Goal: Use online tool/utility: Use online tool/utility

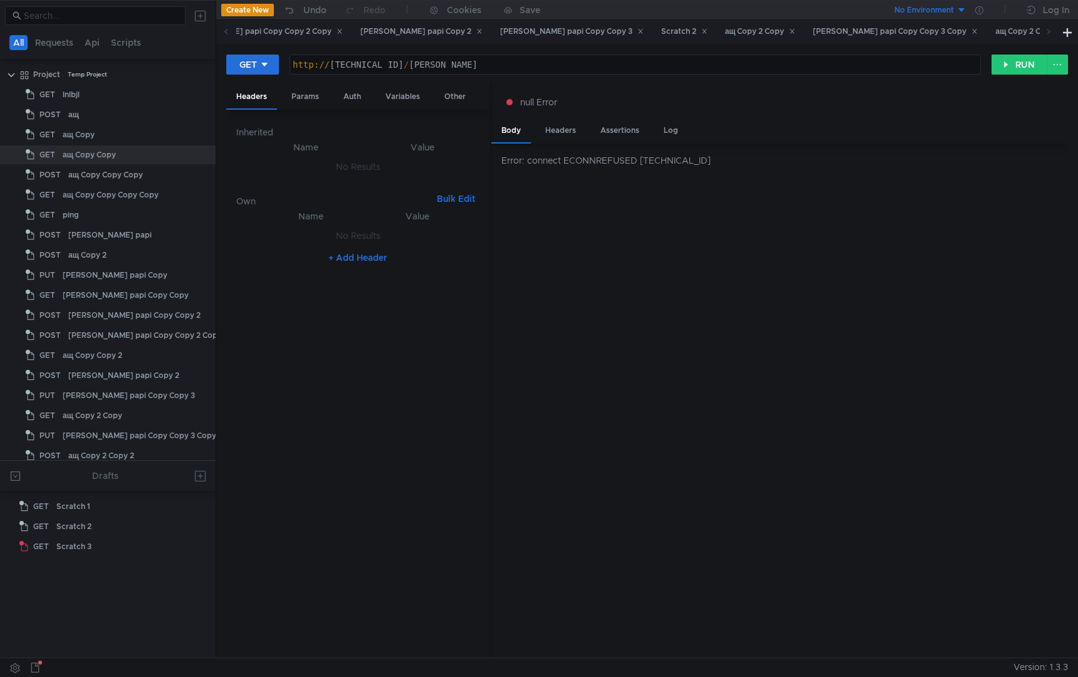
scroll to position [0, 12]
drag, startPoint x: 403, startPoint y: 66, endPoint x: 494, endPoint y: 186, distance: 150.3
click at [404, 69] on div "http:// [TECHNICAL_ID] / [PERSON_NAME]" at bounding box center [635, 75] width 690 height 30
type textarea "[URL][TECHNICAL_ID]"
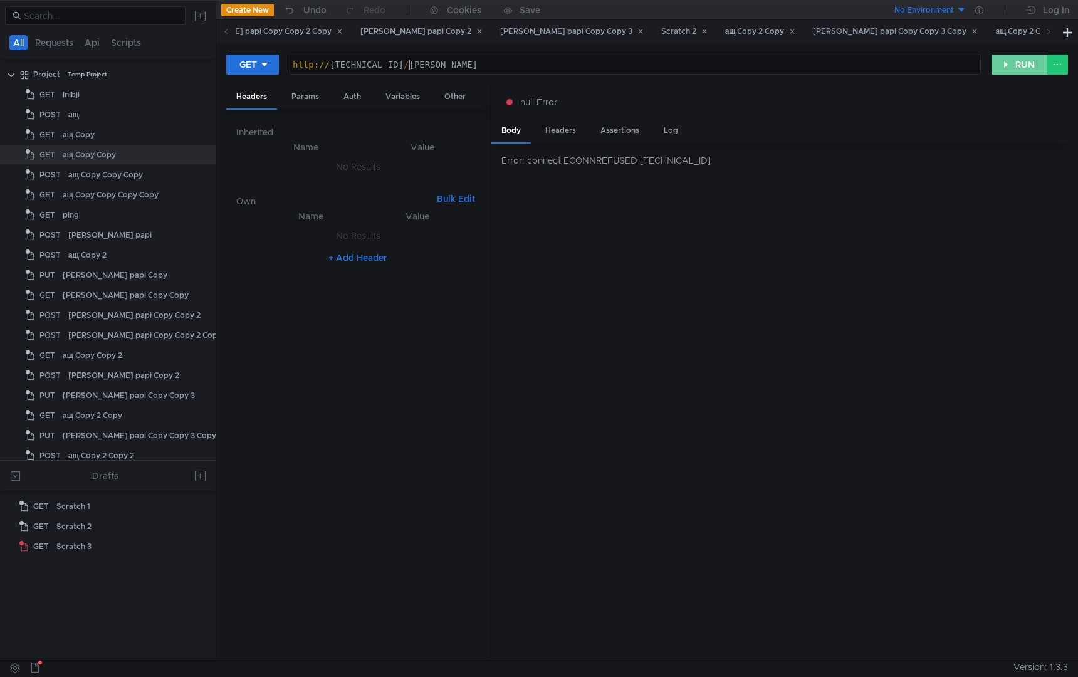
click at [1010, 66] on button "RUN" at bounding box center [1020, 65] width 56 height 20
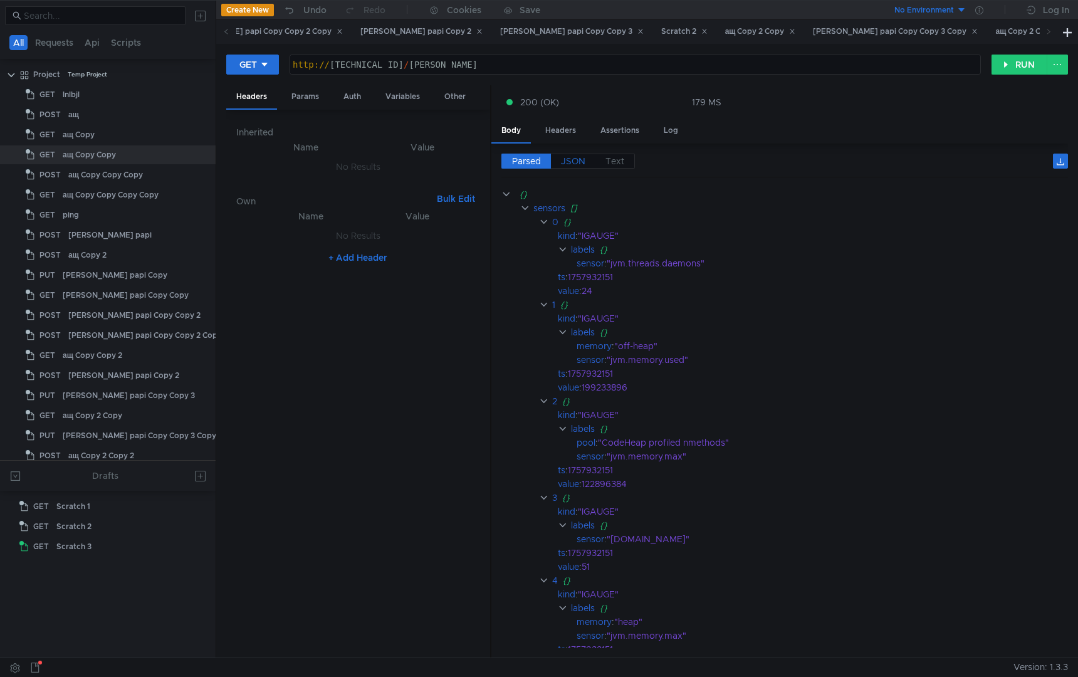
click at [580, 159] on span "JSON" at bounding box center [573, 160] width 24 height 11
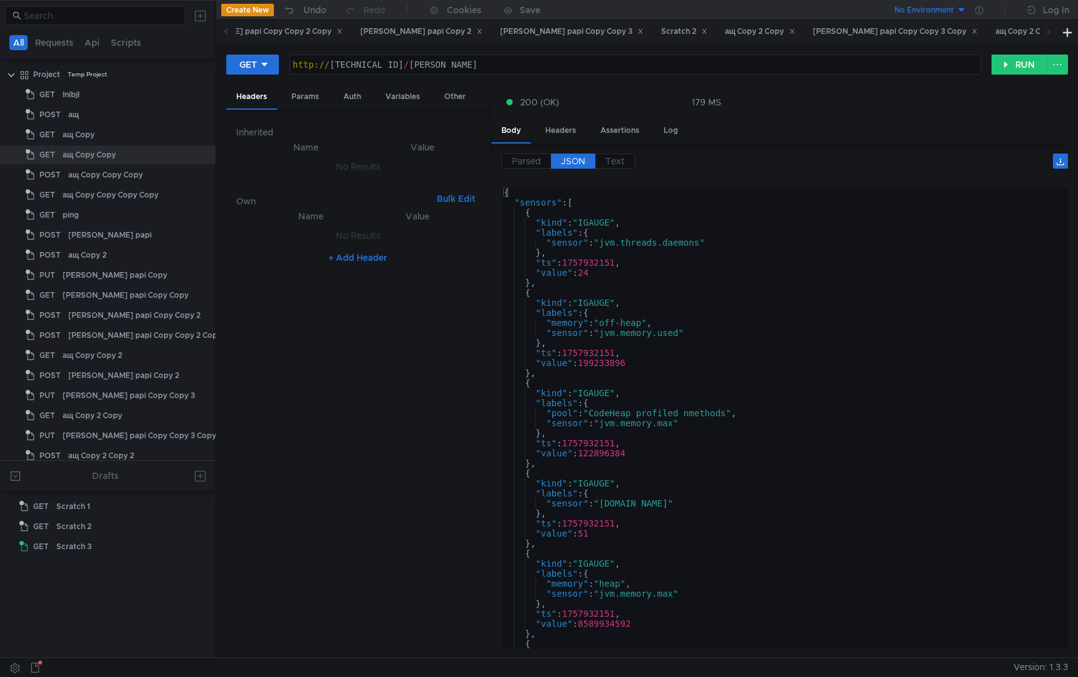
click at [795, 372] on div "{ "sensors" : [ { "kind" : "IGAUGE" , "labels" : { "sensor" : "jvm.threads.daem…" at bounding box center [782, 427] width 562 height 481
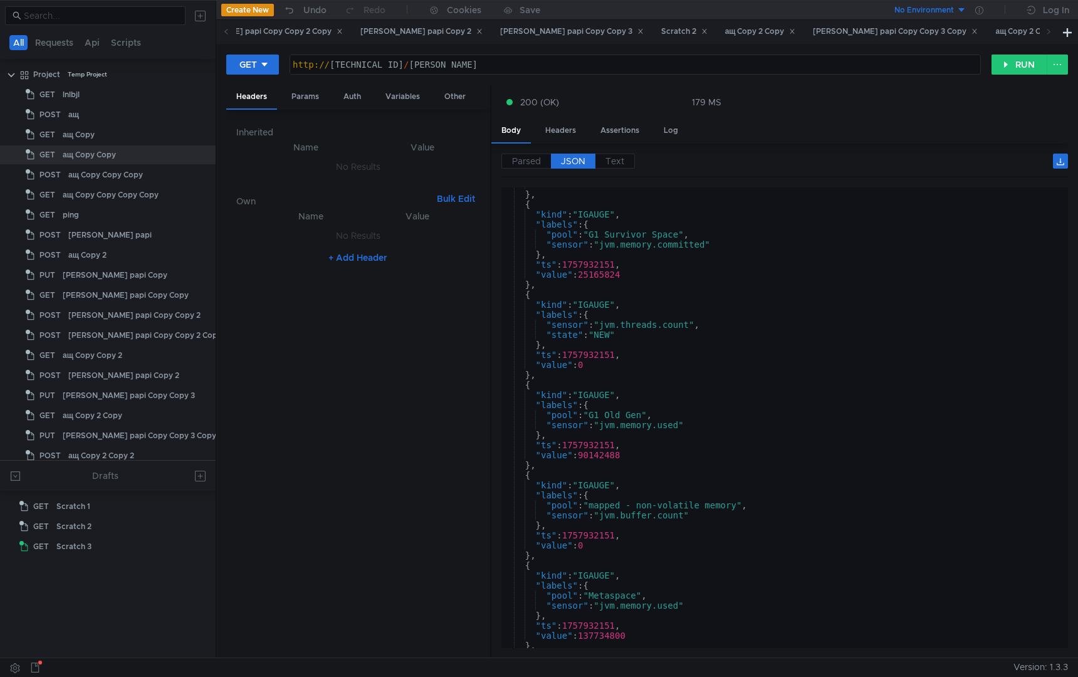
scroll to position [2329, 0]
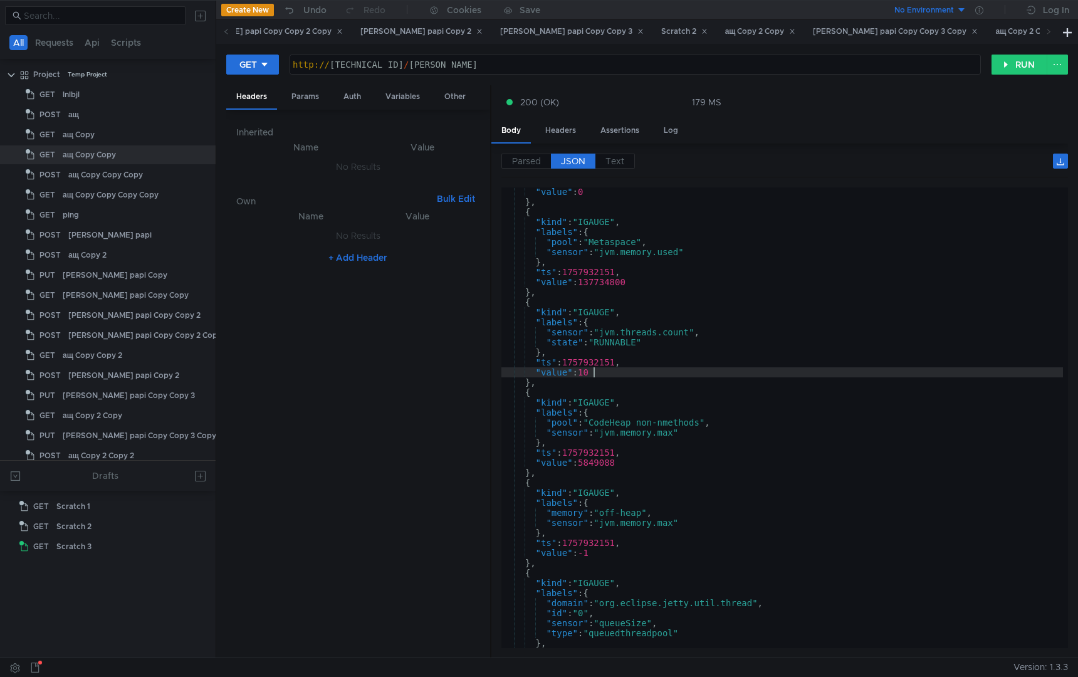
click at [795, 372] on div ""value" : 0 } , { "kind" : "IGAUGE" , "labels" : { "pool" : "Metaspace" , "sens…" at bounding box center [782, 427] width 562 height 481
type textarea ""value": 10"
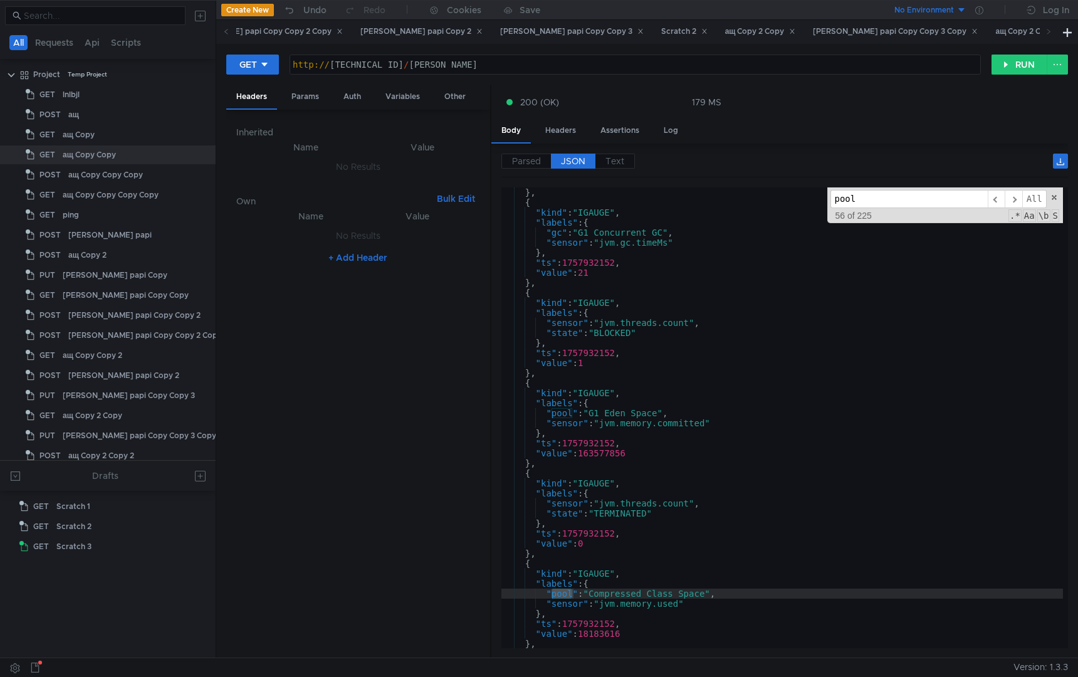
scroll to position [5443, 0]
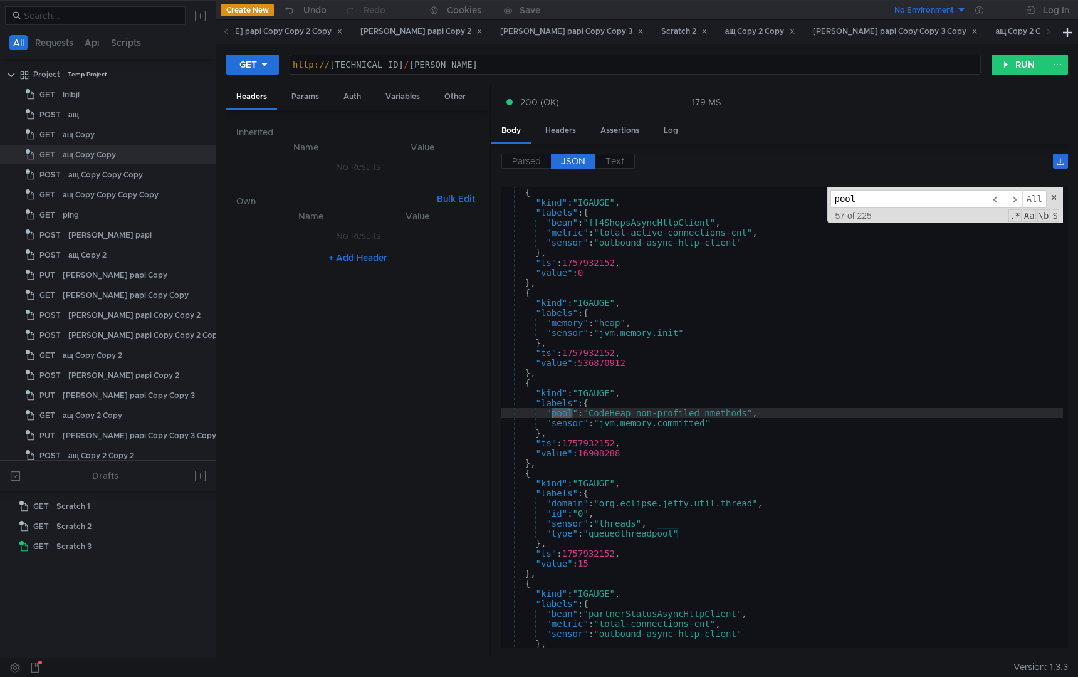
click at [873, 198] on input "pool" at bounding box center [909, 199] width 157 height 18
type input "p"
type input "f"
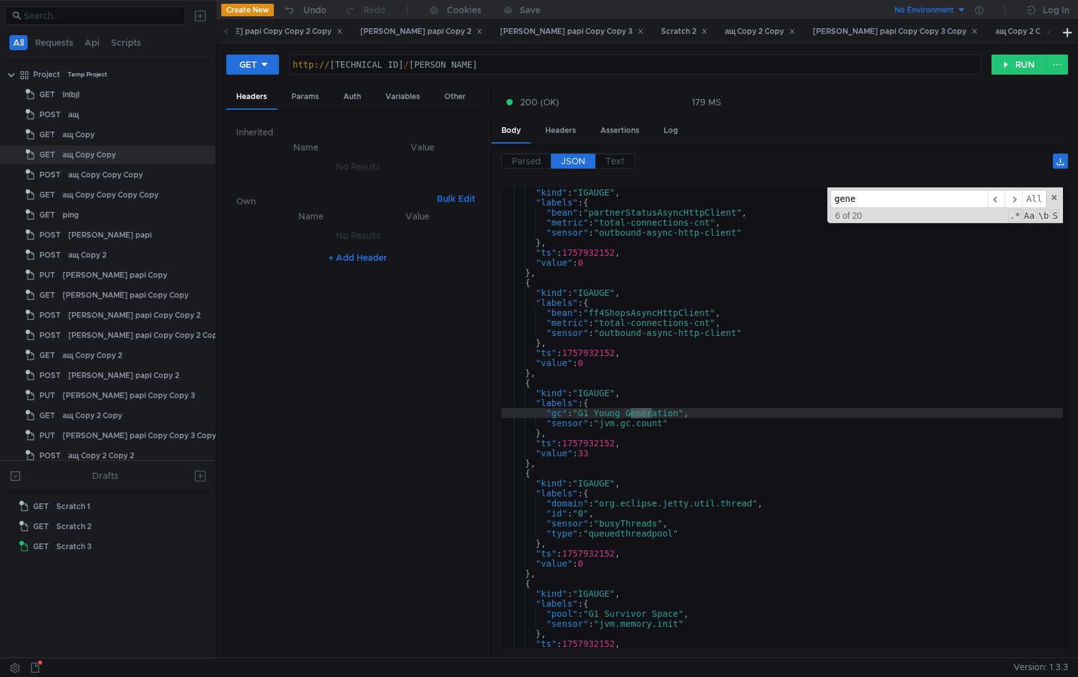
scroll to position [5629, 0]
type input "generic"
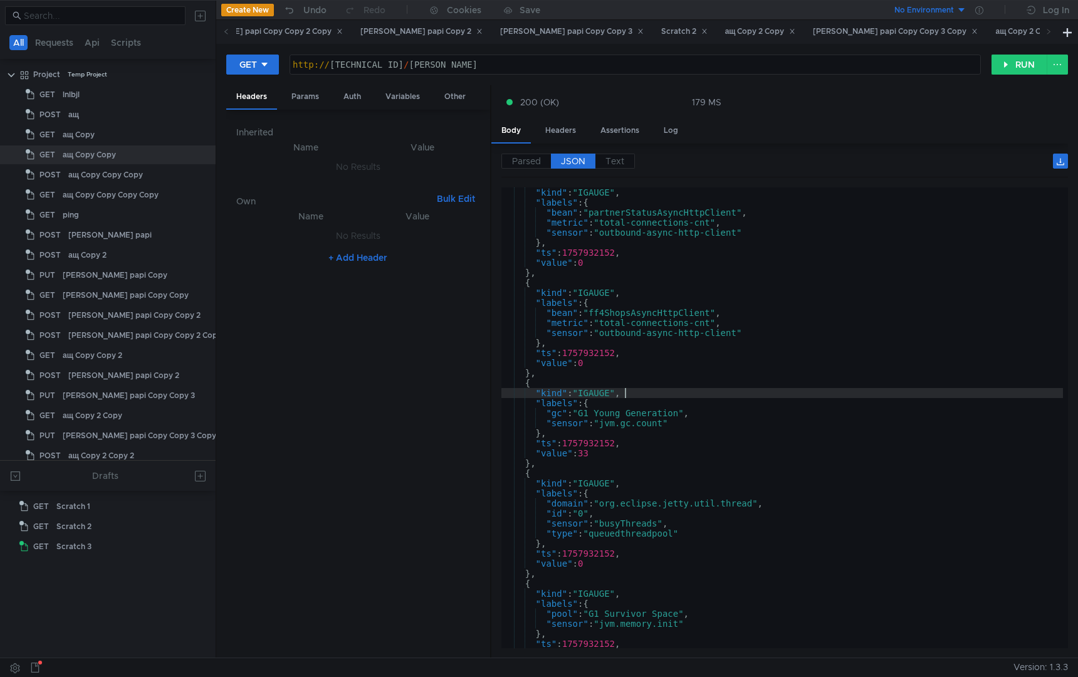
click at [661, 394] on div ""kind" : "IGAUGE" , "labels" : { "bean" : "partnerStatusAsyncHttpClient" , "met…" at bounding box center [782, 427] width 562 height 481
type textarea ""kind": "IGAUGE","
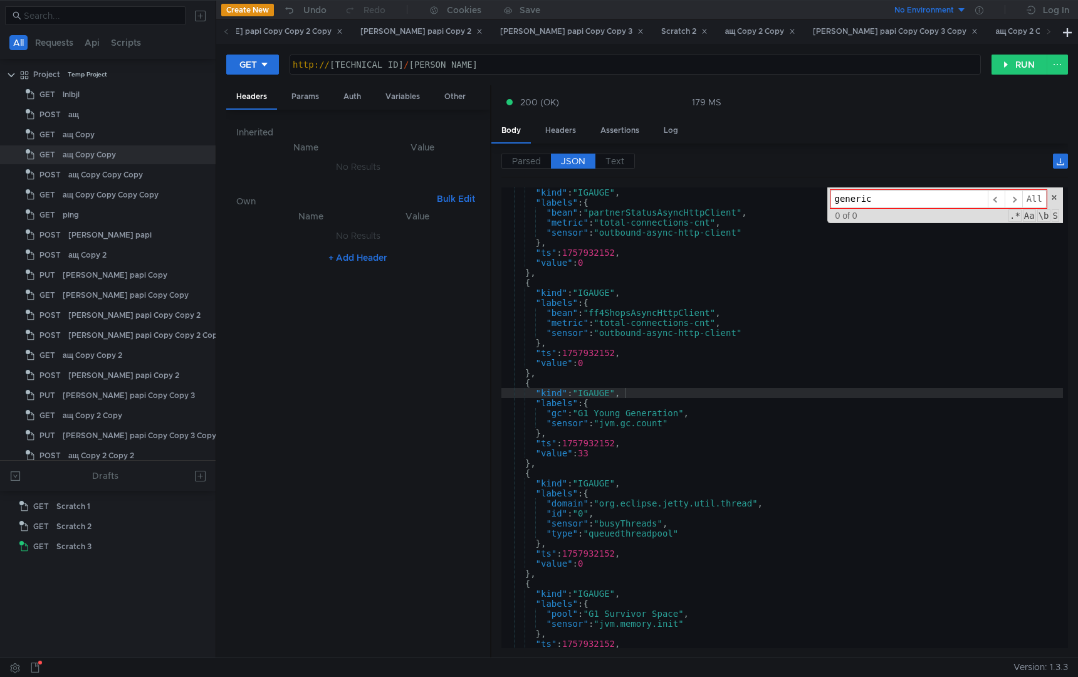
paste input "MeanIdleTimeMillis"
type input "MeanIdleTimeMillis"
click at [392, 66] on div "http:// 127.0.0.1:57984 / solomon-jvm" at bounding box center [635, 75] width 690 height 30
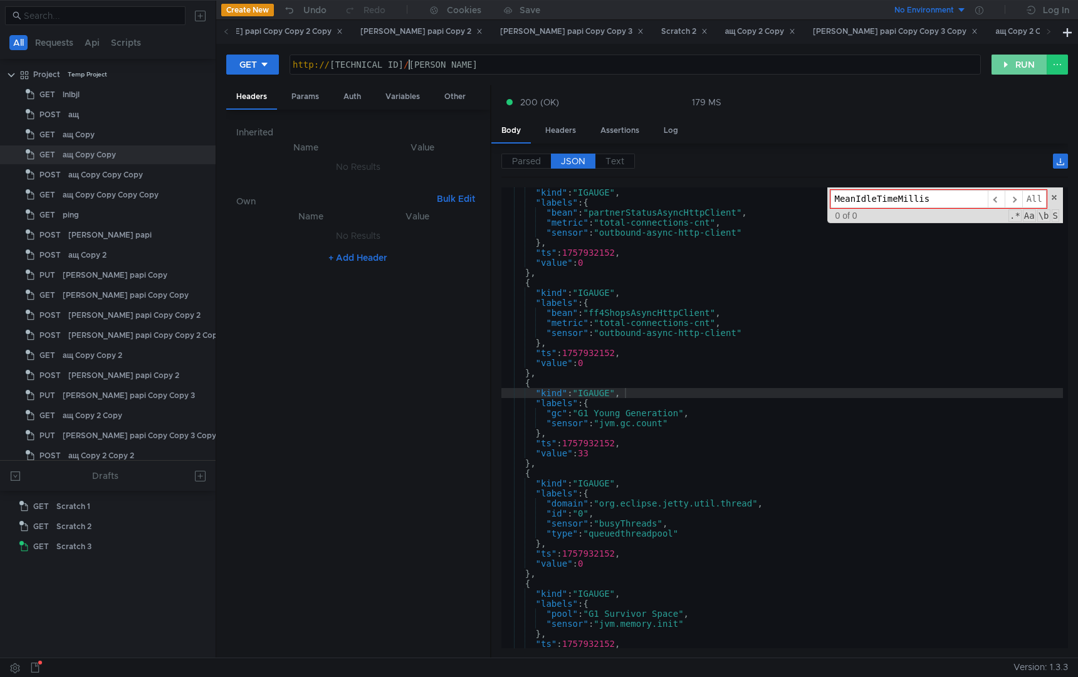
type textarea "http://127.0.0.1:58413/solomon-jvm"
click at [1017, 55] on button "RUN" at bounding box center [1020, 65] width 56 height 20
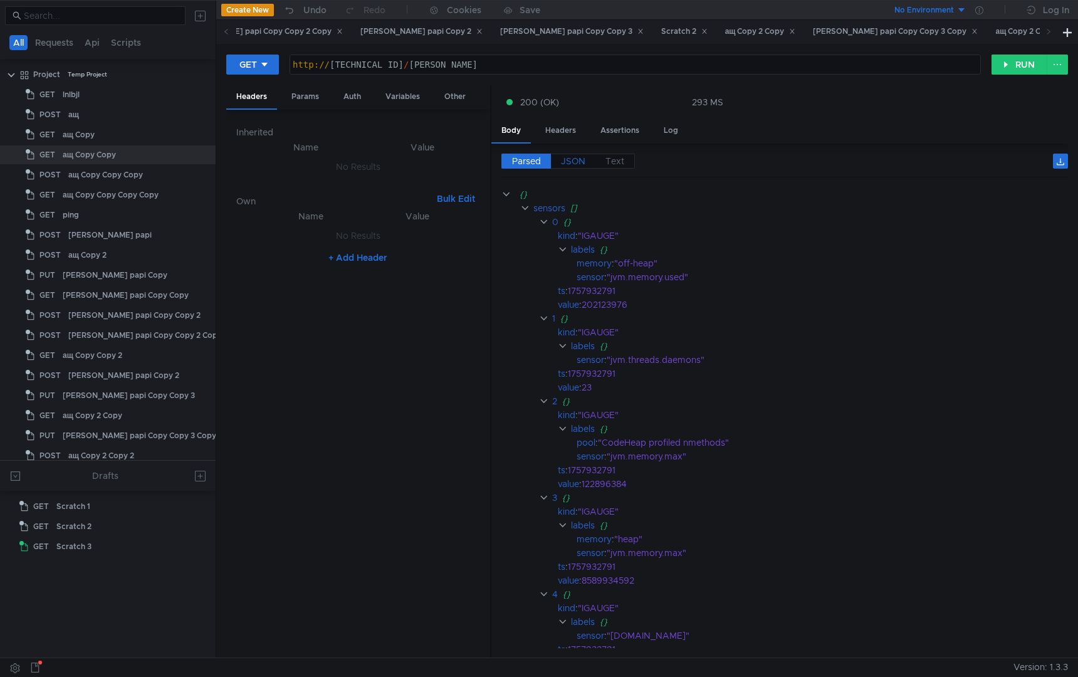
click at [581, 155] on span "JSON" at bounding box center [573, 160] width 24 height 11
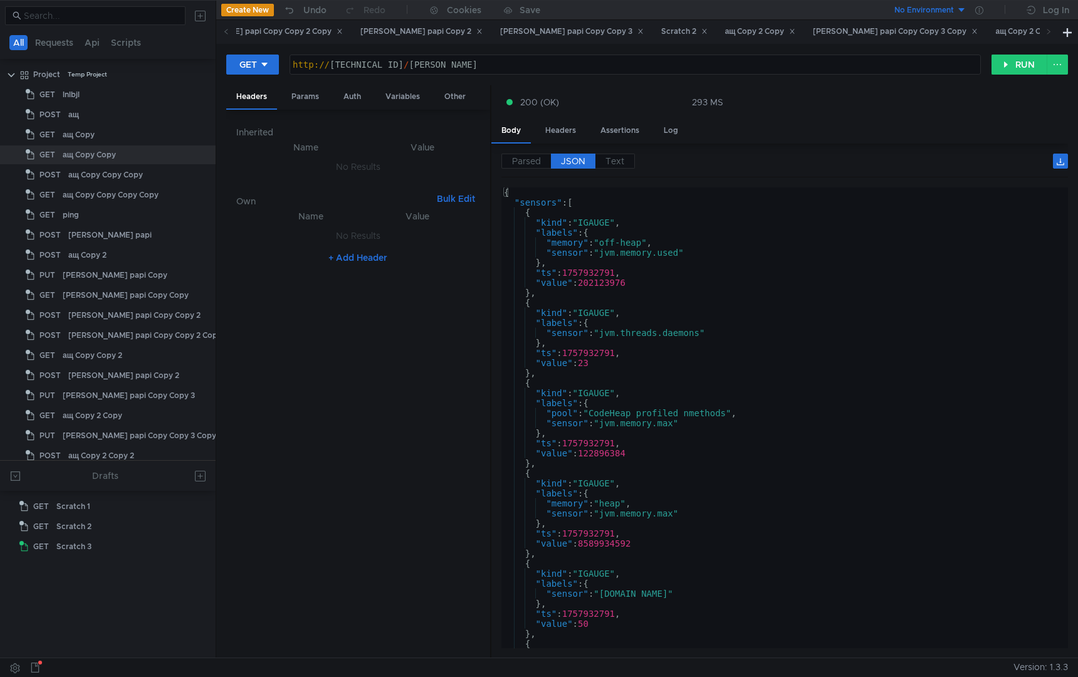
type textarea ""labels": {"
click at [708, 325] on div "{ "sensors" : [ { "kind" : "IGAUGE" , "labels" : { "memory" : "off-heap" , "sen…" at bounding box center [782, 427] width 562 height 481
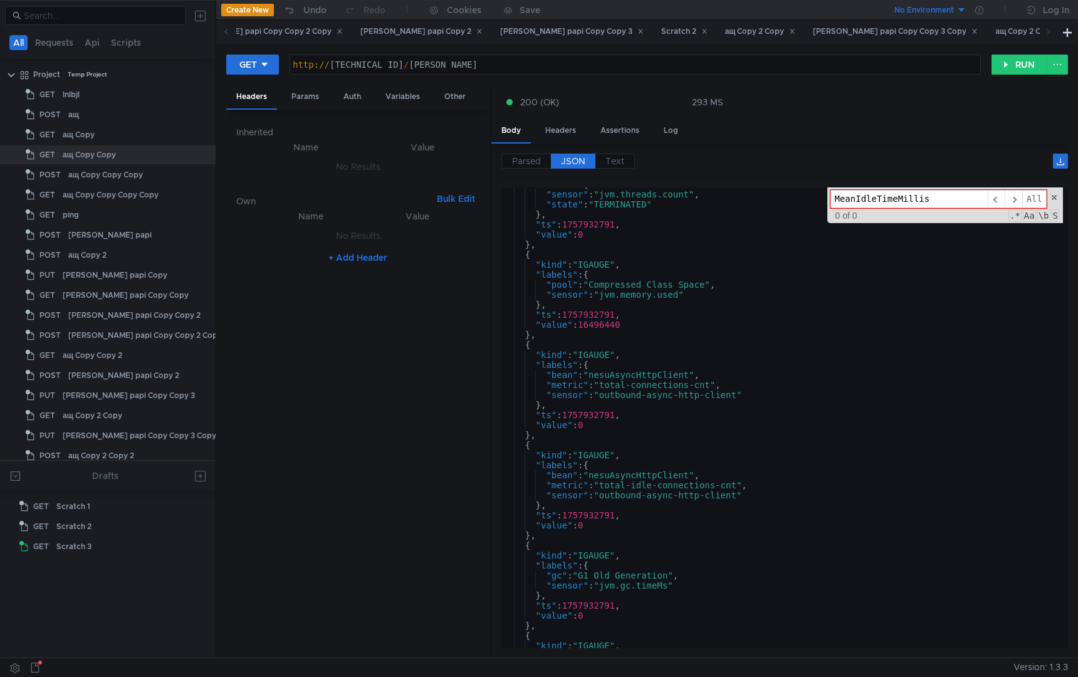
scroll to position [1020, 0]
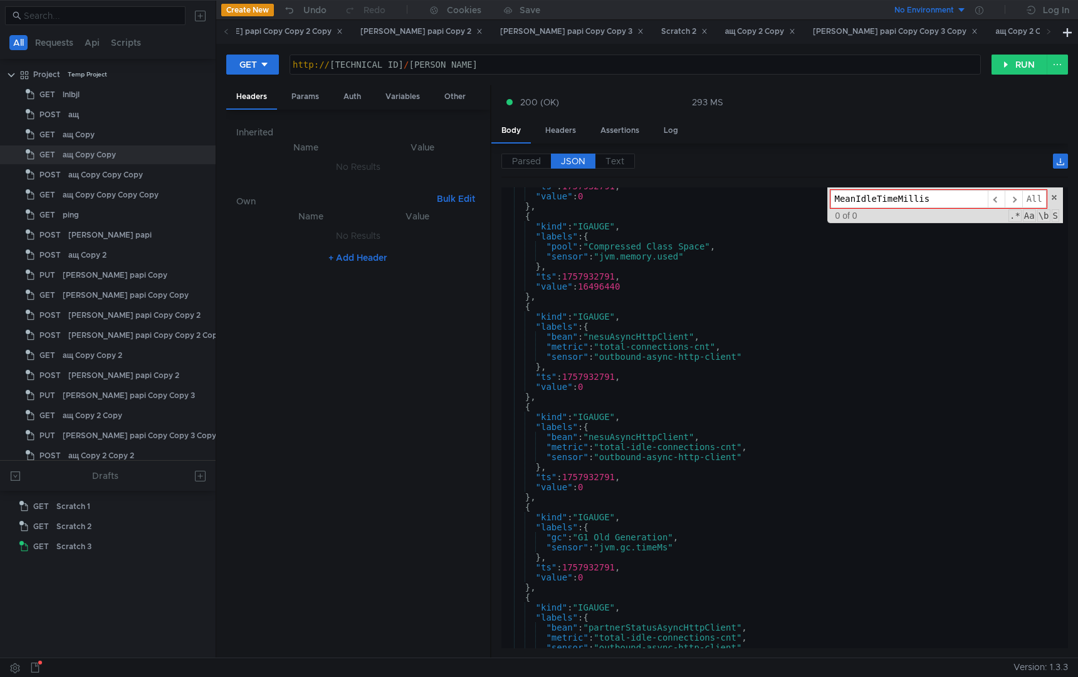
type input "MeanIdleTimeMillis"
click at [1015, 59] on button "RUN" at bounding box center [1020, 65] width 56 height 20
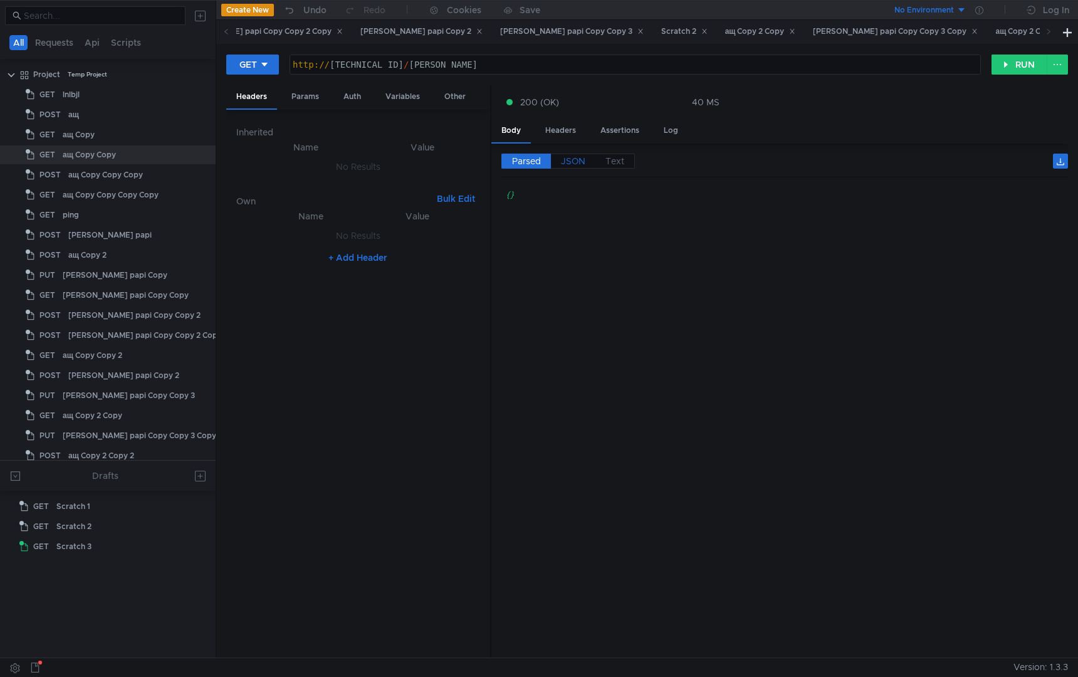
click at [574, 164] on span "JSON" at bounding box center [573, 160] width 24 height 11
click at [1014, 76] on div "GET http://127.0.0.1:58413/solomon-jvm http:// 127.0.0.1:58413 / solomon-jvm הה…" at bounding box center [647, 69] width 842 height 31
click at [1019, 60] on button "RUN" at bounding box center [1020, 65] width 56 height 20
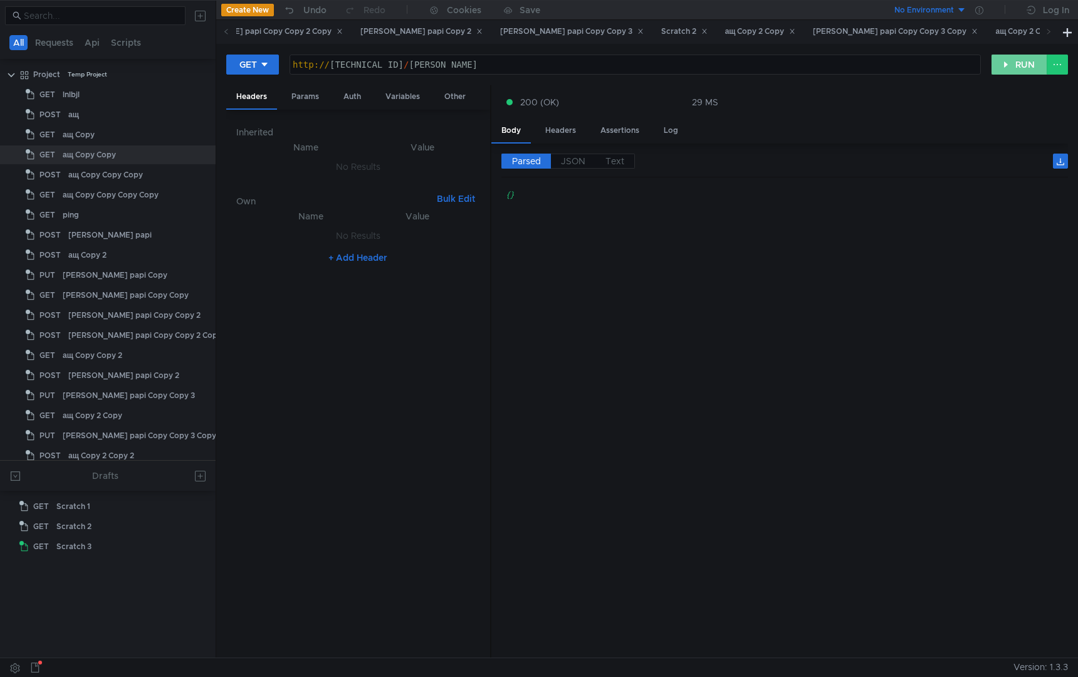
click at [1019, 60] on button "RUN" at bounding box center [1020, 65] width 56 height 20
click at [1010, 65] on button "RUN" at bounding box center [1020, 65] width 56 height 20
click at [1010, 64] on button "RUN" at bounding box center [1020, 65] width 56 height 20
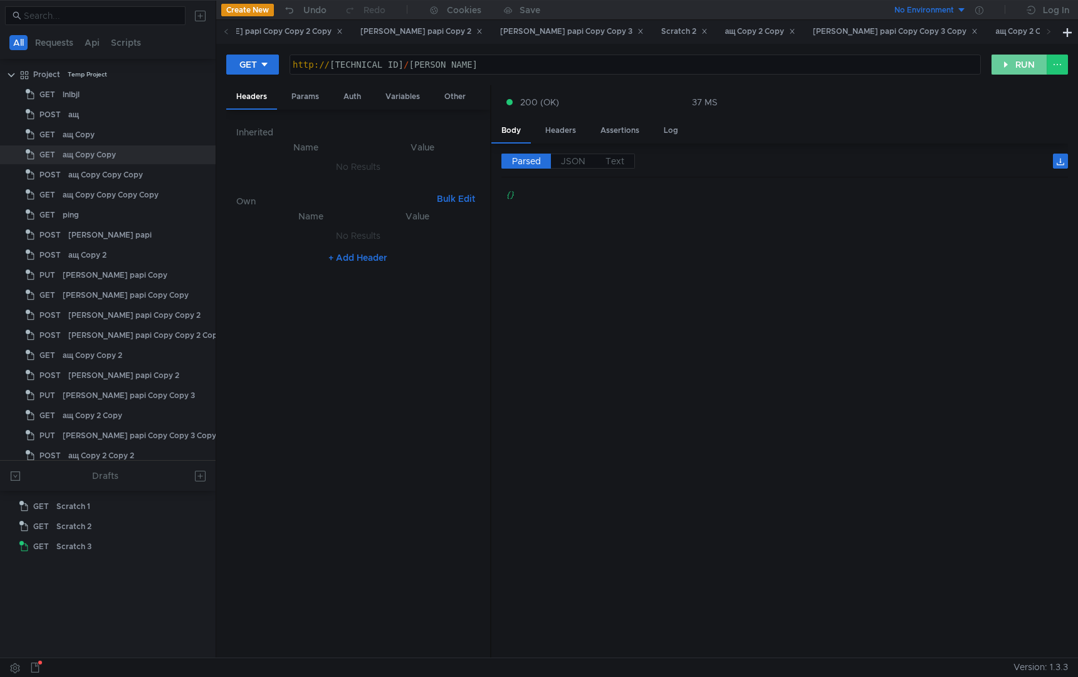
click at [1010, 64] on button "RUN" at bounding box center [1020, 65] width 56 height 20
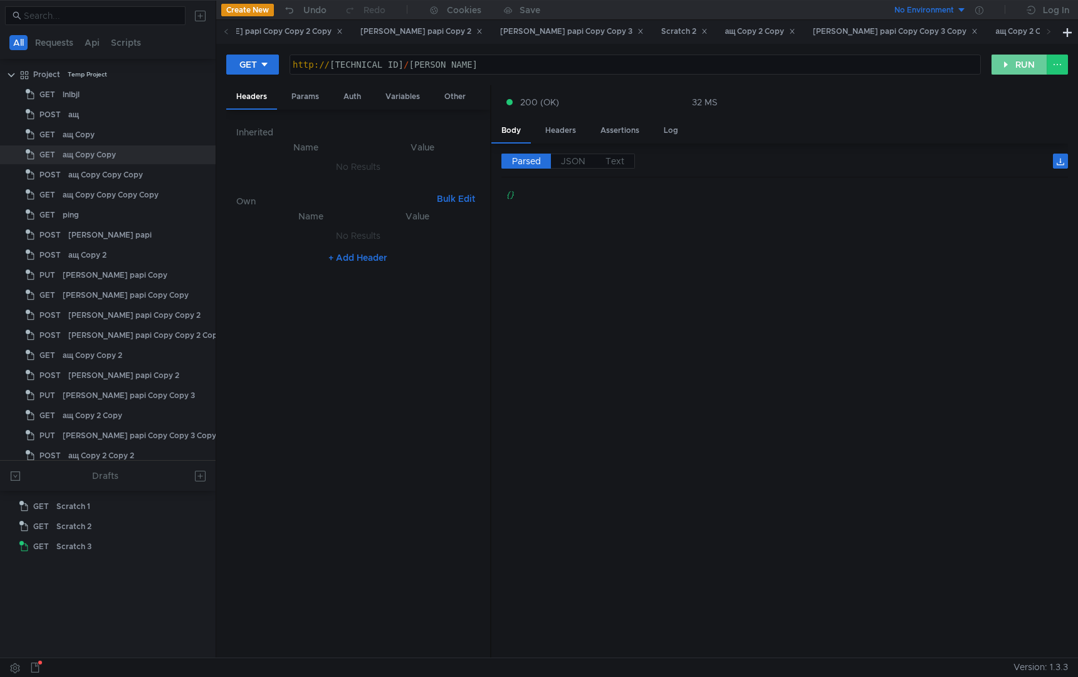
click at [1010, 64] on button "RUN" at bounding box center [1020, 65] width 56 height 20
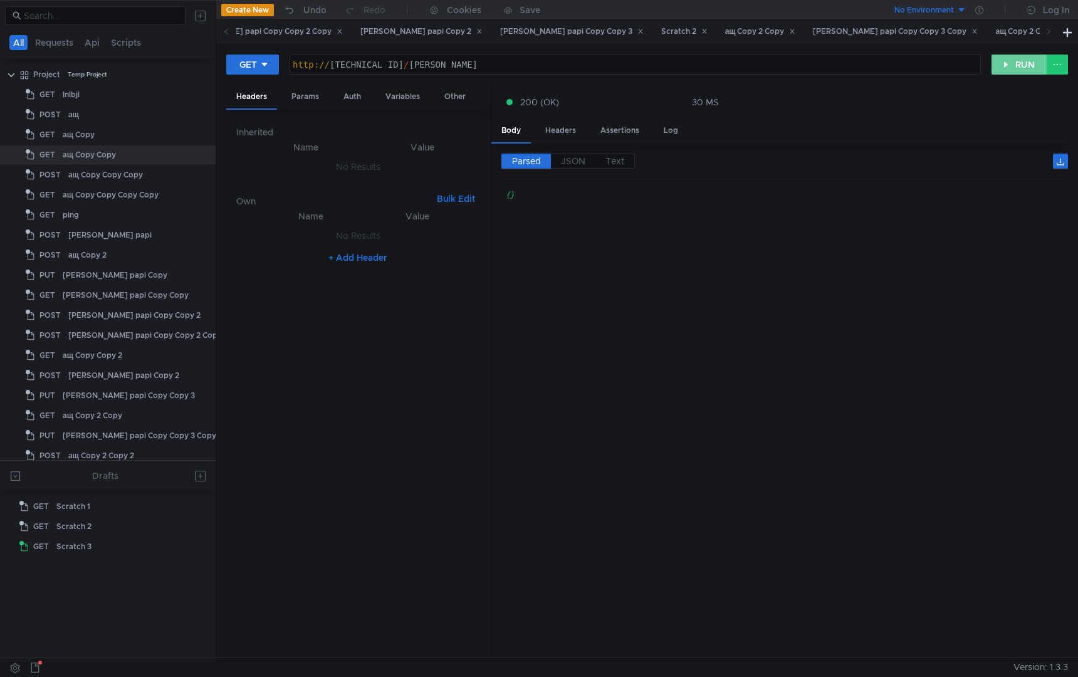
click at [1010, 64] on button "RUN" at bounding box center [1020, 65] width 56 height 20
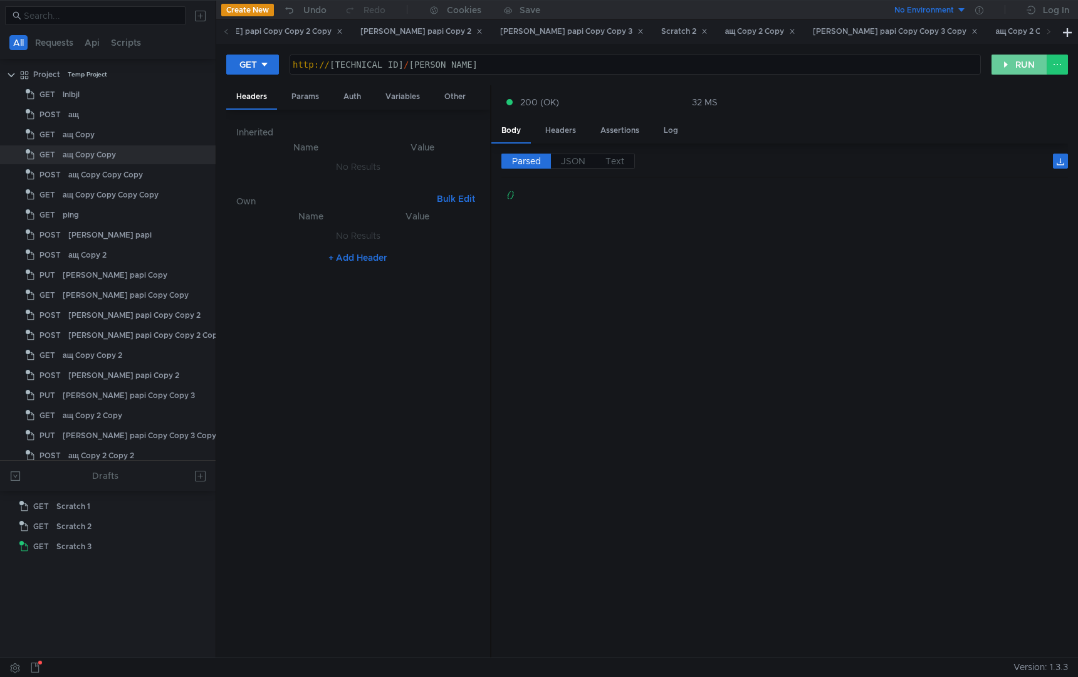
click at [1010, 64] on button "RUN" at bounding box center [1020, 65] width 56 height 20
click at [533, 62] on div "http:// 127.0.0.1:58413 / solomon-jvm" at bounding box center [635, 75] width 690 height 30
click at [1001, 70] on button "RUN" at bounding box center [1020, 65] width 56 height 20
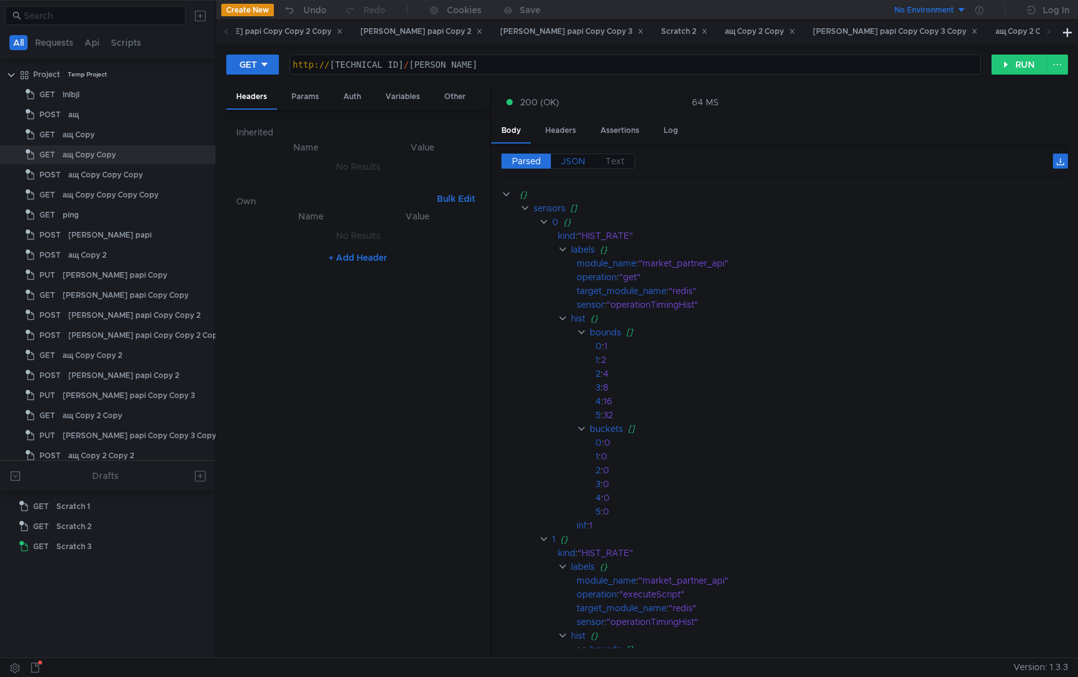
click at [569, 160] on span "JSON" at bounding box center [573, 160] width 24 height 11
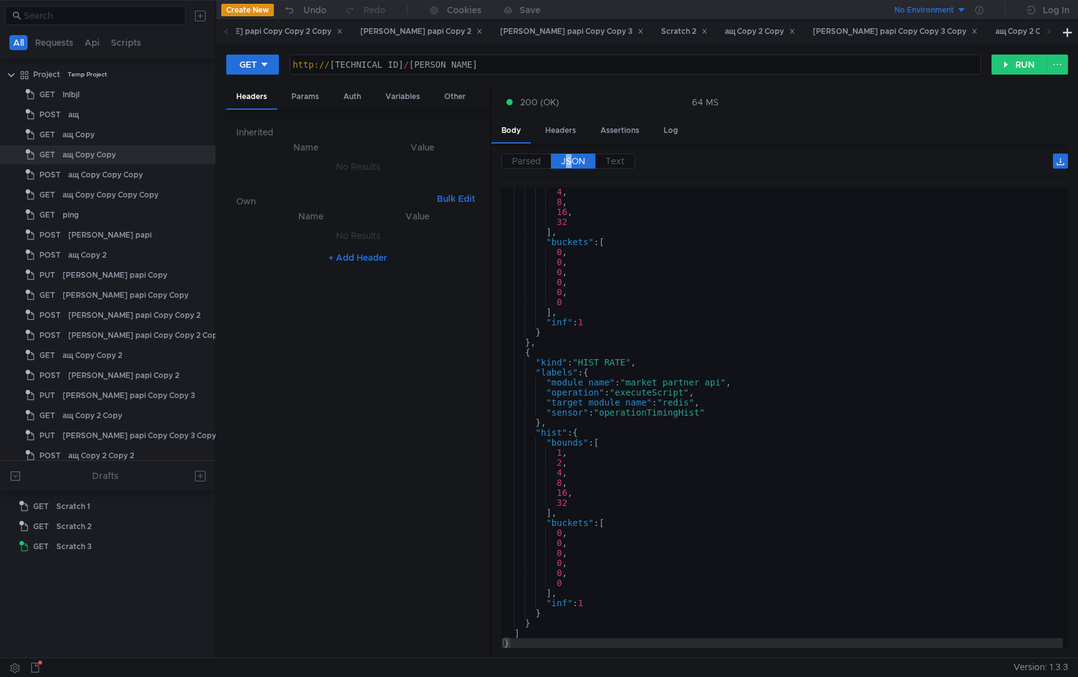
scroll to position [0, 0]
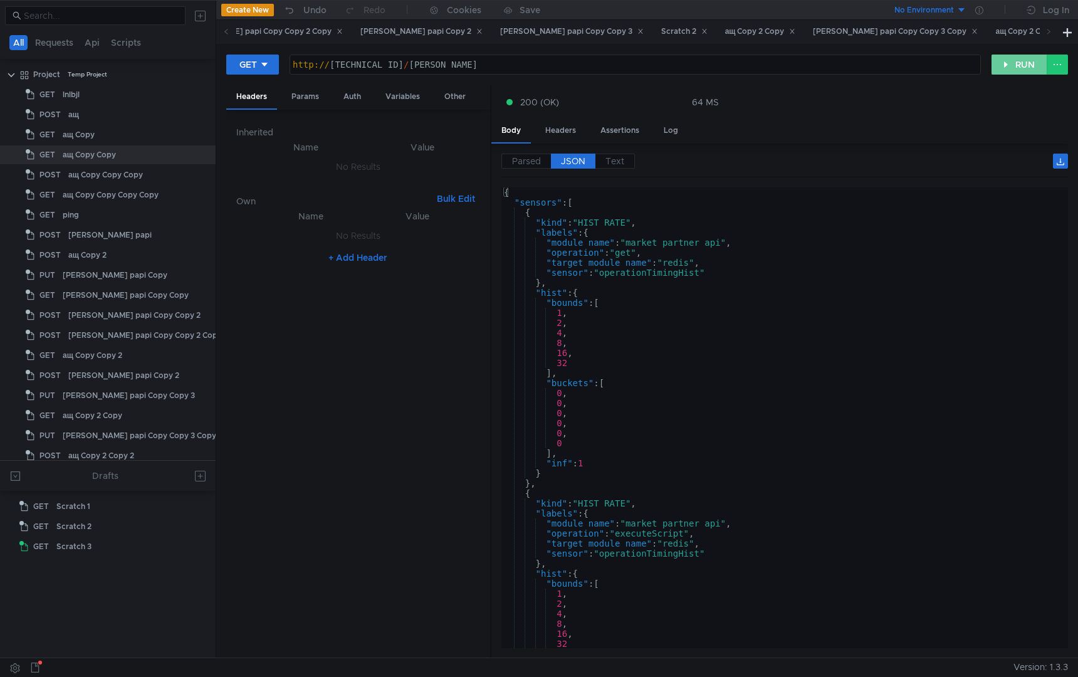
click at [1015, 68] on button "RUN" at bounding box center [1020, 65] width 56 height 20
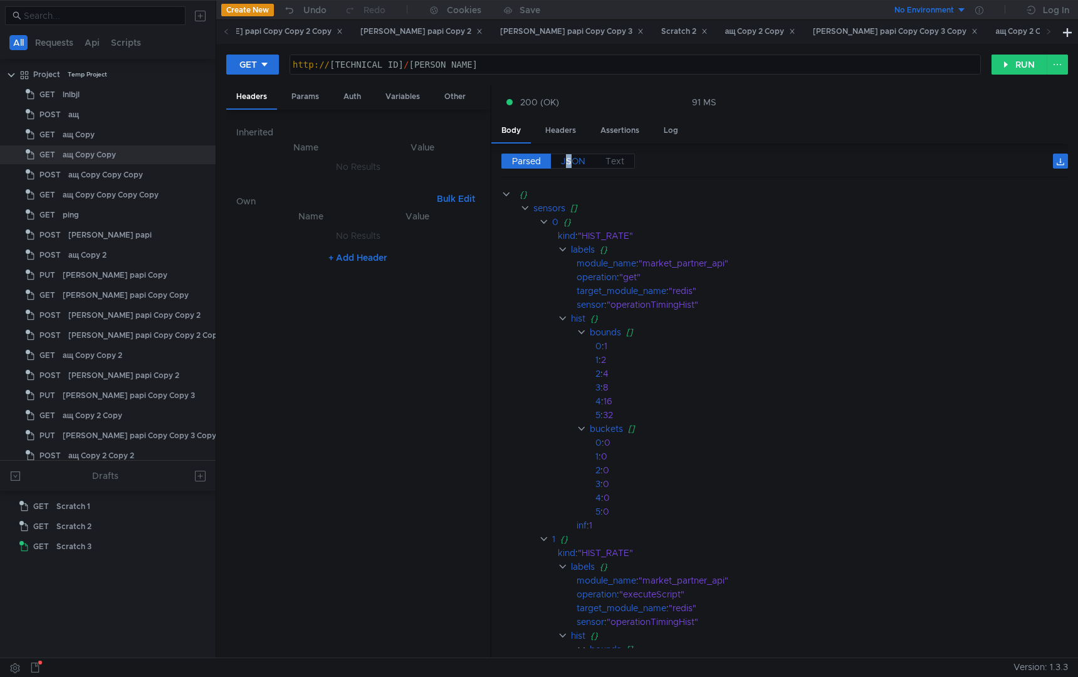
click at [574, 160] on span "JSON" at bounding box center [573, 160] width 24 height 11
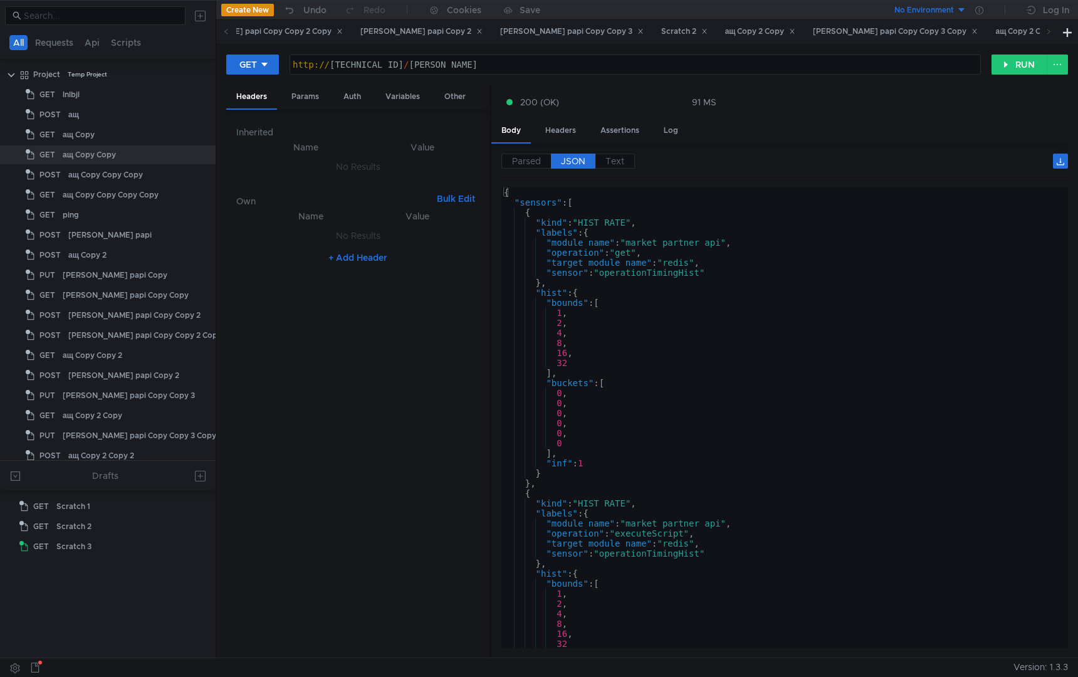
click at [468, 66] on div "http:// 127.0.0.1:58413 / solomon" at bounding box center [635, 75] width 690 height 30
click at [1010, 65] on button "RUN" at bounding box center [1020, 65] width 56 height 20
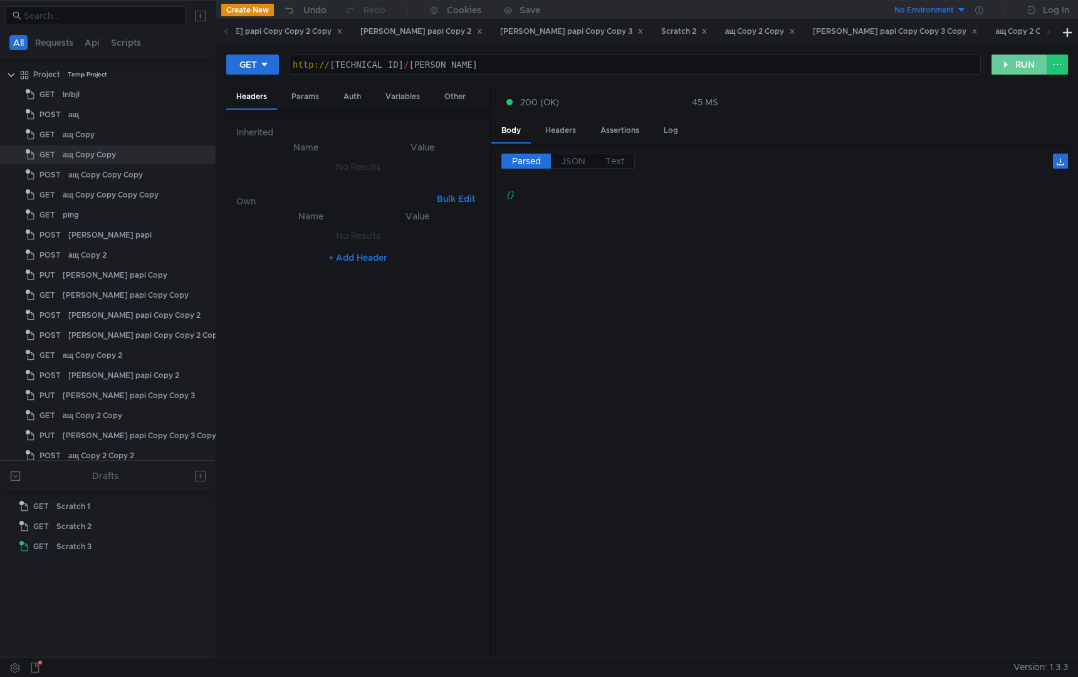
click at [1014, 58] on button "RUN" at bounding box center [1020, 65] width 56 height 20
click at [1013, 66] on button "RUN" at bounding box center [1020, 65] width 56 height 20
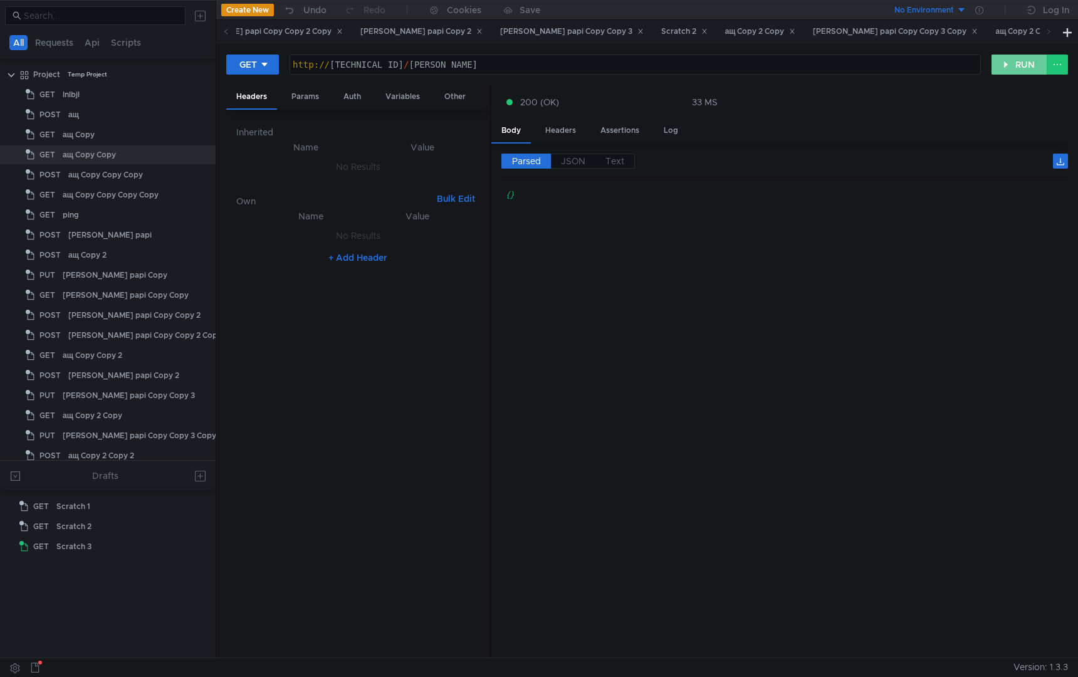
click at [1013, 66] on button "RUN" at bounding box center [1020, 65] width 56 height 20
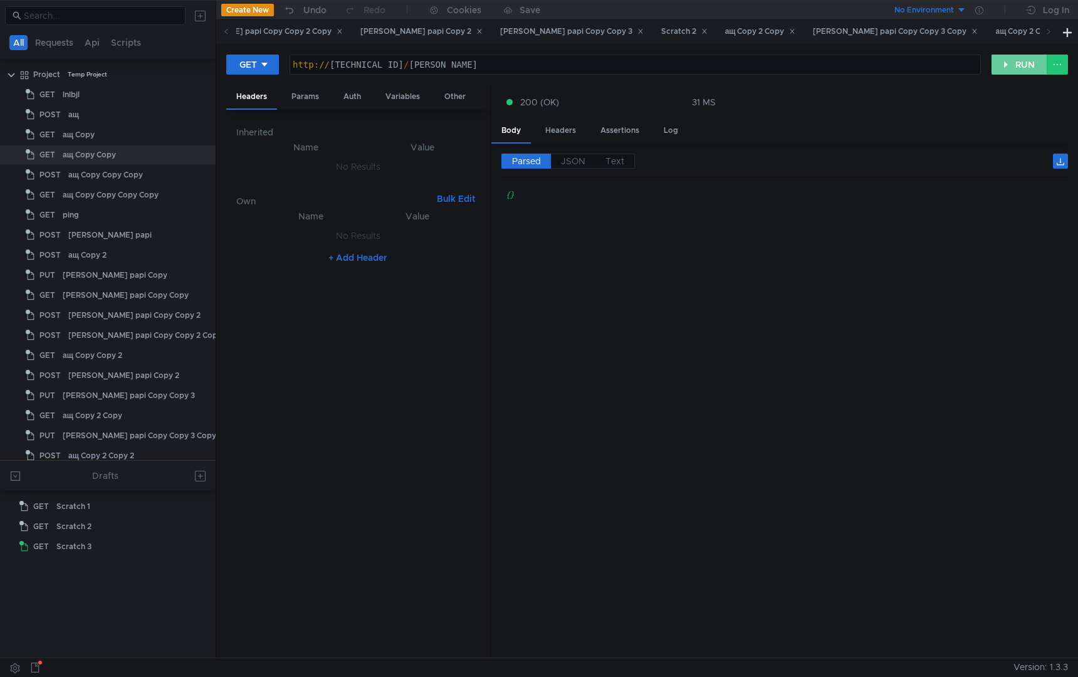
click at [1034, 65] on button "RUN" at bounding box center [1020, 65] width 56 height 20
click at [998, 65] on button "RUN" at bounding box center [1020, 65] width 56 height 20
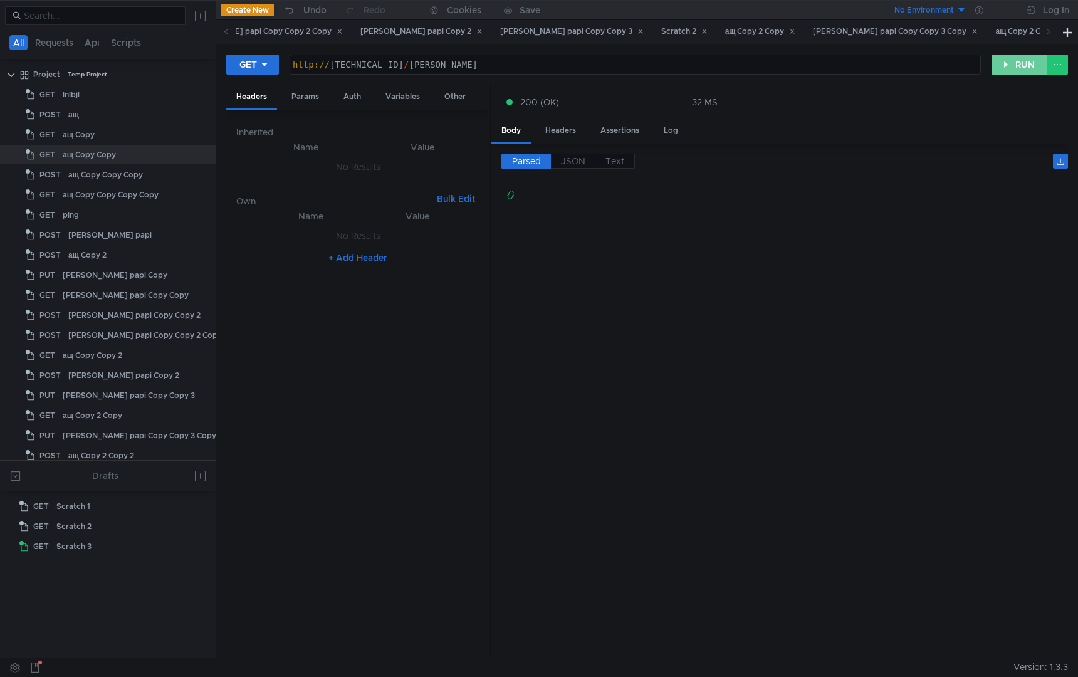
click at [998, 65] on button "RUN" at bounding box center [1020, 65] width 56 height 20
click at [405, 66] on div "http:// 127.0.0.1:58413 / solomon-jvm" at bounding box center [635, 75] width 690 height 30
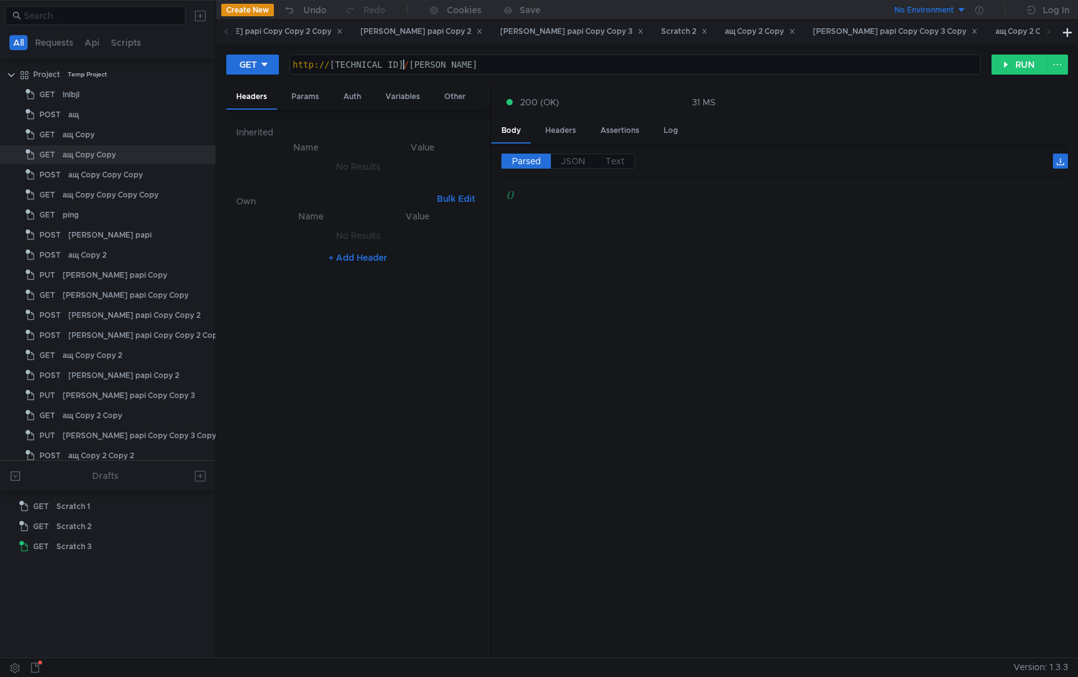
scroll to position [0, 9]
type textarea "http://127.0.0.1:58642/solomon-jvm"
click at [1011, 60] on button "RUN" at bounding box center [1020, 65] width 56 height 20
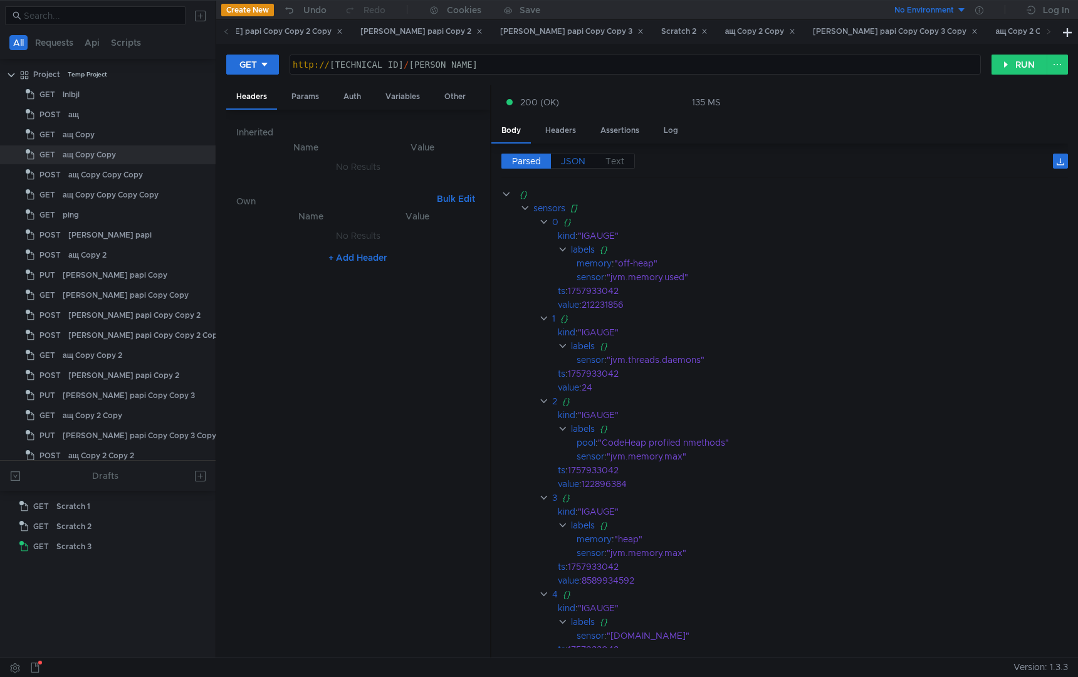
click at [588, 161] on label "JSON" at bounding box center [573, 161] width 45 height 15
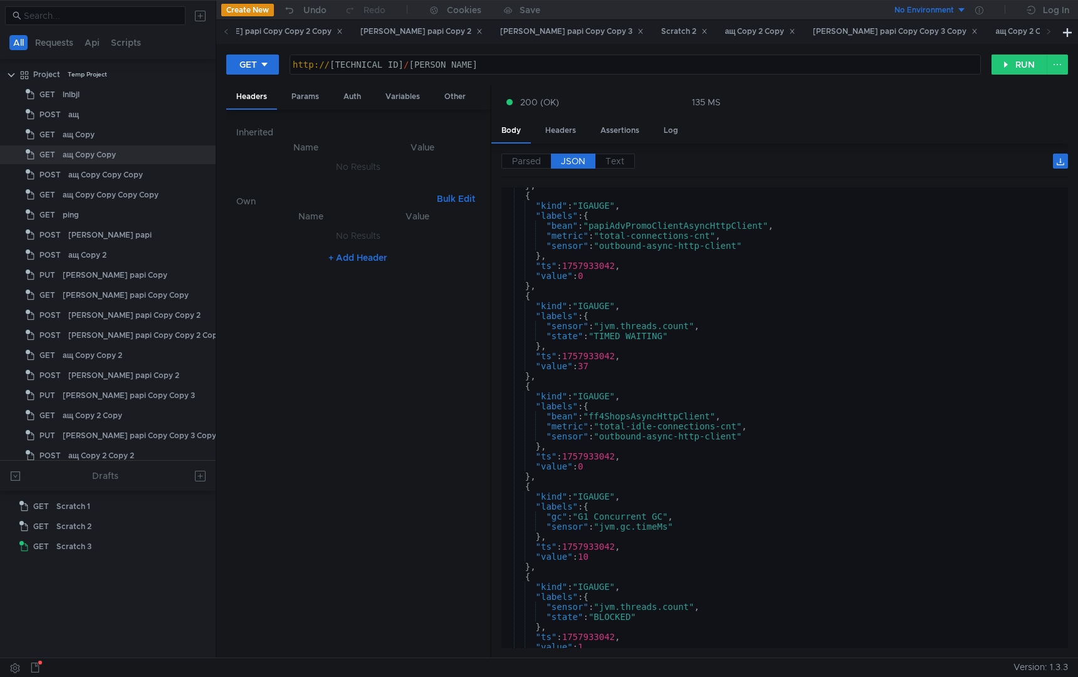
scroll to position [728, 0]
type textarea "},"
click at [767, 350] on div "} , { "kind" : "IGAUGE" , "labels" : { "bean" : "papiAdvPromoClientAsyncHttpCli…" at bounding box center [782, 421] width 562 height 481
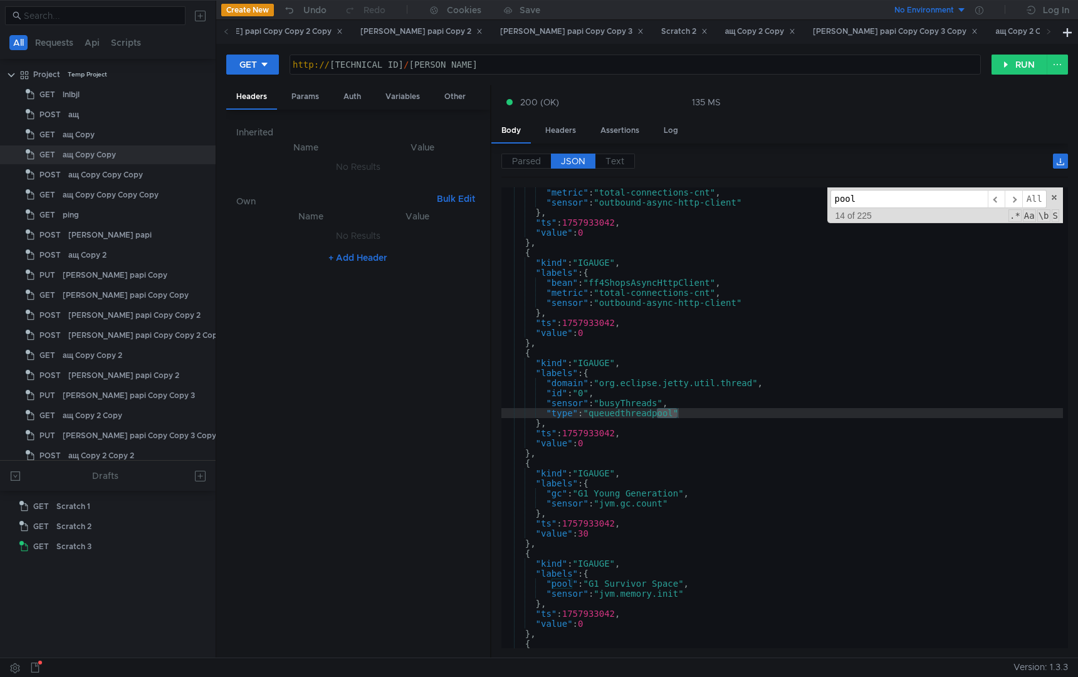
scroll to position [1538, 0]
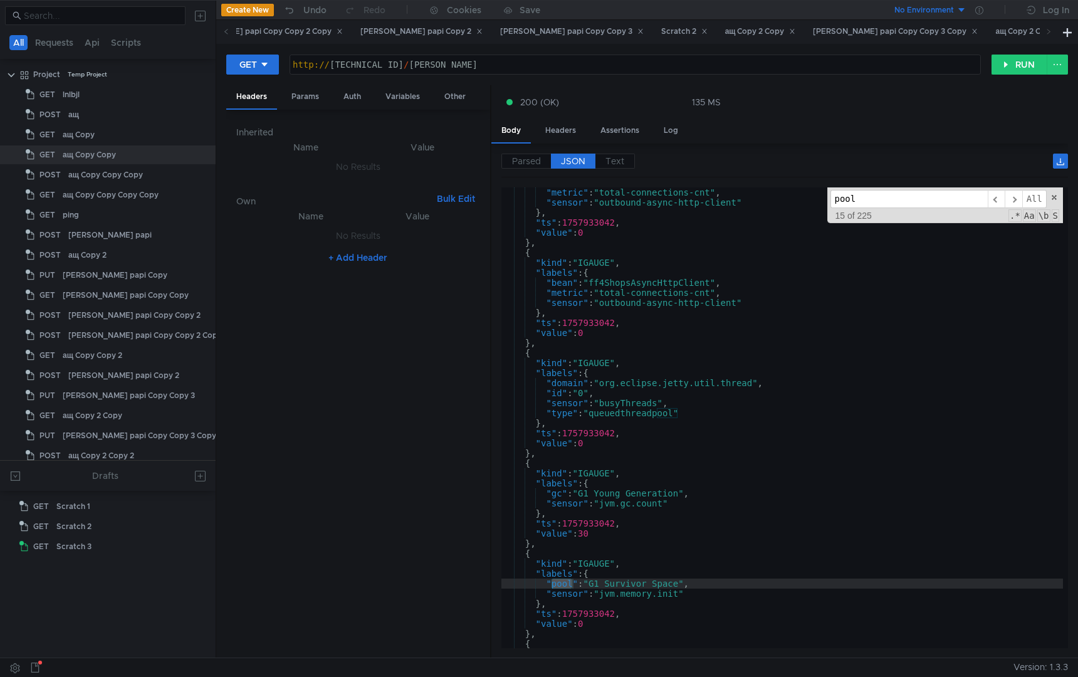
type input "pool"
type textarea "},"
click at [721, 345] on div ""metric" : "total-connections-cnt" , "sensor" : "outbound-async-http-client" } …" at bounding box center [782, 427] width 562 height 481
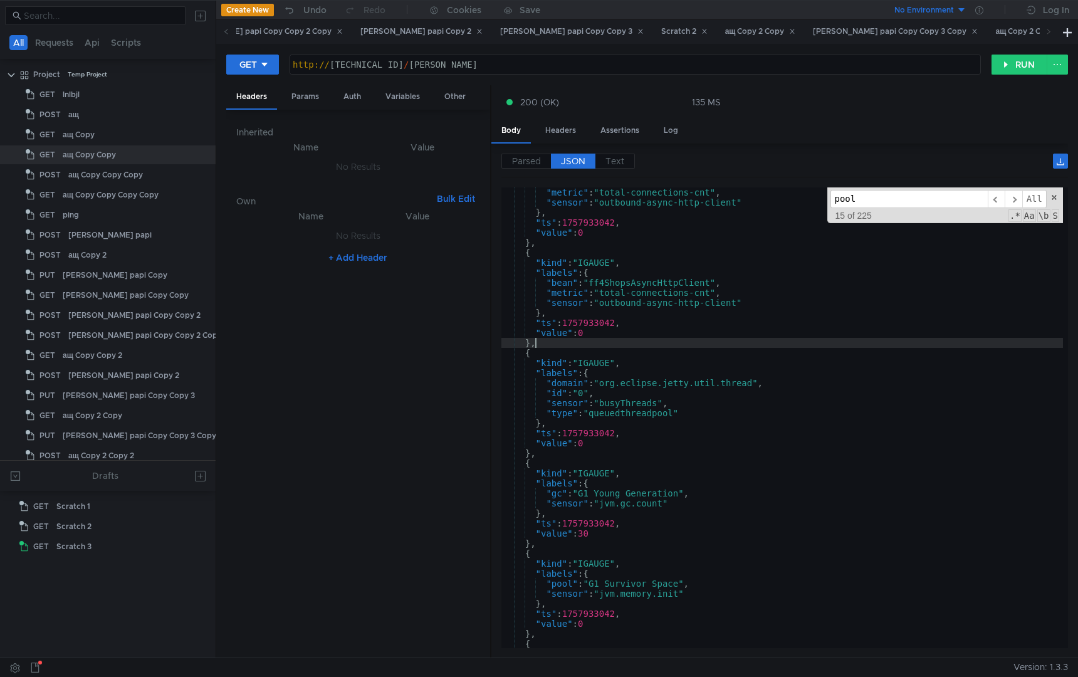
paste input "NumActive"
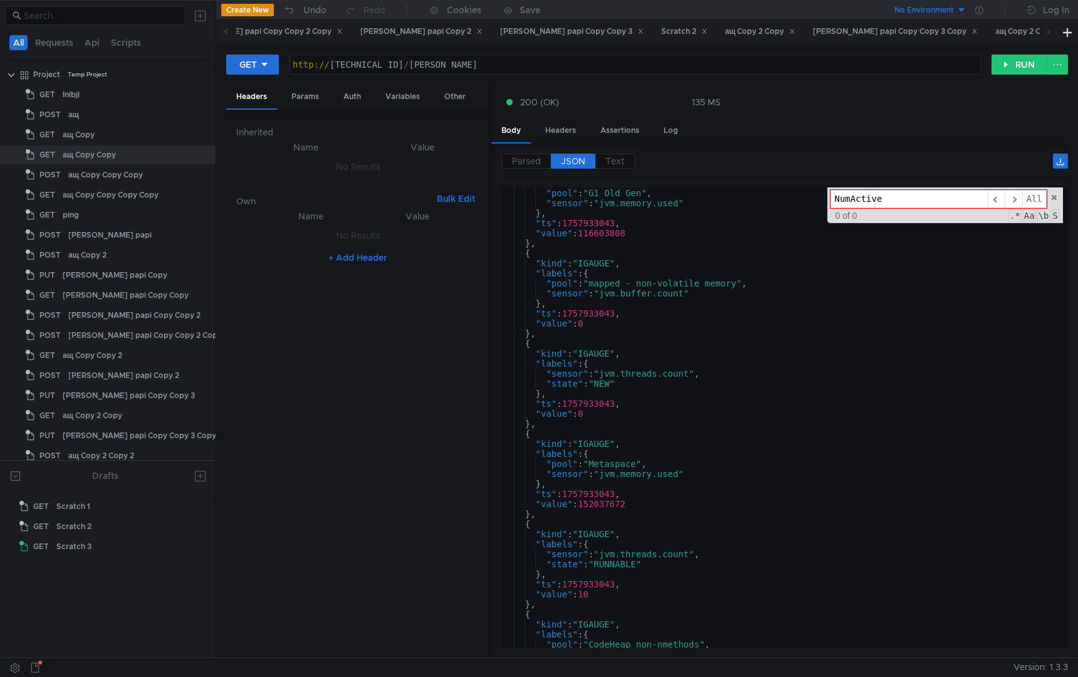
scroll to position [6360, 0]
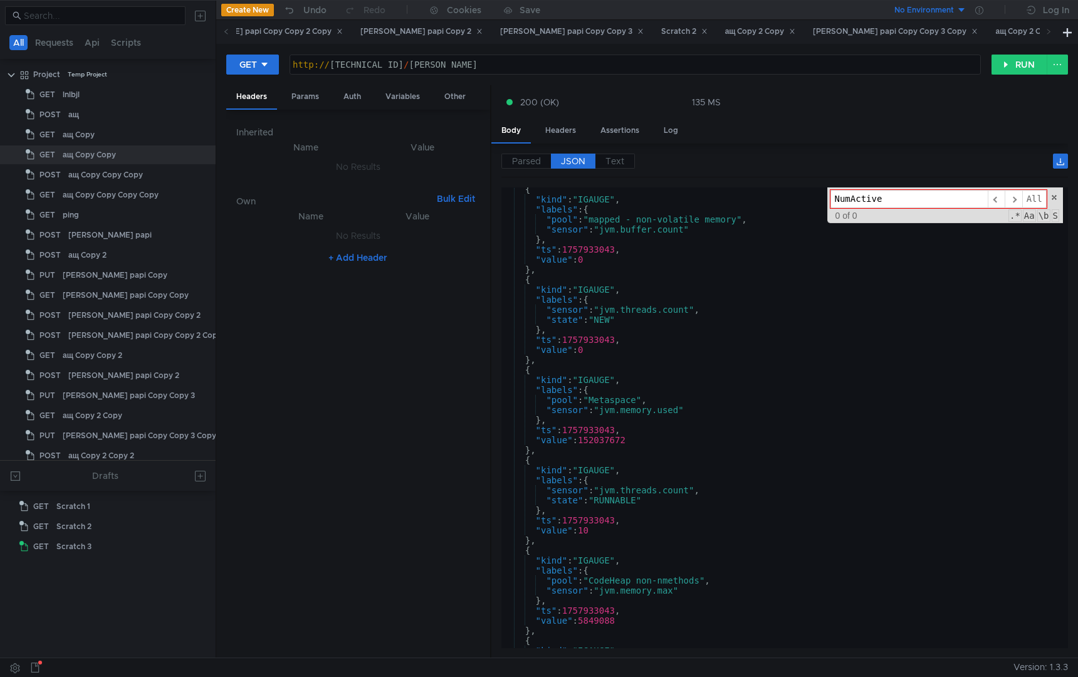
click at [901, 203] on input "NumActive" at bounding box center [909, 199] width 157 height 18
type input "NumActive"
click at [736, 305] on div "{ "kind" : "IGAUGE" , "labels" : { "pool" : "mapped - non-volatile memory" , "s…" at bounding box center [782, 424] width 562 height 481
type textarea ""labels": {"
click at [1009, 61] on button "RUN" at bounding box center [1020, 65] width 56 height 20
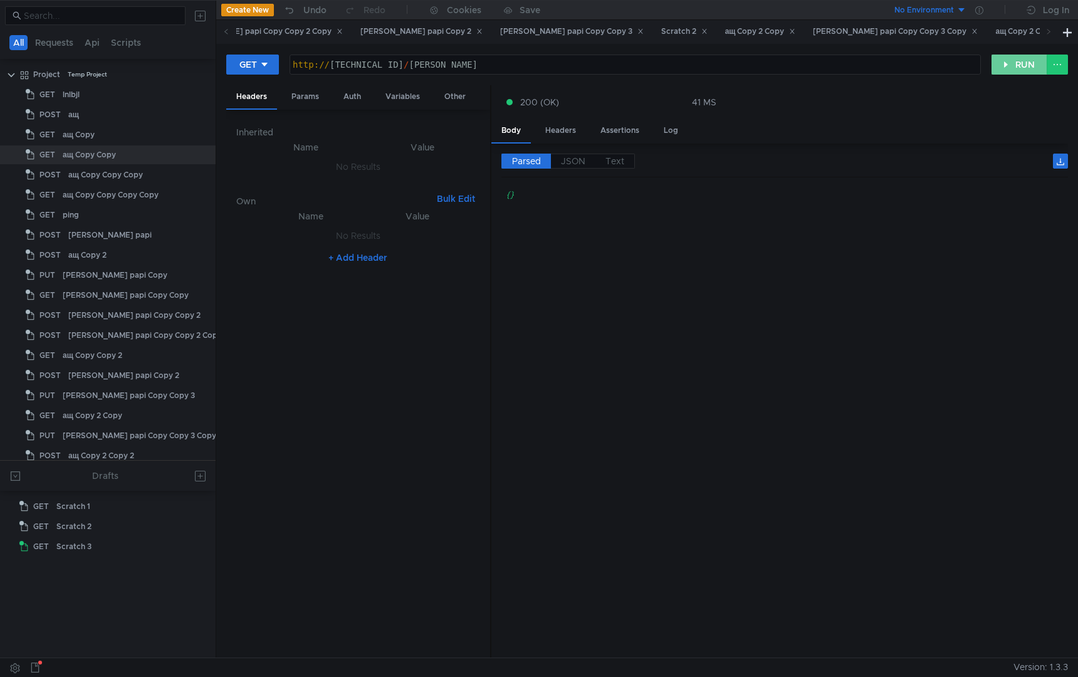
click at [1010, 61] on button "RUN" at bounding box center [1020, 65] width 56 height 20
click at [1000, 66] on button "RUN" at bounding box center [1020, 65] width 56 height 20
click at [1001, 66] on button "RUN" at bounding box center [1020, 65] width 56 height 20
click at [394, 71] on div "http:// 127.0.0.1:58642 / solomon-jvm" at bounding box center [635, 75] width 690 height 30
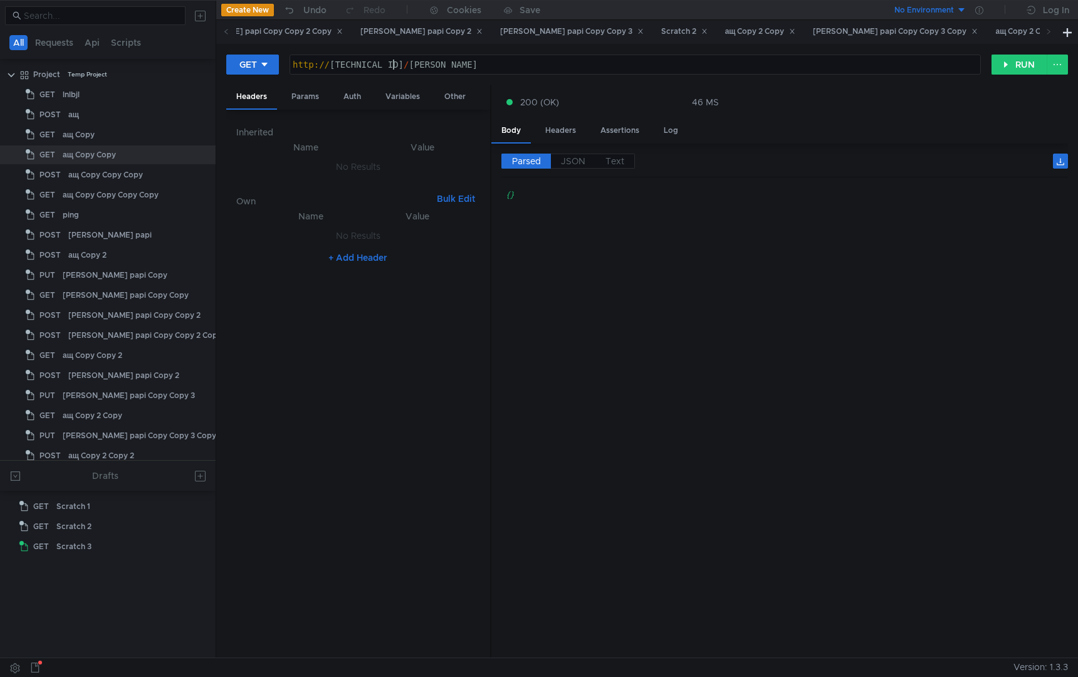
click at [394, 71] on div "http:// 127.0.0.1:58642 / solomon-jvm" at bounding box center [635, 75] width 690 height 30
click at [408, 68] on div "http:// 127.0.0.1:58642 / solomon-jvm" at bounding box center [635, 75] width 690 height 30
type textarea "[URL][TECHNICAL_ID]"
click at [1017, 68] on button "RUN" at bounding box center [1020, 65] width 56 height 20
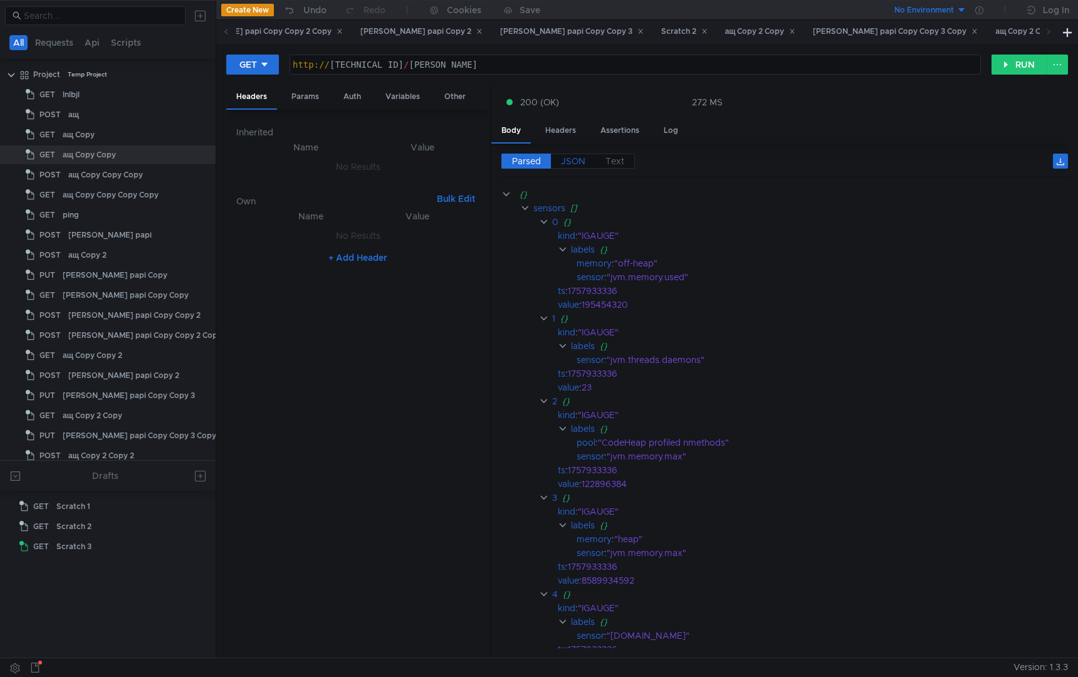
click at [571, 155] on span "JSON" at bounding box center [573, 160] width 24 height 11
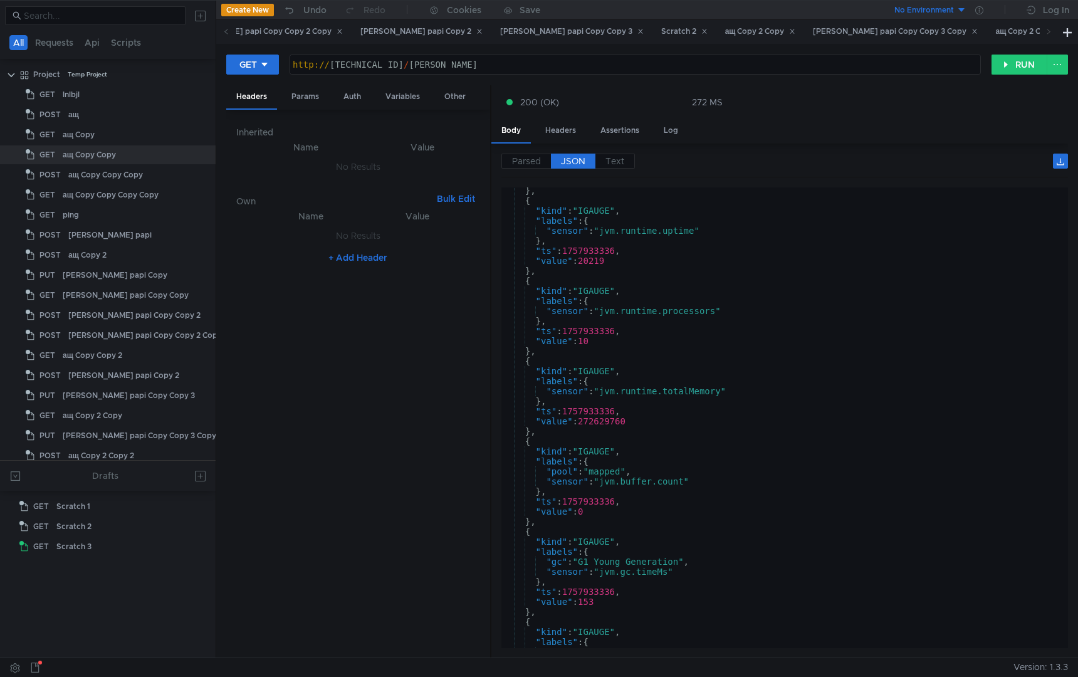
scroll to position [2984, 0]
type textarea ""value": 10"
click at [737, 340] on div "} , { "kind" : "IGAUGE" , "labels" : { "sensor" : "jvm.runtime.uptime" } , "ts"…" at bounding box center [782, 426] width 562 height 481
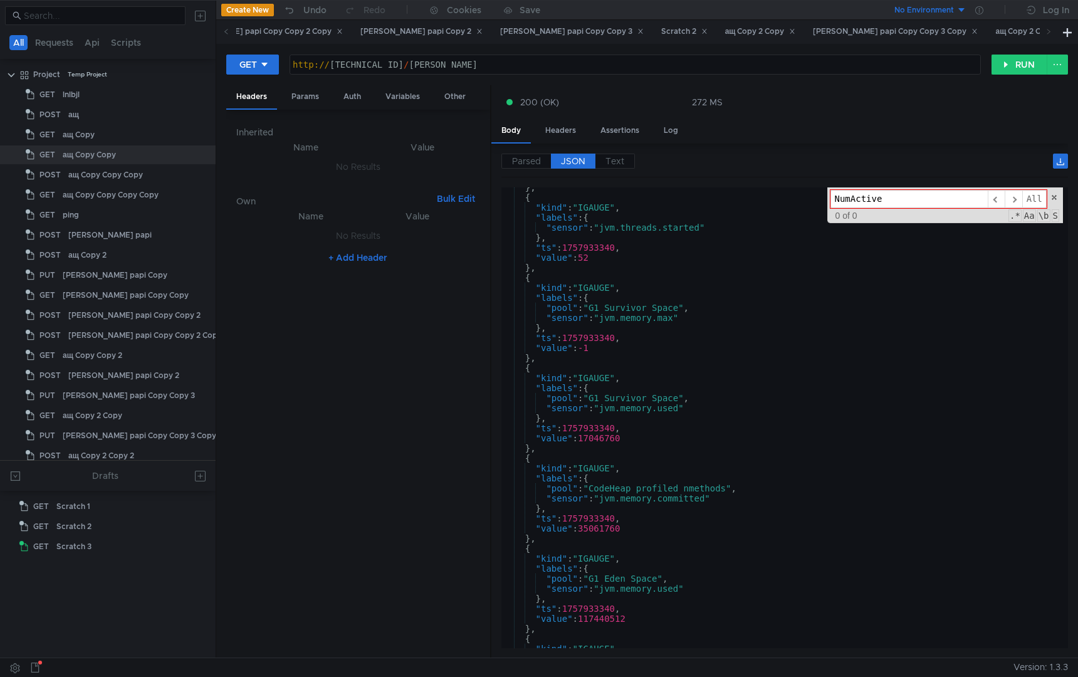
scroll to position [20079, 0]
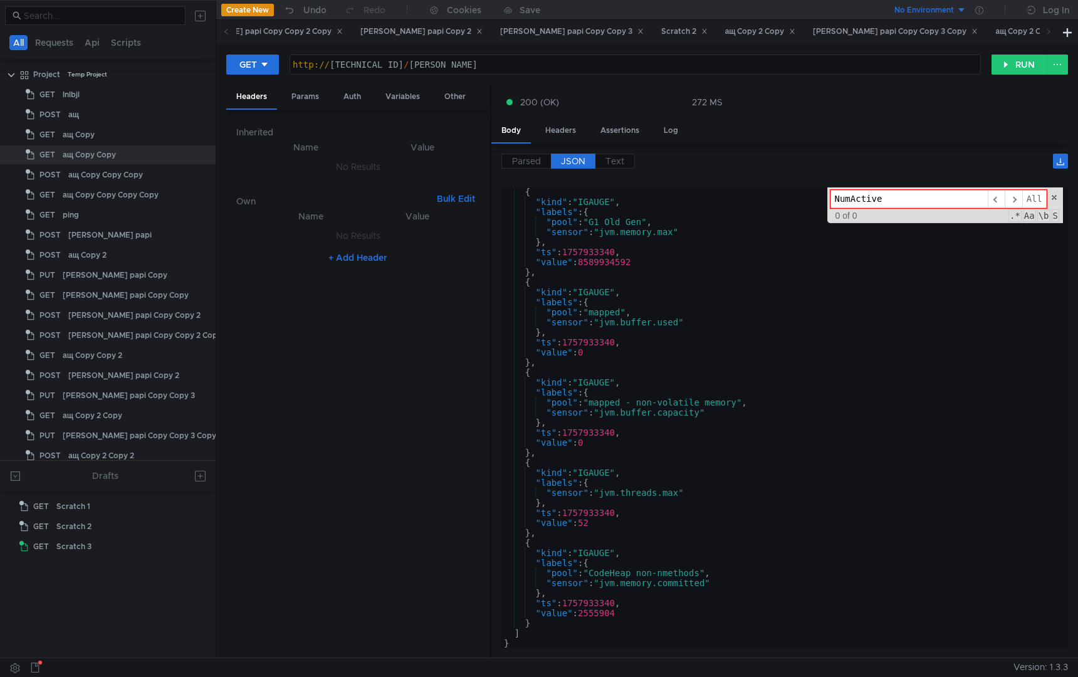
click at [908, 197] on input "NumActive" at bounding box center [909, 199] width 157 height 18
type input "NumActive"
click at [1011, 57] on button "RUN" at bounding box center [1020, 65] width 56 height 20
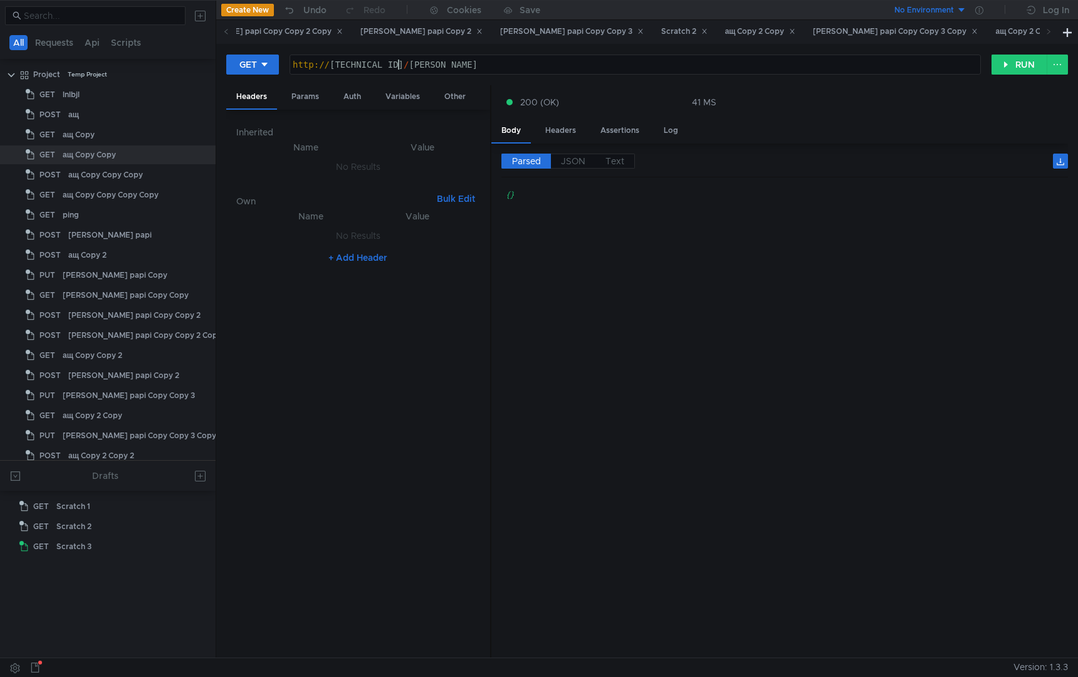
click at [400, 65] on div "http:// [TECHNICAL_ID] / [PERSON_NAME]" at bounding box center [635, 75] width 690 height 30
type textarea "[URL][TECHNICAL_ID]"
click at [1020, 72] on button "RUN" at bounding box center [1020, 65] width 56 height 20
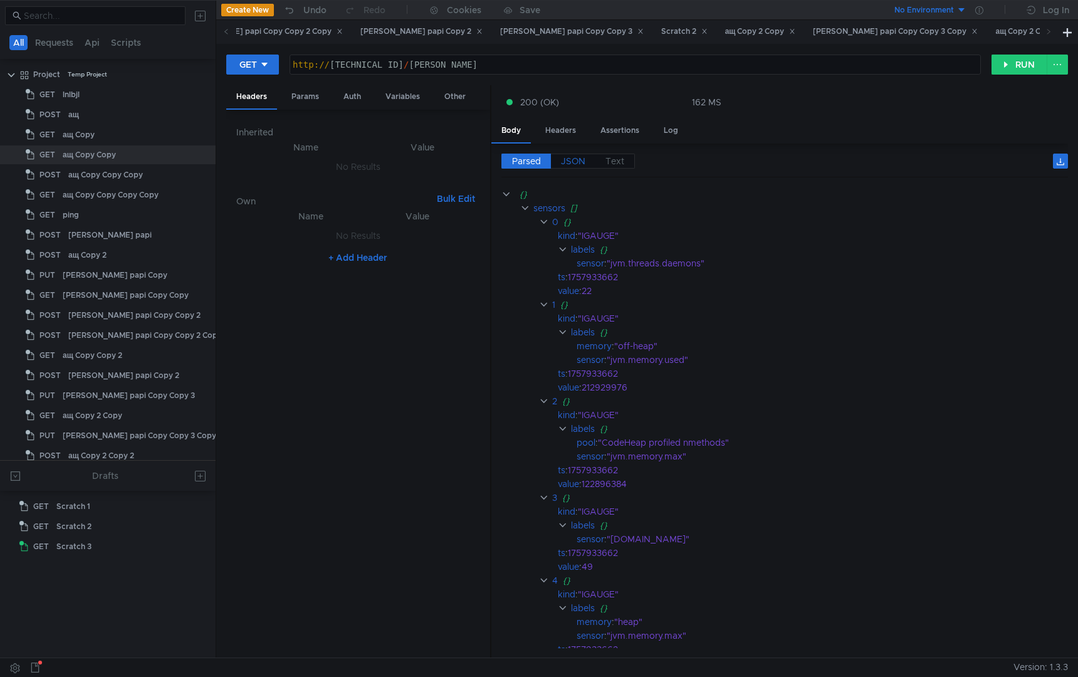
click at [564, 158] on span "JSON" at bounding box center [573, 160] width 24 height 11
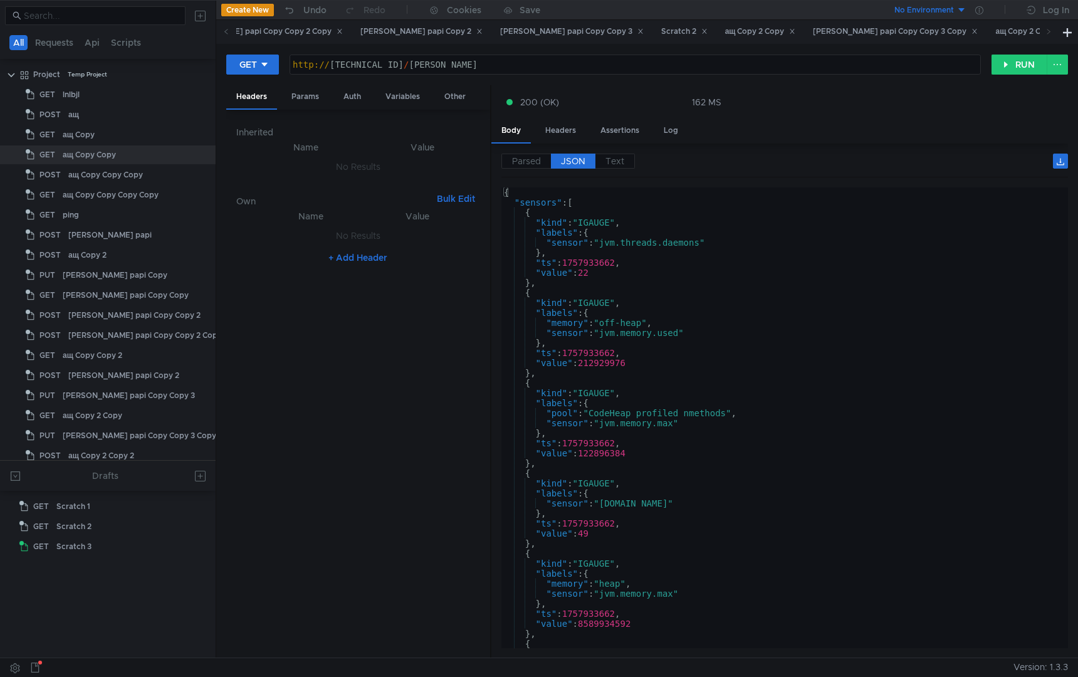
type textarea ""ts": 1757933662,"
click at [689, 354] on div "{ "sensors" : [ { "kind" : "IGAUGE" , "labels" : { "sensor" : "jvm.threads.daem…" at bounding box center [782, 427] width 562 height 481
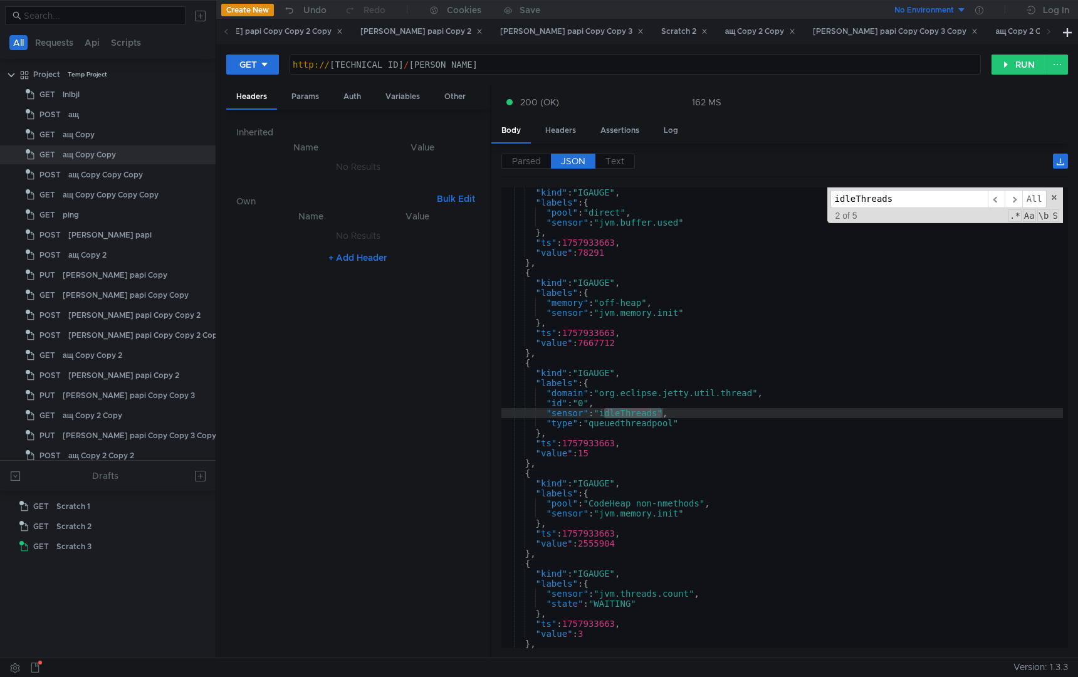
scroll to position [8682, 0]
type input "idleThreads"
click at [1016, 61] on button "RUN" at bounding box center [1020, 65] width 56 height 20
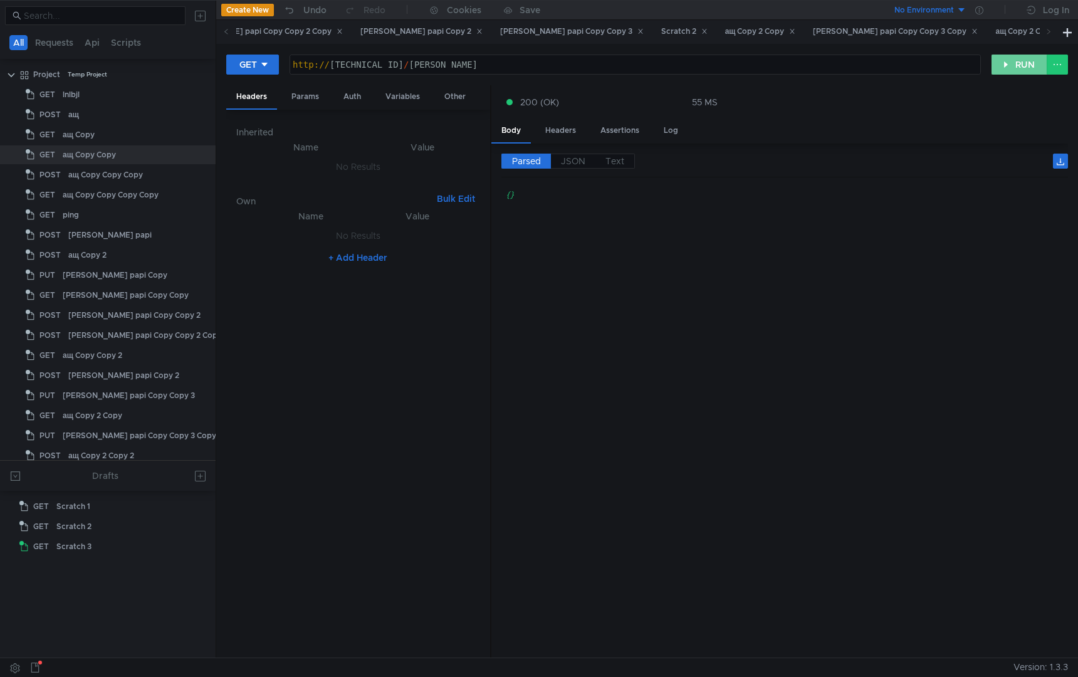
click at [1016, 60] on button "RUN" at bounding box center [1020, 65] width 56 height 20
click at [407, 64] on div "http:// [TECHNICAL_ID] / [PERSON_NAME]" at bounding box center [635, 75] width 690 height 30
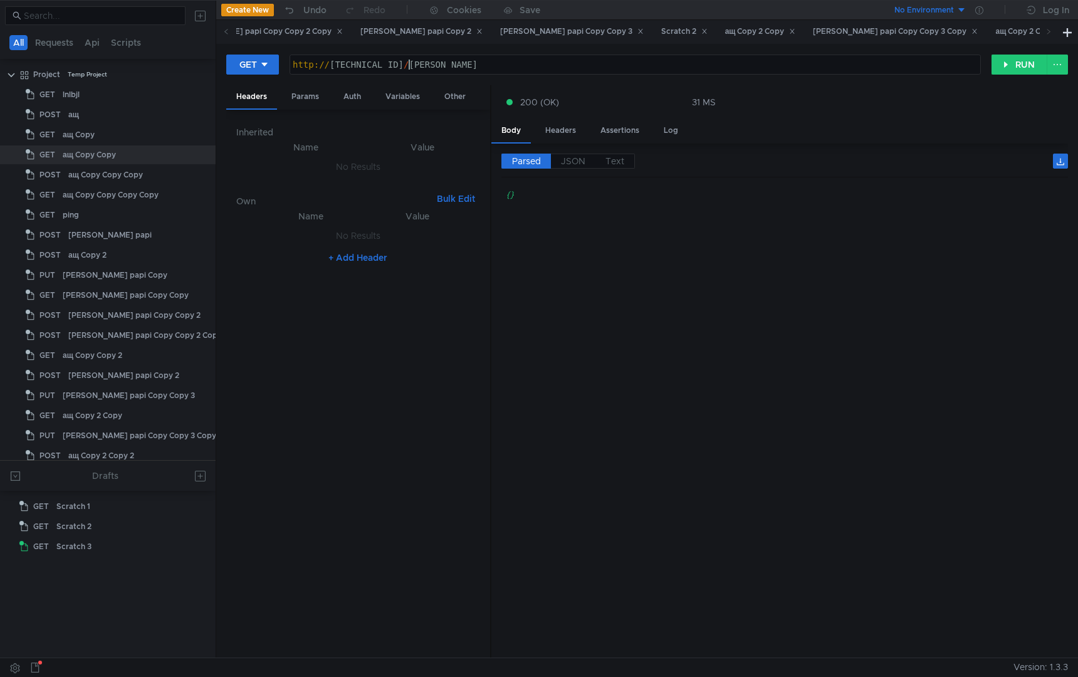
scroll to position [0, 9]
type textarea "[URL][TECHNICAL_ID]"
click at [1017, 62] on button "RUN" at bounding box center [1020, 65] width 56 height 20
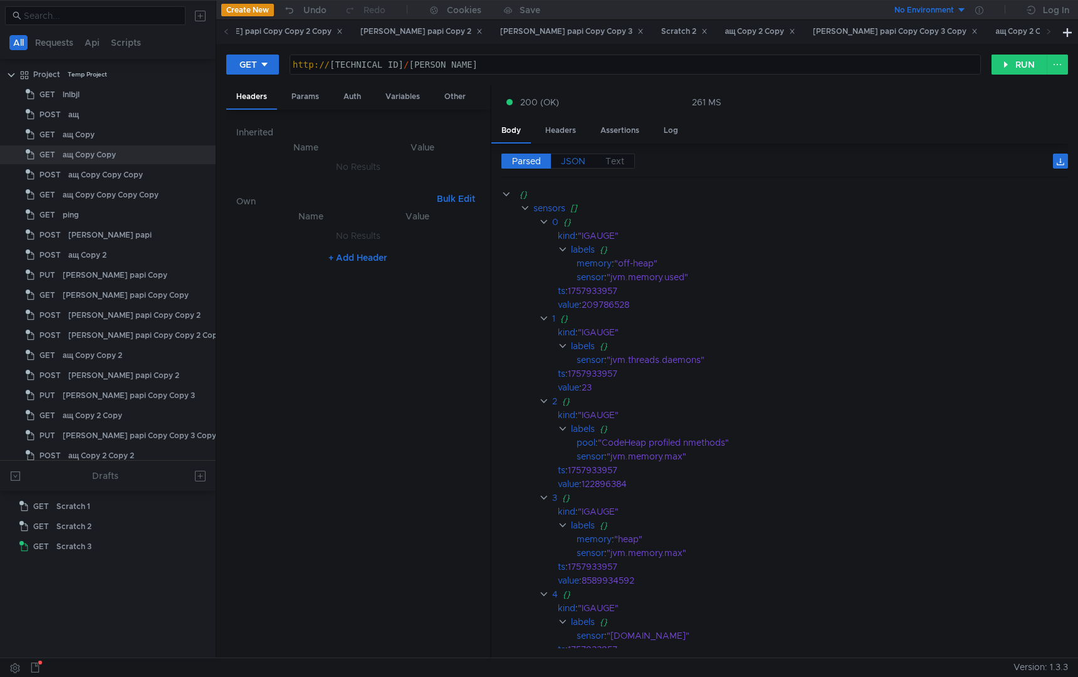
click at [580, 164] on span "JSON" at bounding box center [573, 160] width 24 height 11
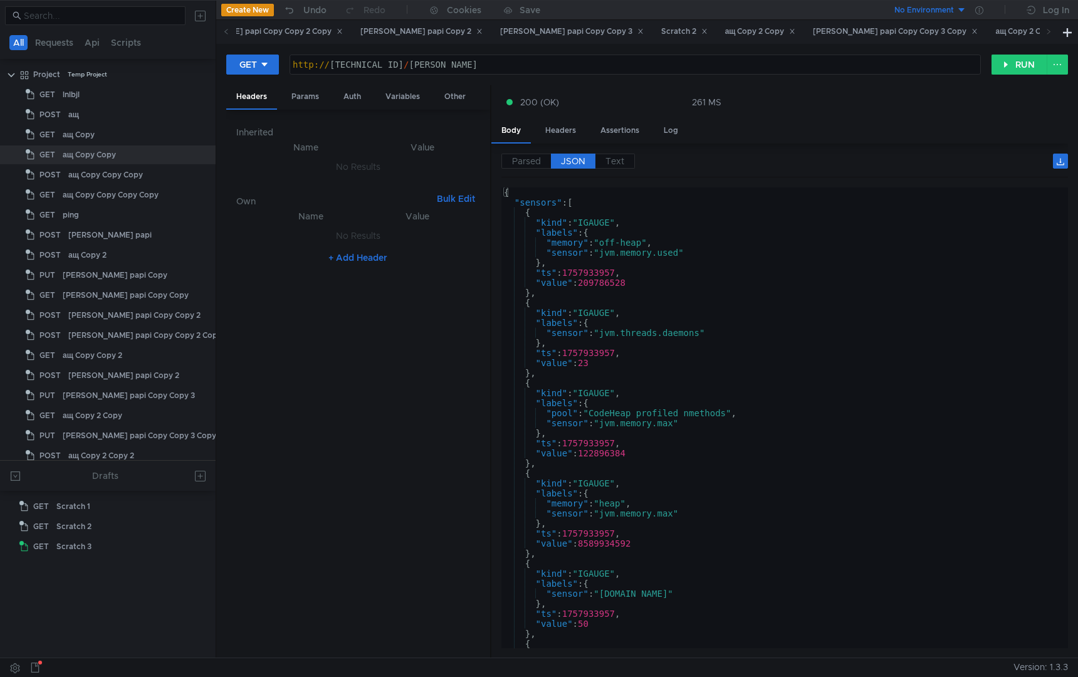
type textarea "},"
click at [739, 369] on div "{ "sensors" : [ { "kind" : "IGAUGE" , "labels" : { "memory" : "off-heap" , "sen…" at bounding box center [782, 427] width 562 height 481
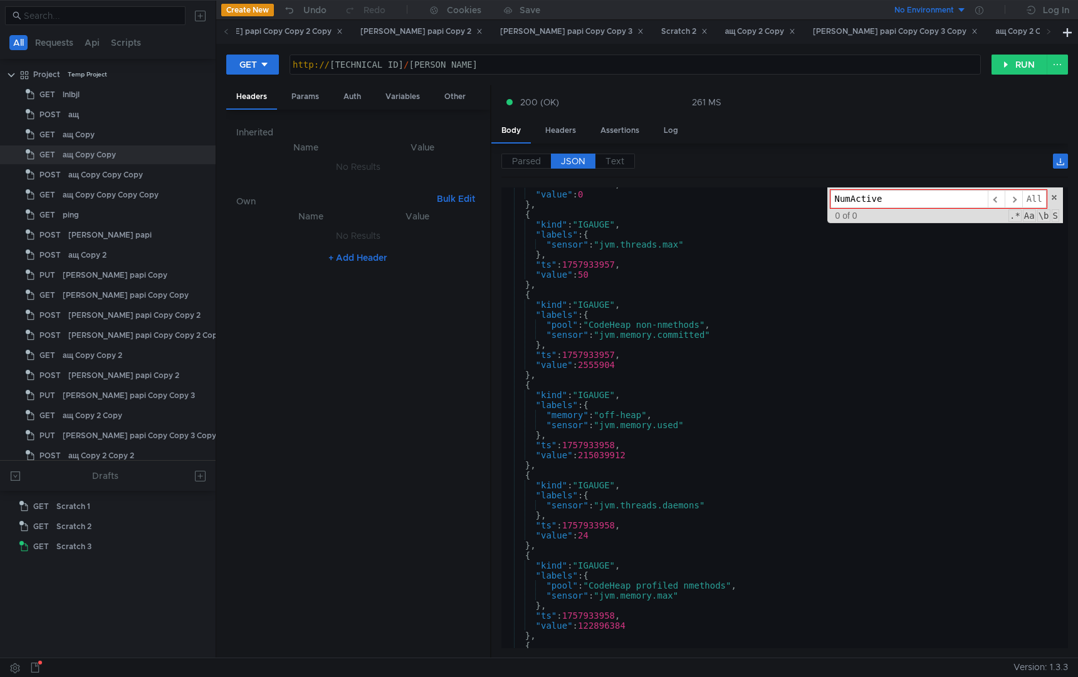
scroll to position [4024, 0]
click at [894, 206] on input "NumActive" at bounding box center [909, 199] width 157 height 18
type input "NumActive"
click at [1003, 65] on button "RUN" at bounding box center [1020, 65] width 56 height 20
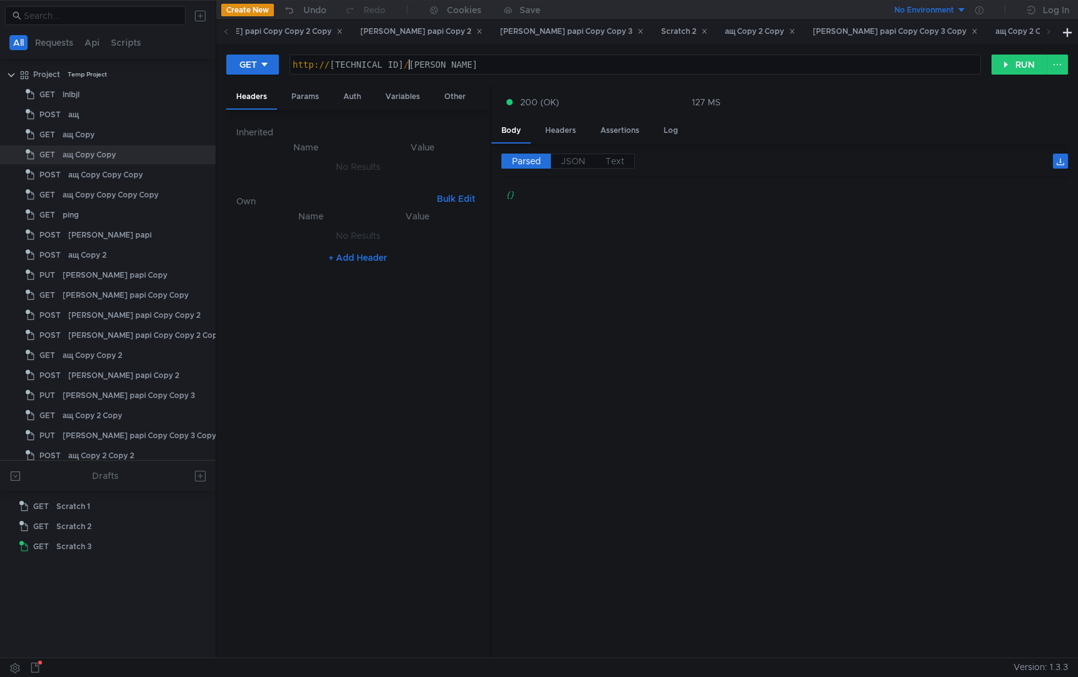
click at [411, 66] on div "http:// [TECHNICAL_ID] / [PERSON_NAME]" at bounding box center [635, 75] width 690 height 30
type textarea "[URL][TECHNICAL_ID]"
click at [1009, 69] on button "RUN" at bounding box center [1020, 65] width 56 height 20
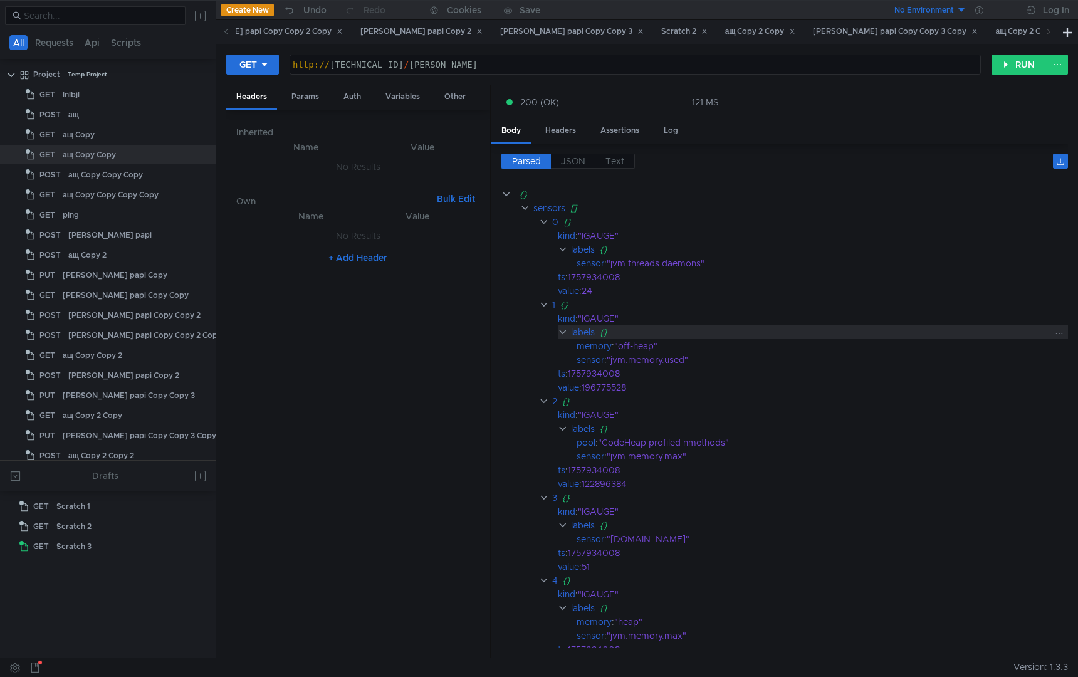
click at [885, 325] on div "{}" at bounding box center [825, 332] width 451 height 14
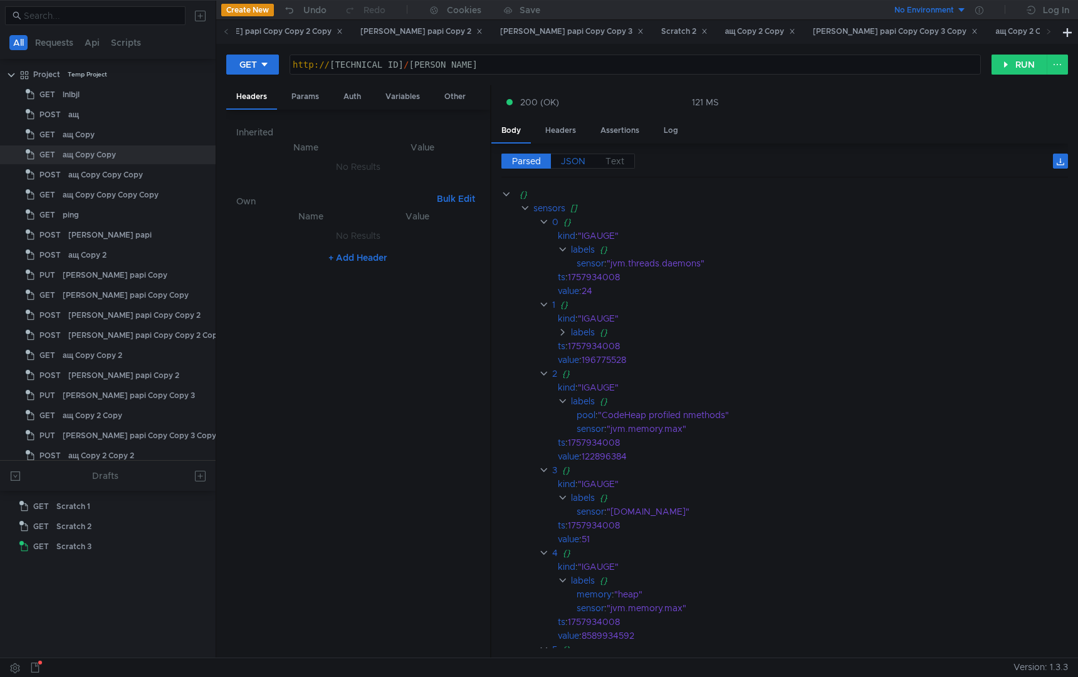
click at [579, 162] on span "JSON" at bounding box center [573, 160] width 24 height 11
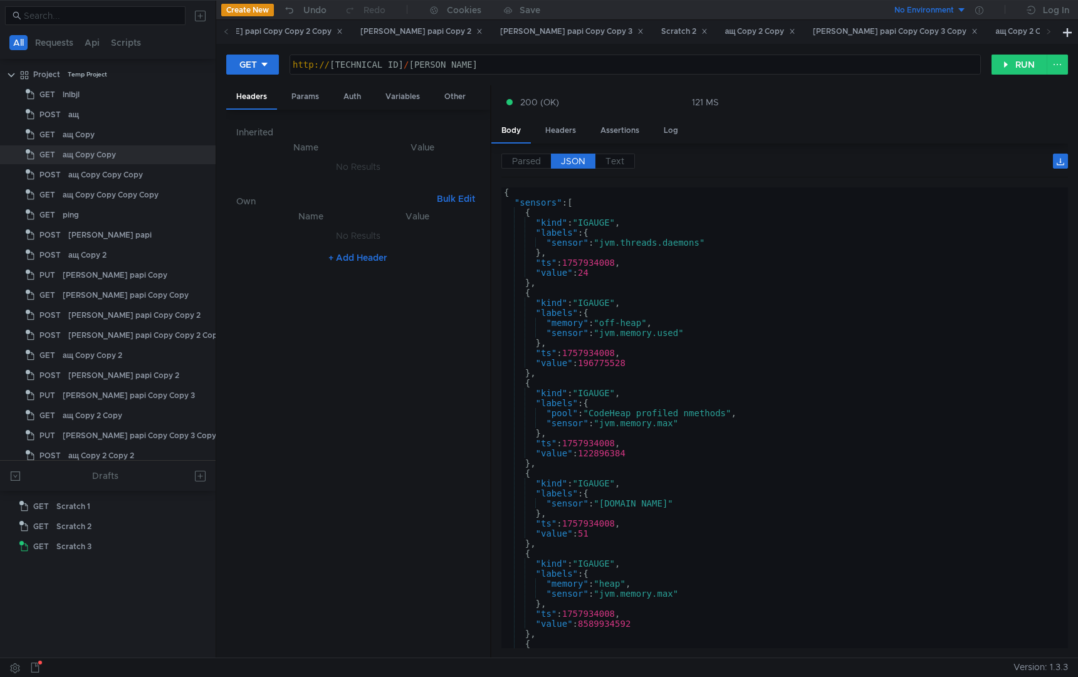
click at [859, 398] on div "{ "sensors" : [ { "kind" : "IGAUGE" , "labels" : { "sensor" : "jvm.threads.daem…" at bounding box center [782, 427] width 562 height 481
type textarea ""kind": "IGAUGE","
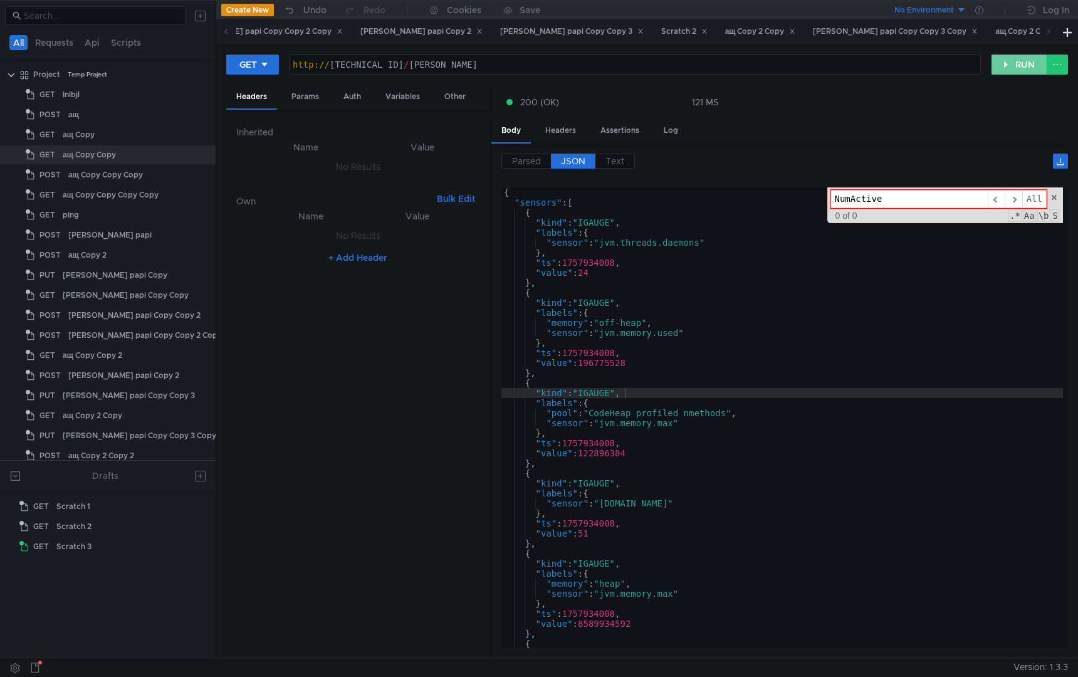
type input "NumActive"
click at [1000, 61] on button "RUN" at bounding box center [1020, 65] width 56 height 20
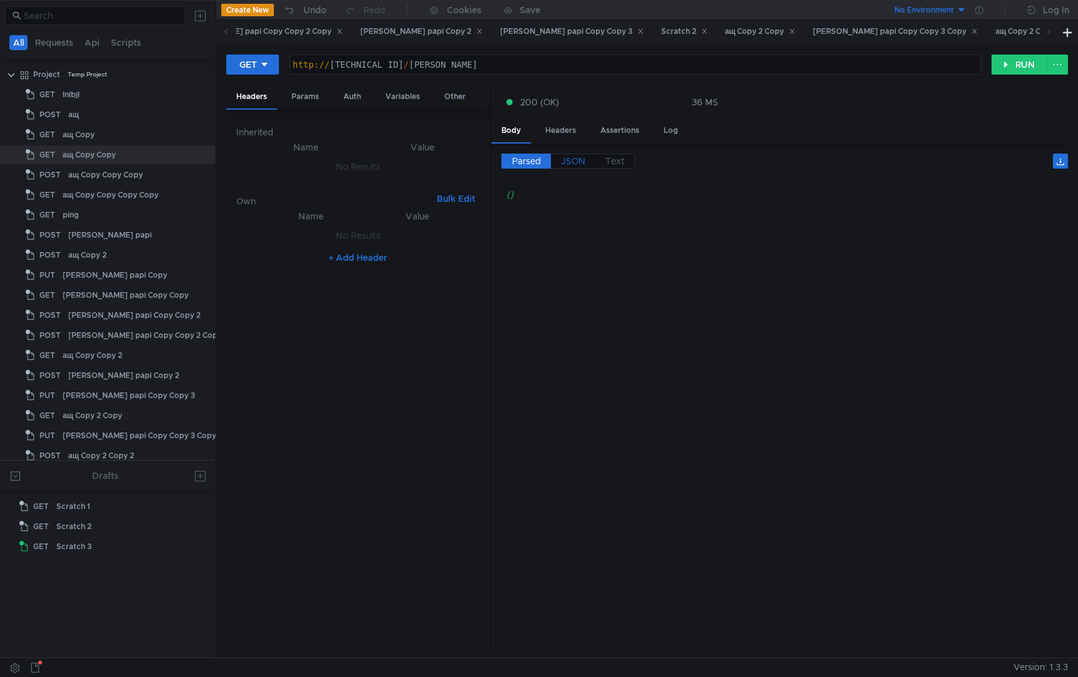
click at [570, 160] on span "JSON" at bounding box center [573, 160] width 24 height 11
click at [406, 63] on div "http:// [TECHNICAL_ID] / [PERSON_NAME]" at bounding box center [635, 75] width 690 height 30
type textarea "[URL][TECHNICAL_ID]"
click at [1004, 65] on button "RUN" at bounding box center [1020, 65] width 56 height 20
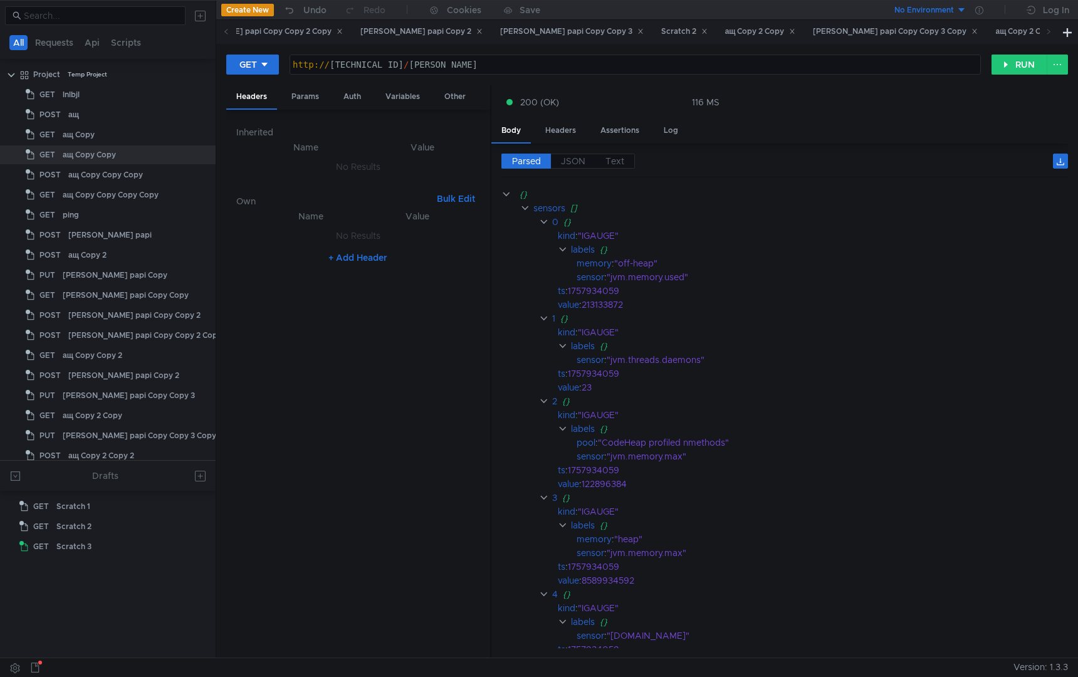
click at [582, 150] on div "Parsed JSON Text {} sensors [] 0 {} kind : "IGAUGE" labels {} memory : "off-hea…" at bounding box center [779, 401] width 577 height 515
click at [580, 158] on span "JSON" at bounding box center [573, 160] width 24 height 11
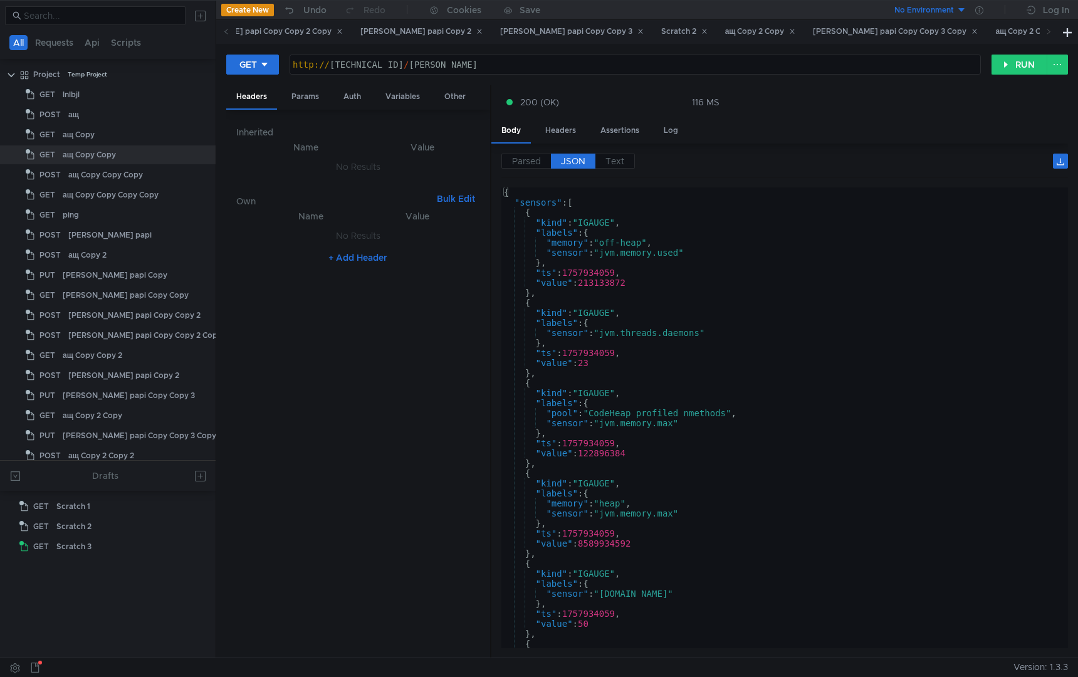
type textarea ""kind": "IGAUGE","
click at [713, 310] on div "{ "sensors" : [ { "kind" : "IGAUGE" , "labels" : { "memory" : "off-heap" , "sen…" at bounding box center [782, 427] width 562 height 481
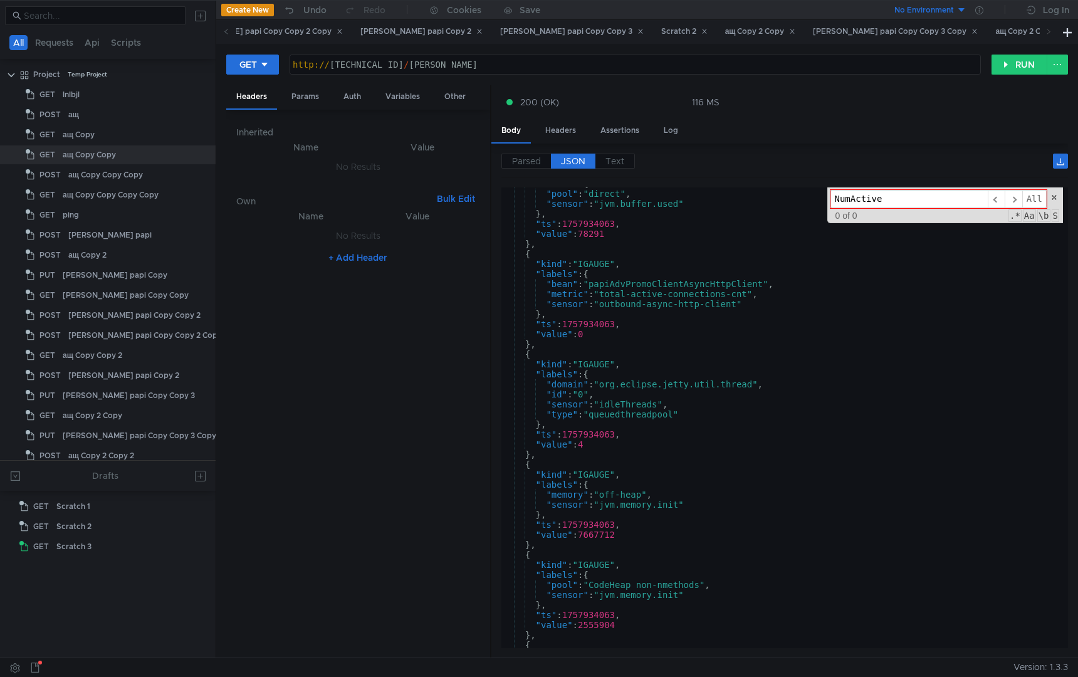
scroll to position [16853, 0]
click at [906, 201] on input "NumActive" at bounding box center [909, 199] width 157 height 18
type input "NumActive"
click at [1002, 67] on button "RUN" at bounding box center [1020, 65] width 56 height 20
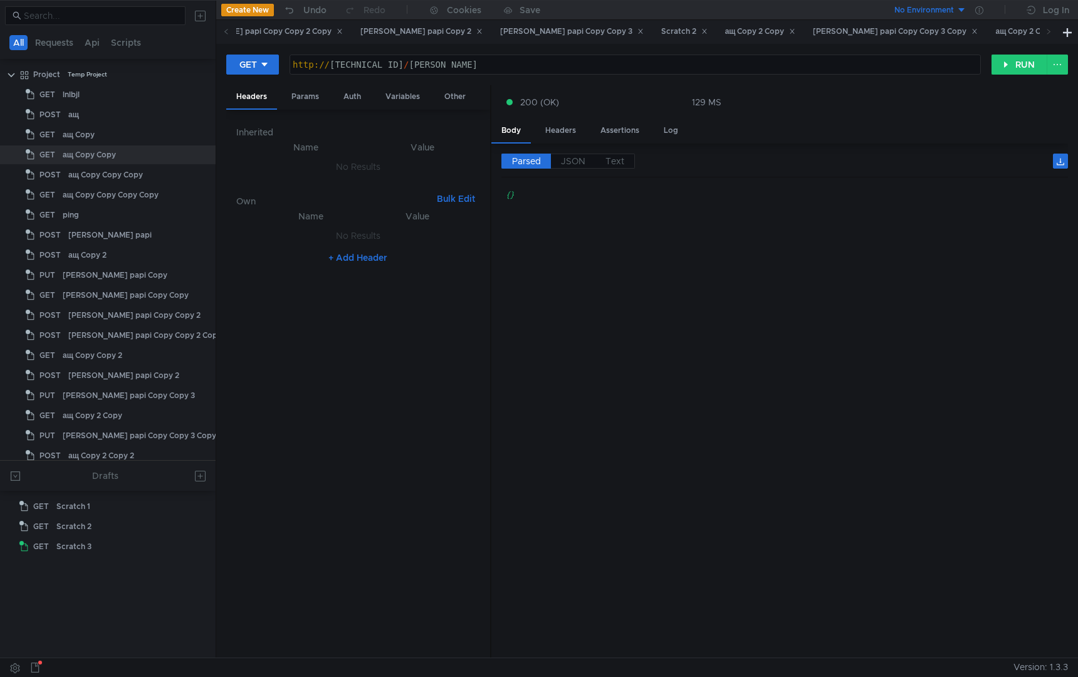
click at [574, 171] on div "Parsed JSON Text" at bounding box center [784, 166] width 567 height 24
click at [574, 165] on span "JSON" at bounding box center [573, 160] width 24 height 11
type textarea "{}"
click at [654, 312] on div "{ }" at bounding box center [784, 427] width 567 height 481
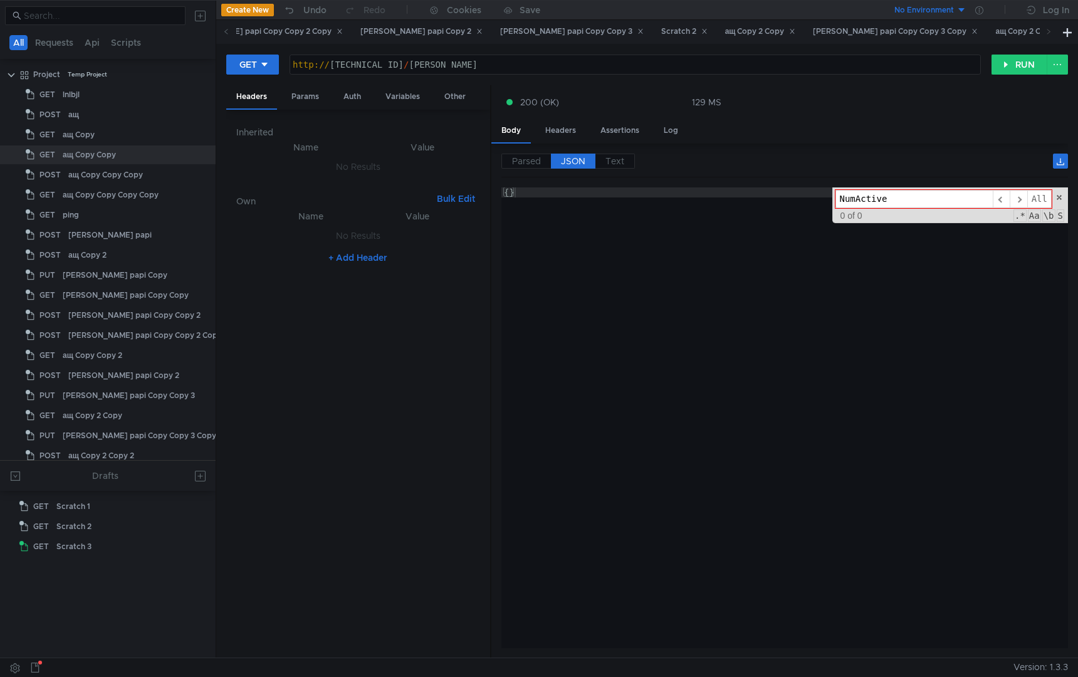
type input "NumActive"
click at [1002, 63] on button "RUN" at bounding box center [1020, 65] width 56 height 20
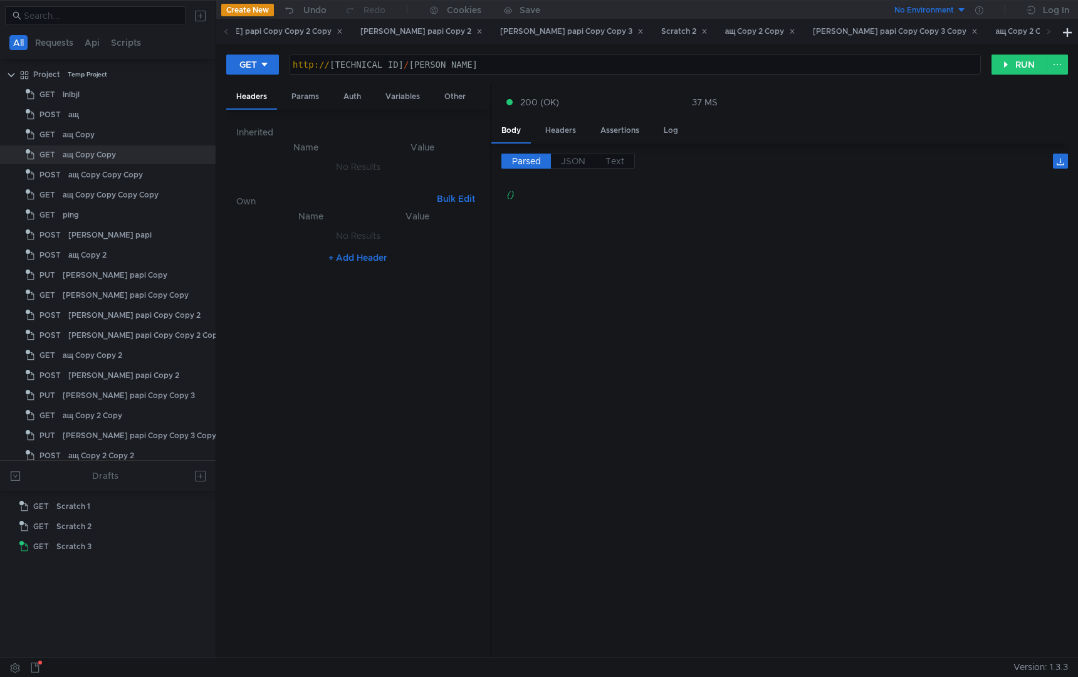
click at [737, 264] on cdk-virtual-scroll-viewport "{}" at bounding box center [784, 417] width 567 height 461
drag, startPoint x: 392, startPoint y: 65, endPoint x: 408, endPoint y: 65, distance: 15.7
click at [408, 65] on div "http:// [TECHNICAL_ID] / [PERSON_NAME]" at bounding box center [635, 75] width 690 height 30
click at [1014, 66] on button "RUN" at bounding box center [1020, 65] width 56 height 20
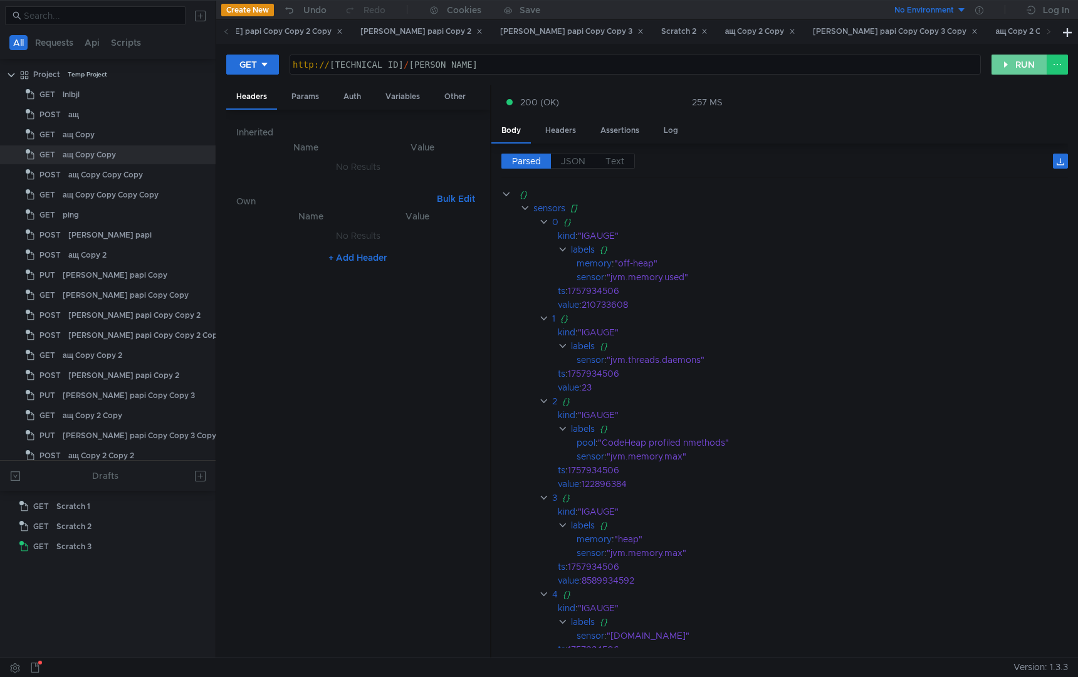
click at [1012, 65] on button "RUN" at bounding box center [1020, 65] width 56 height 20
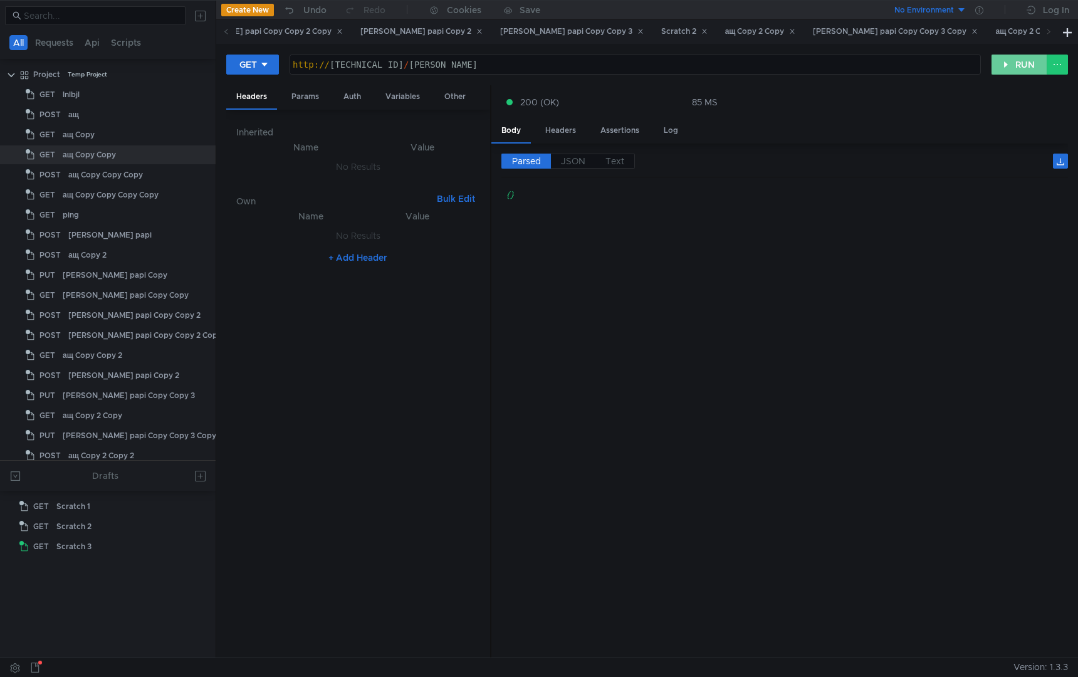
click at [1013, 65] on button "RUN" at bounding box center [1020, 65] width 56 height 20
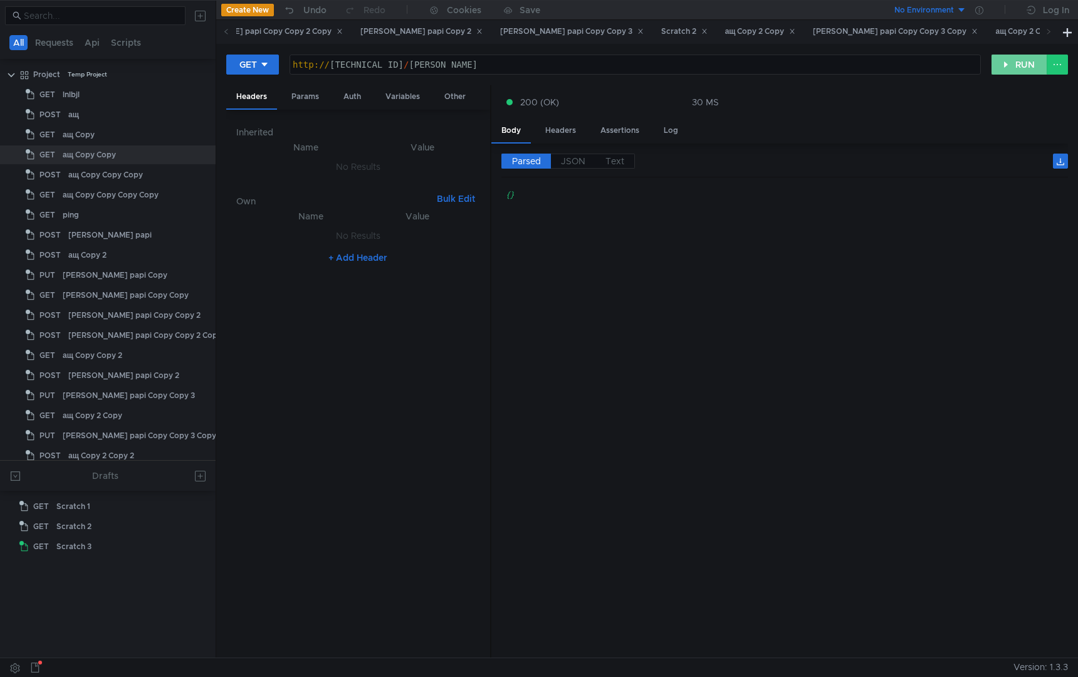
click at [1007, 65] on button "RUN" at bounding box center [1020, 65] width 56 height 20
click at [393, 68] on div "http:// [TECHNICAL_ID] / [PERSON_NAME]" at bounding box center [635, 75] width 690 height 30
type textarea "[URL][TECHNICAL_ID]"
click at [1015, 75] on div "GET [URL][TECHNICAL_ID] http:// [TECHNICAL_ID] / [PERSON_NAME] הההההההההההההההה…" at bounding box center [647, 69] width 842 height 31
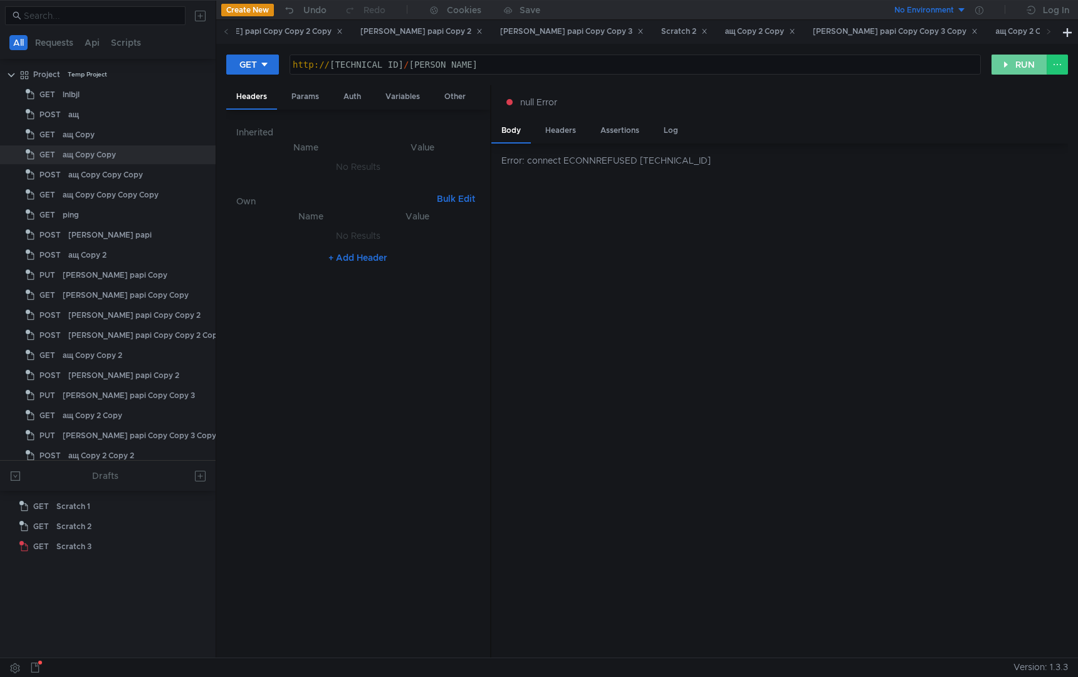
click at [1014, 61] on button "RUN" at bounding box center [1020, 65] width 56 height 20
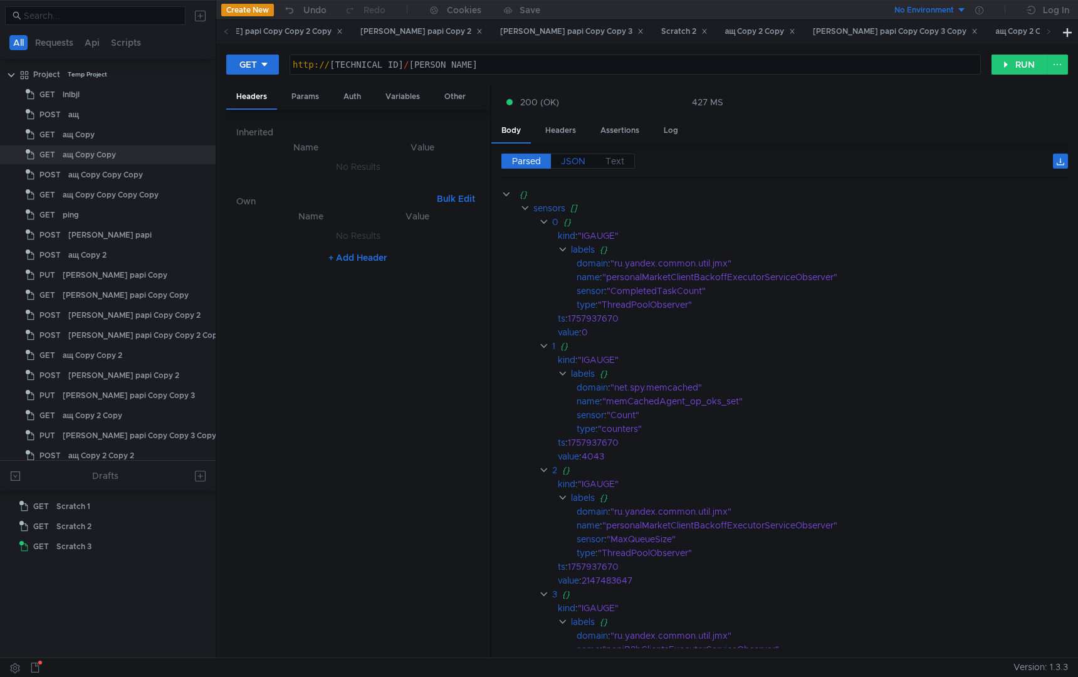
click at [569, 159] on span "JSON" at bounding box center [573, 160] width 24 height 11
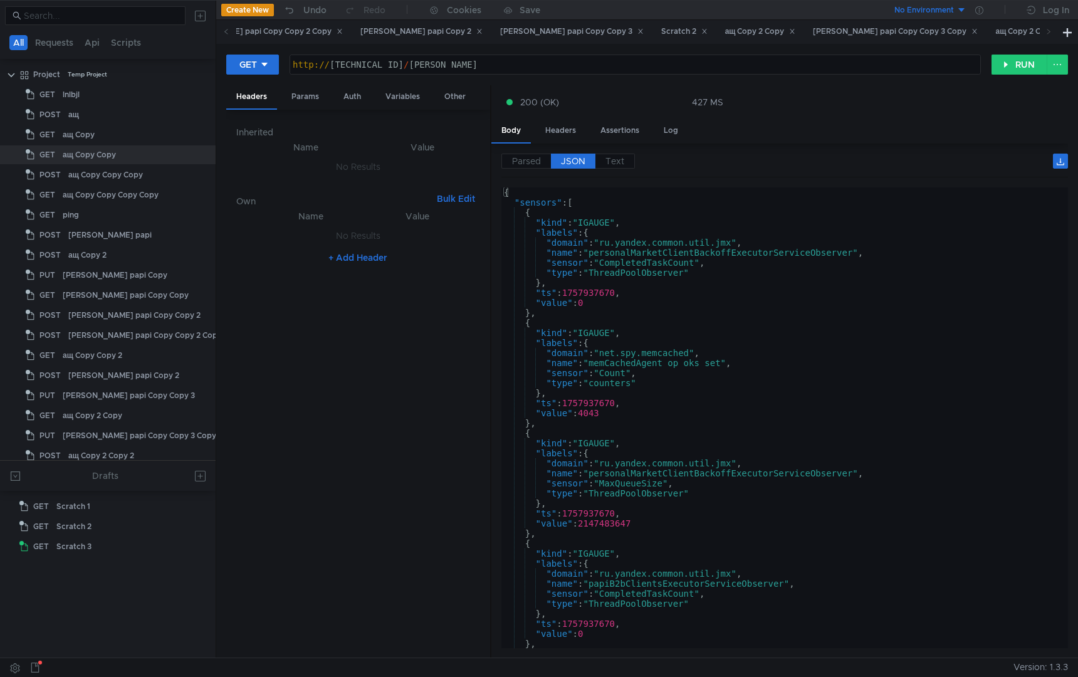
type textarea "},"
click at [720, 425] on div "{ "sensors" : [ { "kind" : "IGAUGE" , "labels" : { "domain" : "ru.yandex.common…" at bounding box center [782, 427] width 562 height 481
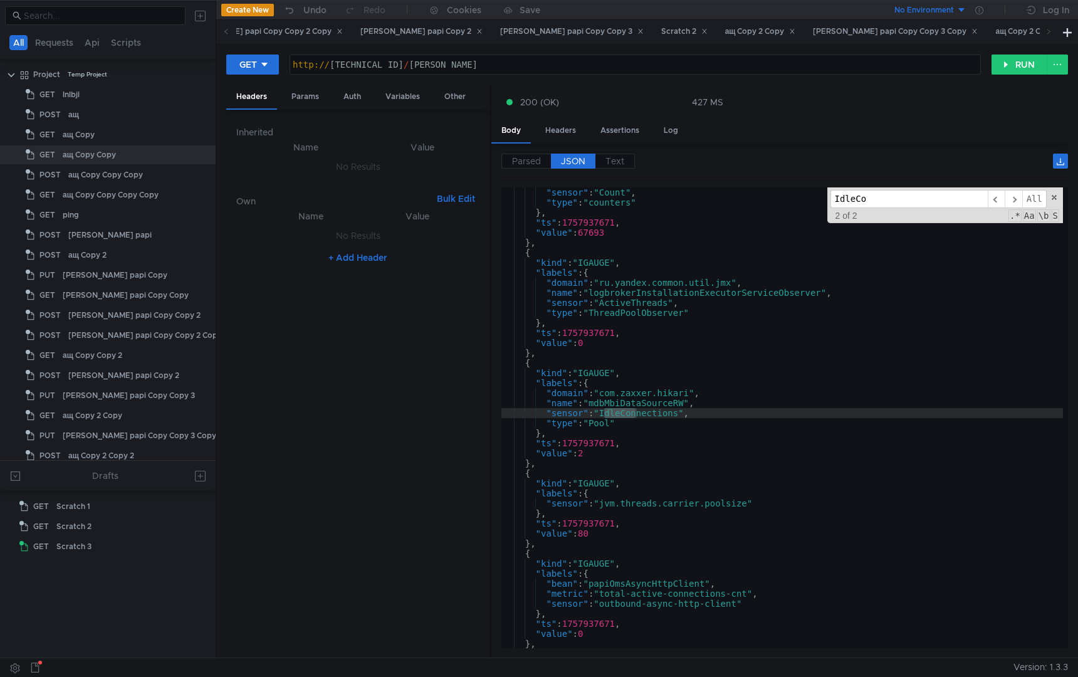
scroll to position [15076, 0]
type input "IdleCo"
click at [766, 345] on div ""sensor" : "Count" , "type" : "counters" } , "ts" : 1757937671 , "value" : 6769…" at bounding box center [782, 427] width 562 height 481
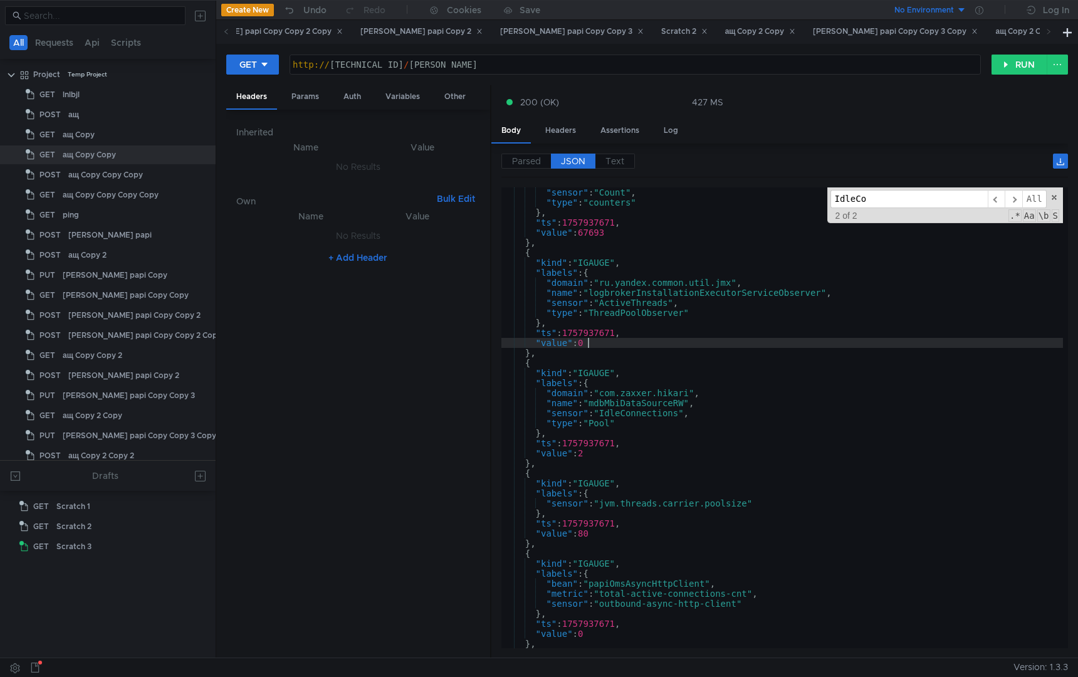
type textarea ""value": 0"
paste input "NumActive"
type input "NumActive"
click at [1004, 63] on button "RUN" at bounding box center [1020, 65] width 56 height 20
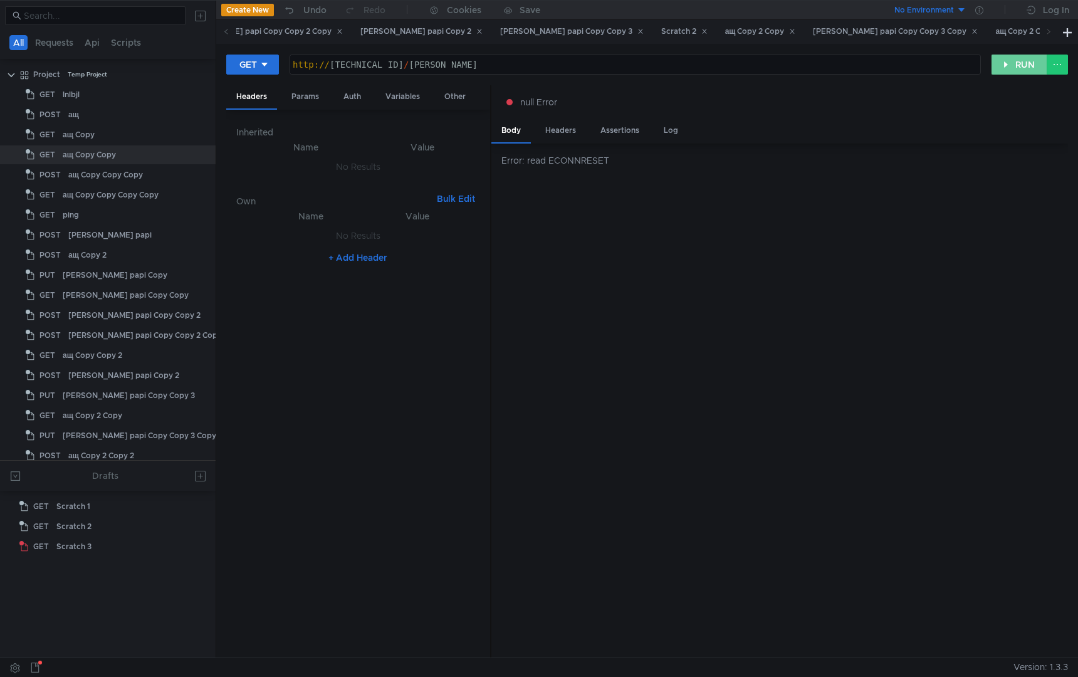
click at [1012, 61] on button "RUN" at bounding box center [1020, 65] width 56 height 20
click at [1012, 68] on button "RUN" at bounding box center [1020, 65] width 56 height 20
click at [1022, 68] on button "RUN" at bounding box center [1020, 65] width 56 height 20
click at [1009, 65] on button "RUN" at bounding box center [1020, 65] width 56 height 20
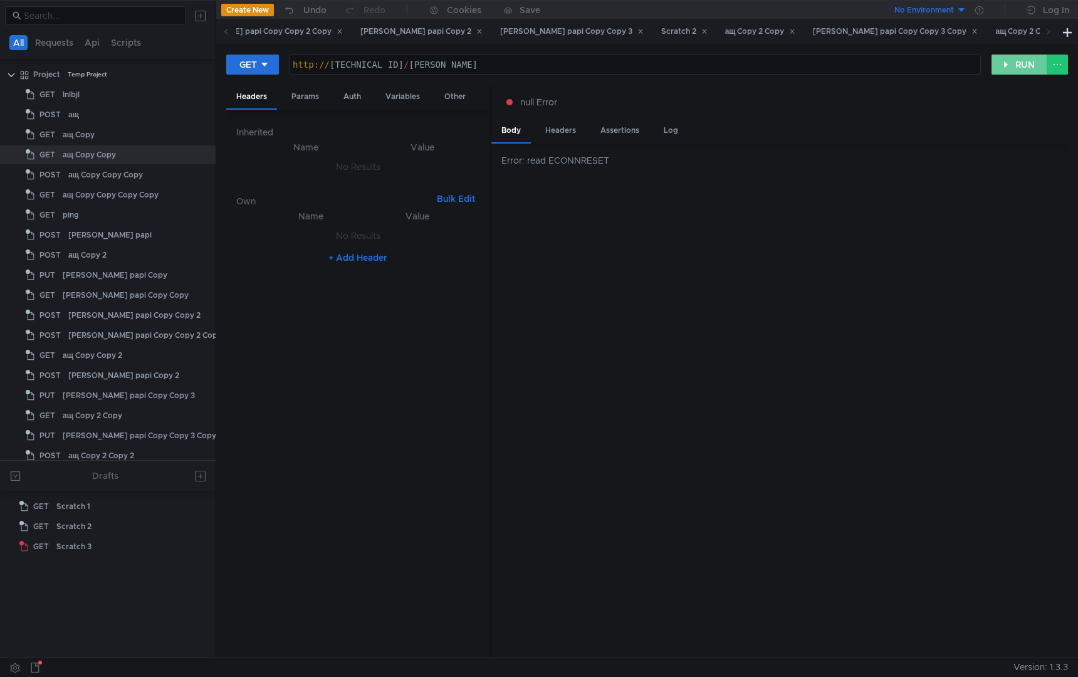
click at [1009, 65] on button "RUN" at bounding box center [1020, 65] width 56 height 20
click at [1007, 70] on button "RUN" at bounding box center [1020, 65] width 56 height 20
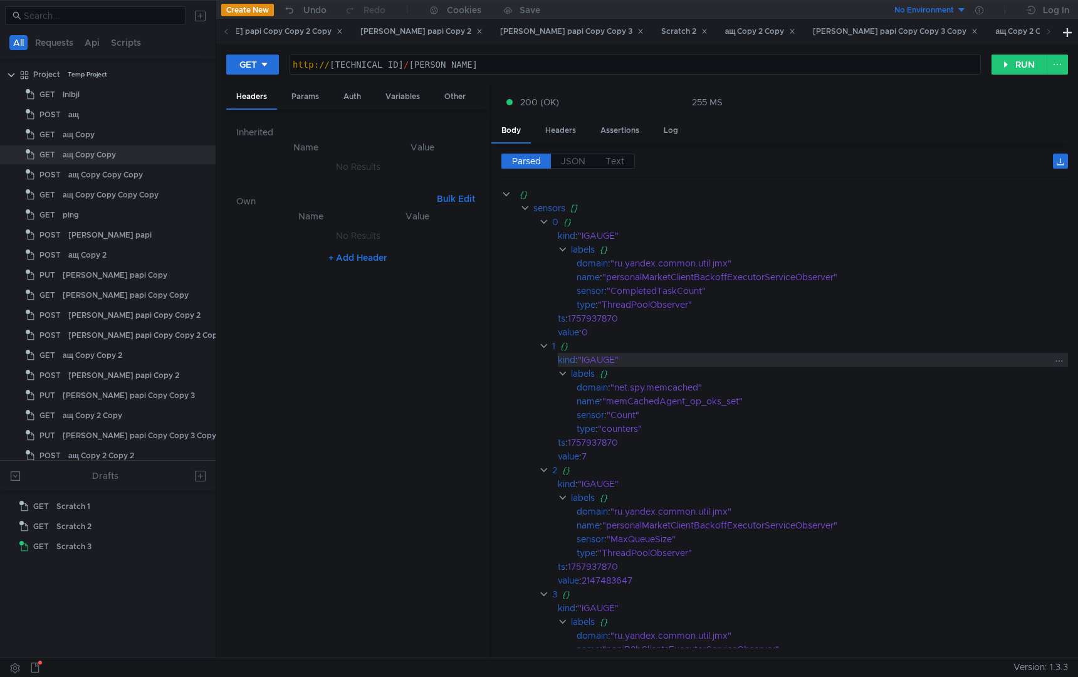
click at [719, 365] on div ""IGAUGE"" at bounding box center [814, 360] width 473 height 14
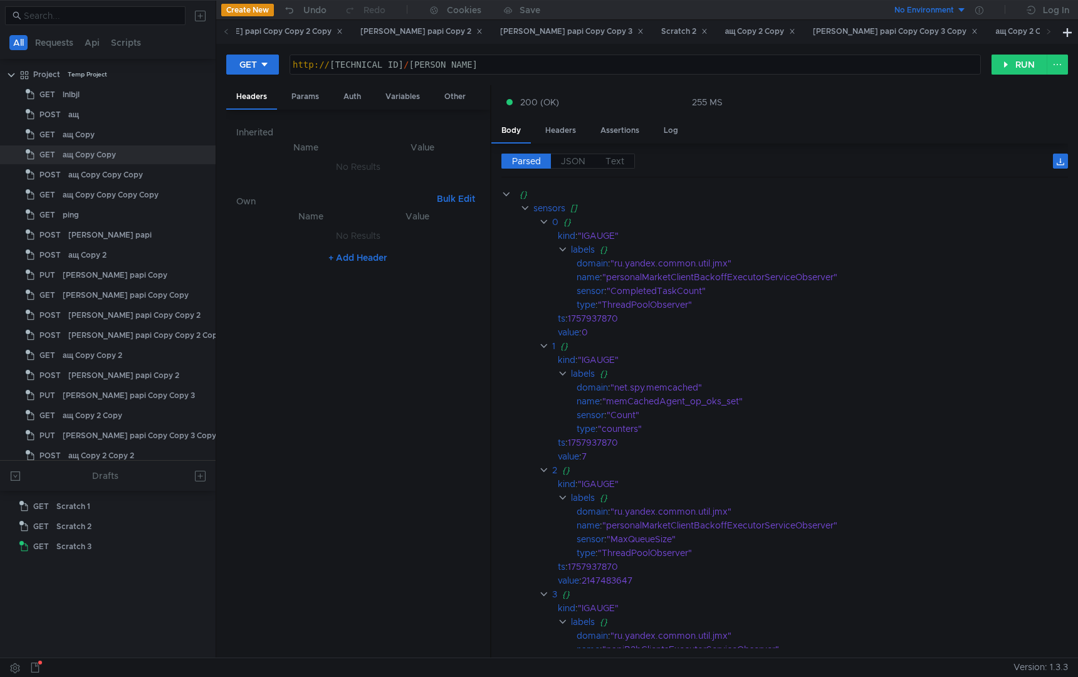
click at [562, 152] on div "Parsed JSON Text {} sensors [] 0 {} kind : "IGAUGE" labels {} domain : "ru.yand…" at bounding box center [779, 401] width 577 height 515
click at [576, 157] on span "JSON" at bounding box center [573, 160] width 24 height 11
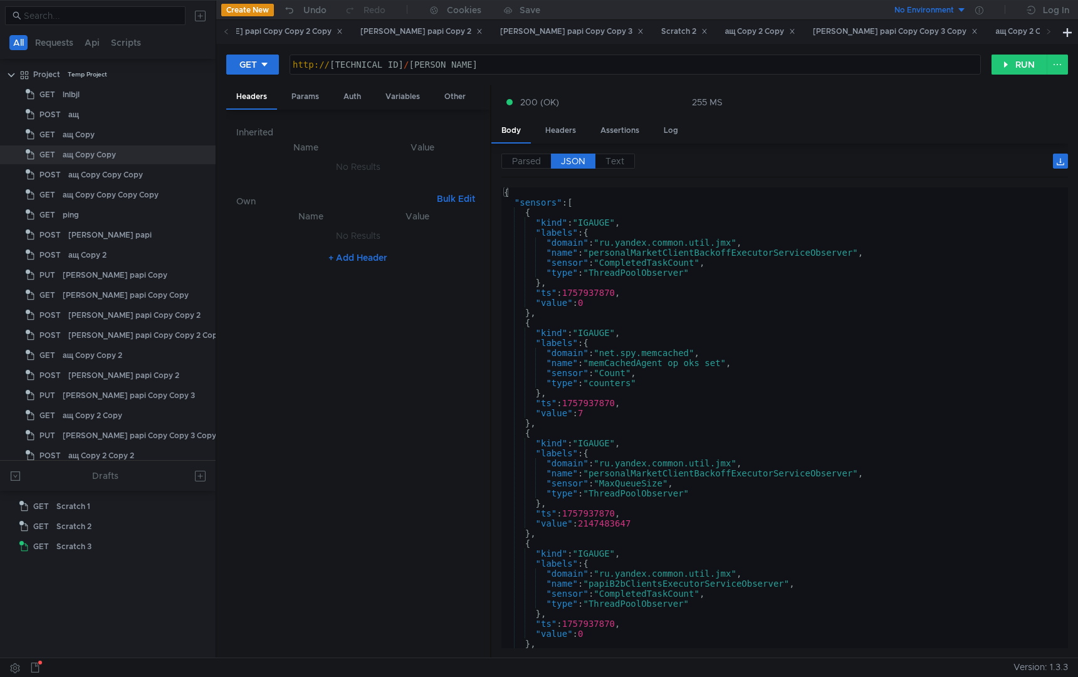
type textarea "},"
click at [758, 311] on div "{ "sensors" : [ { "kind" : "IGAUGE" , "labels" : { "domain" : "ru.yandex.common…" at bounding box center [782, 427] width 562 height 481
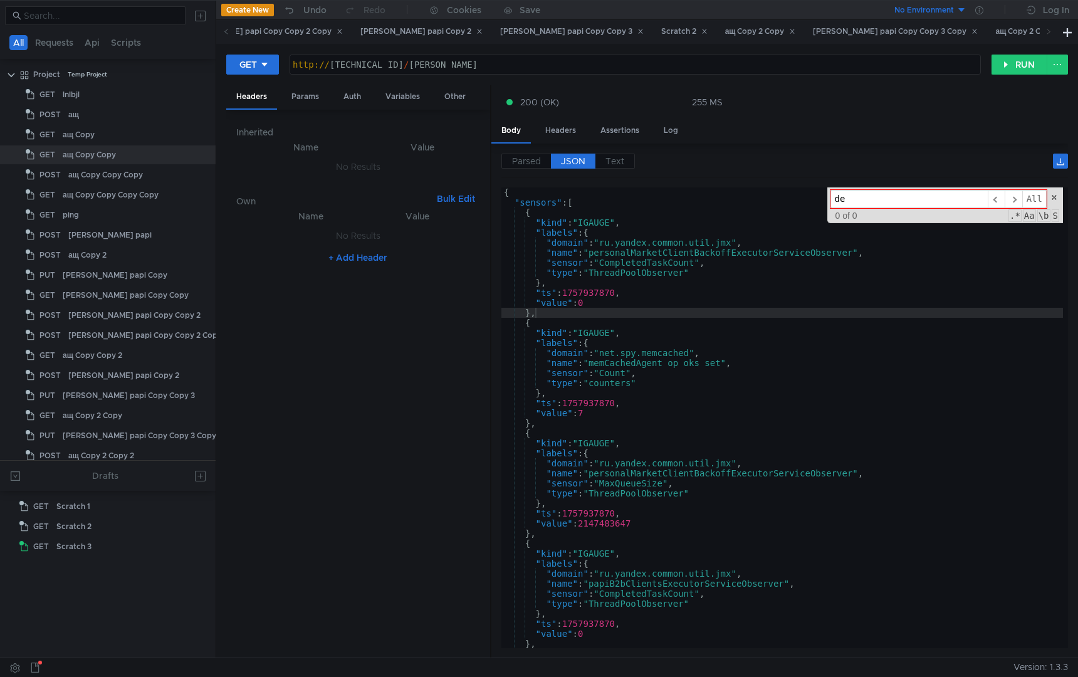
type input "d"
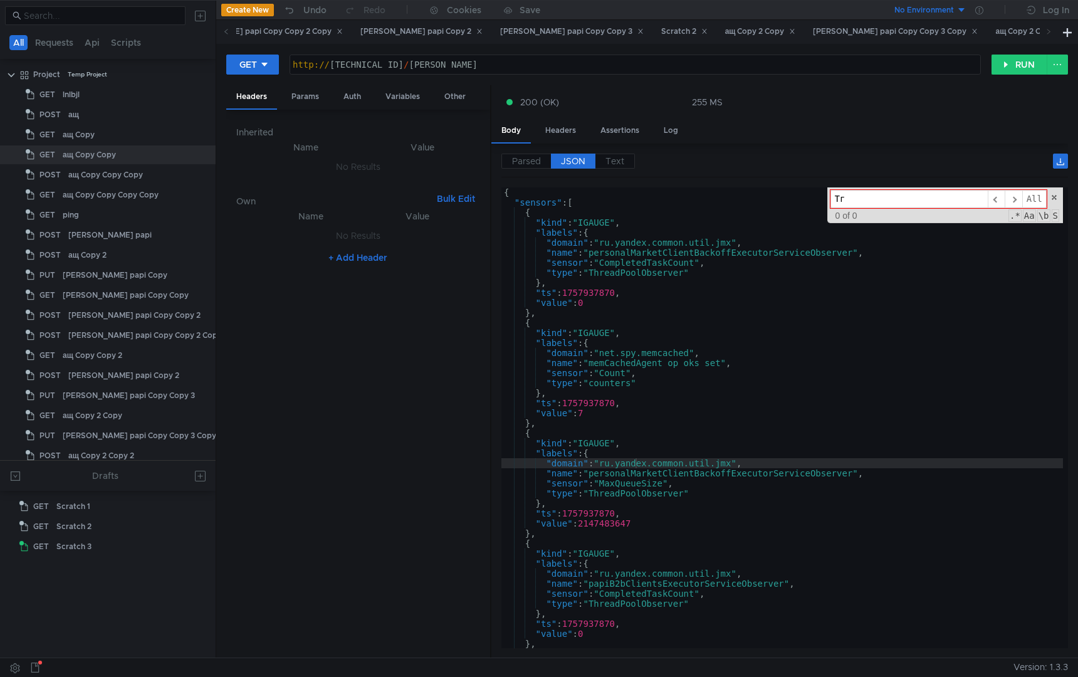
type input "Т"
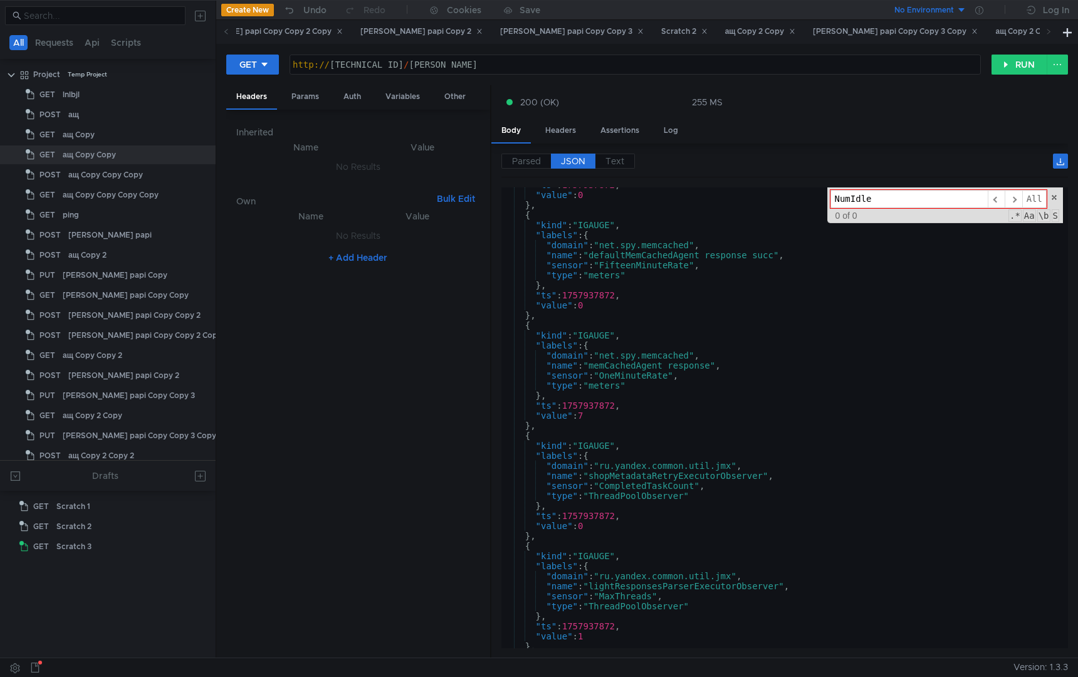
scroll to position [20073, 0]
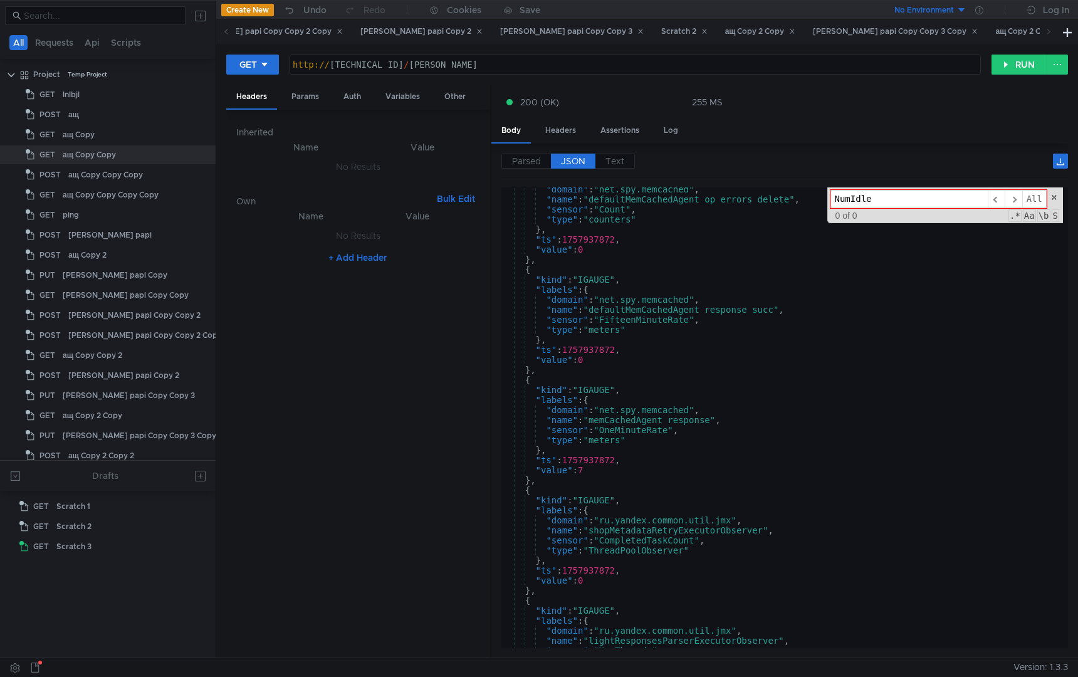
click at [918, 195] on input "NumIdle" at bounding box center [909, 199] width 157 height 18
type input "NumIdle"
click at [1015, 59] on button "RUN" at bounding box center [1020, 65] width 56 height 20
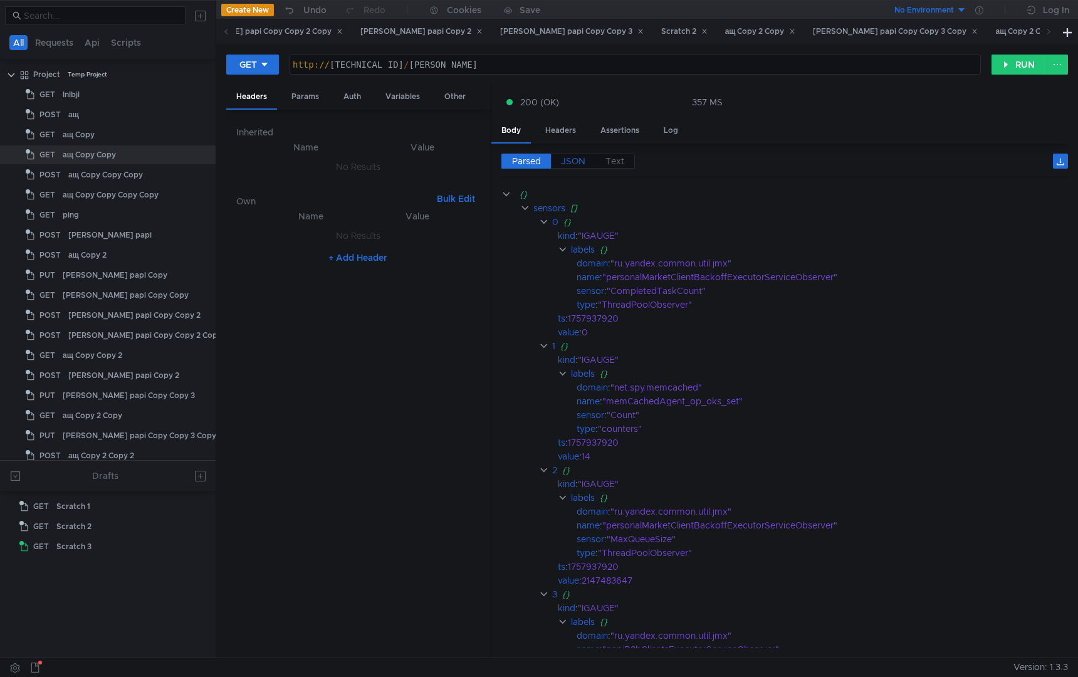
click at [574, 158] on span "JSON" at bounding box center [573, 160] width 24 height 11
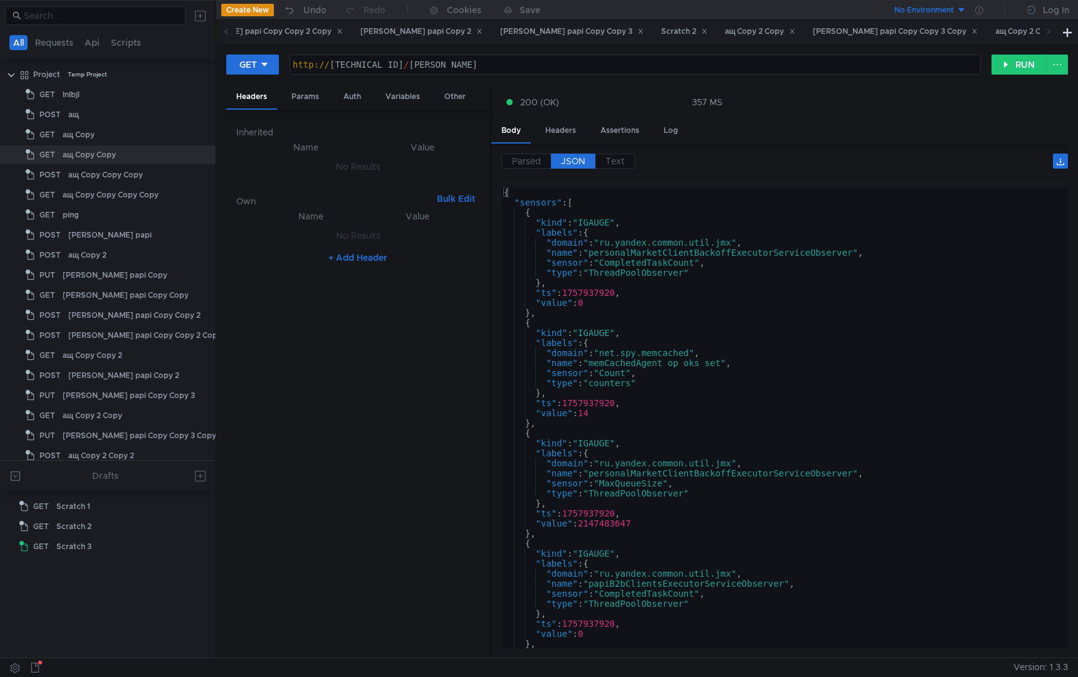
type textarea ""type": "counters""
click at [792, 385] on div "{ "sensors" : [ { "kind" : "IGAUGE" , "labels" : { "domain" : "ru.yandex.common…" at bounding box center [782, 427] width 562 height 481
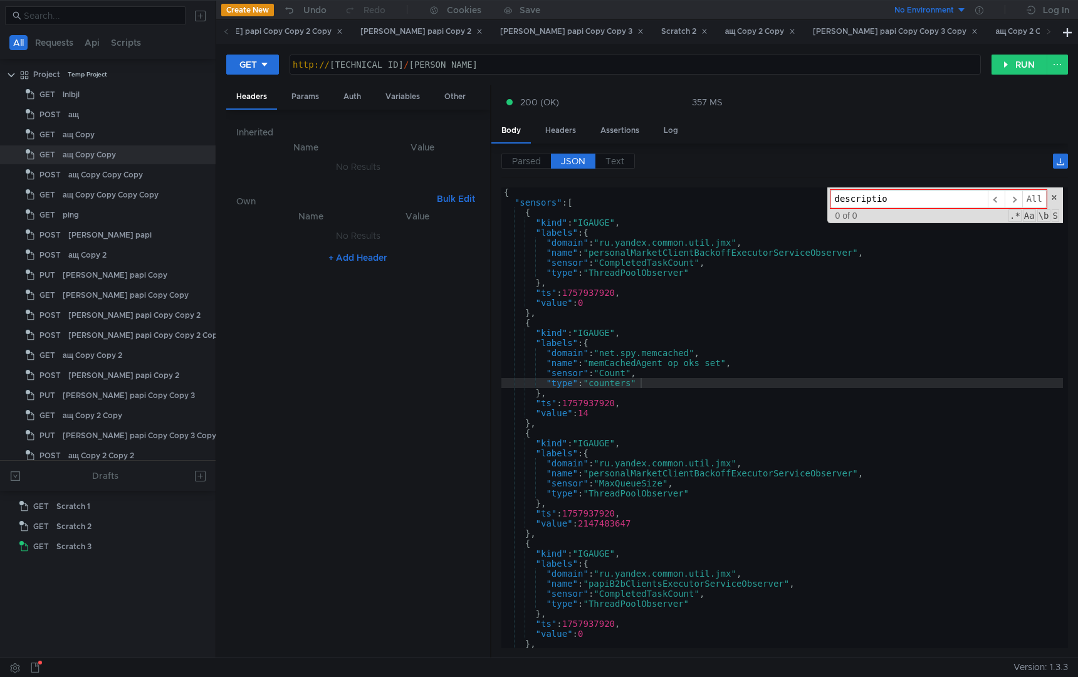
type input "descriptio"
drag, startPoint x: 904, startPoint y: 197, endPoint x: 730, endPoint y: 196, distance: 173.6
click at [730, 196] on div "{ "sensors" : [ { "kind" : "IGAUGE" , "labels" : { "domain" : "ru.yandex.common…" at bounding box center [782, 417] width 562 height 461
paste input "NumIdle"
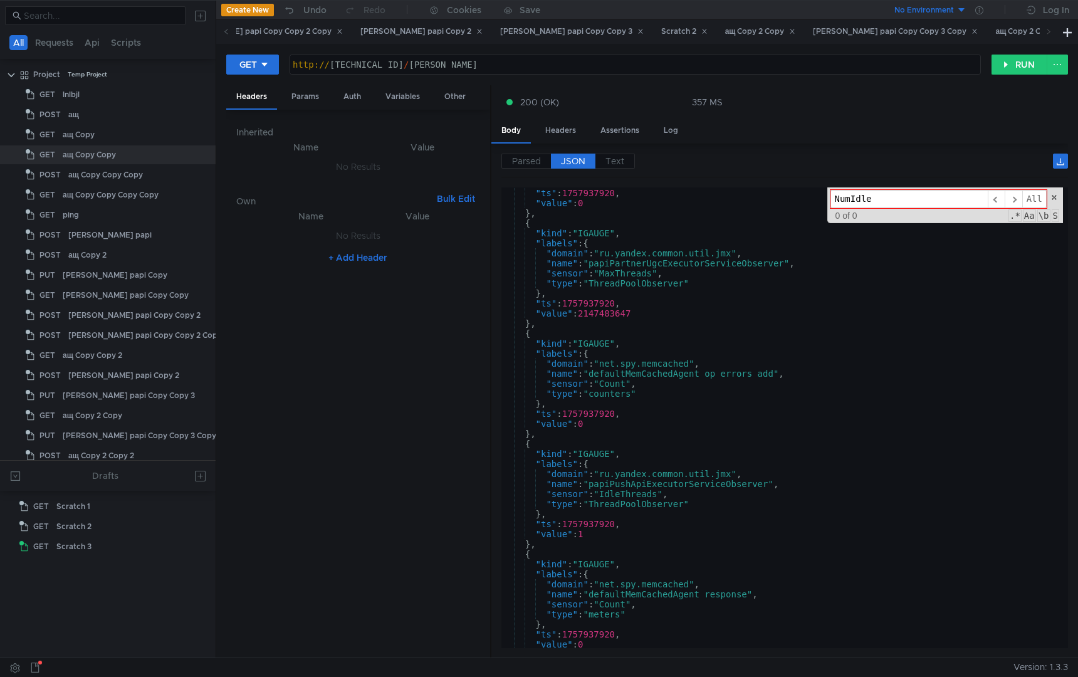
scroll to position [380, 0]
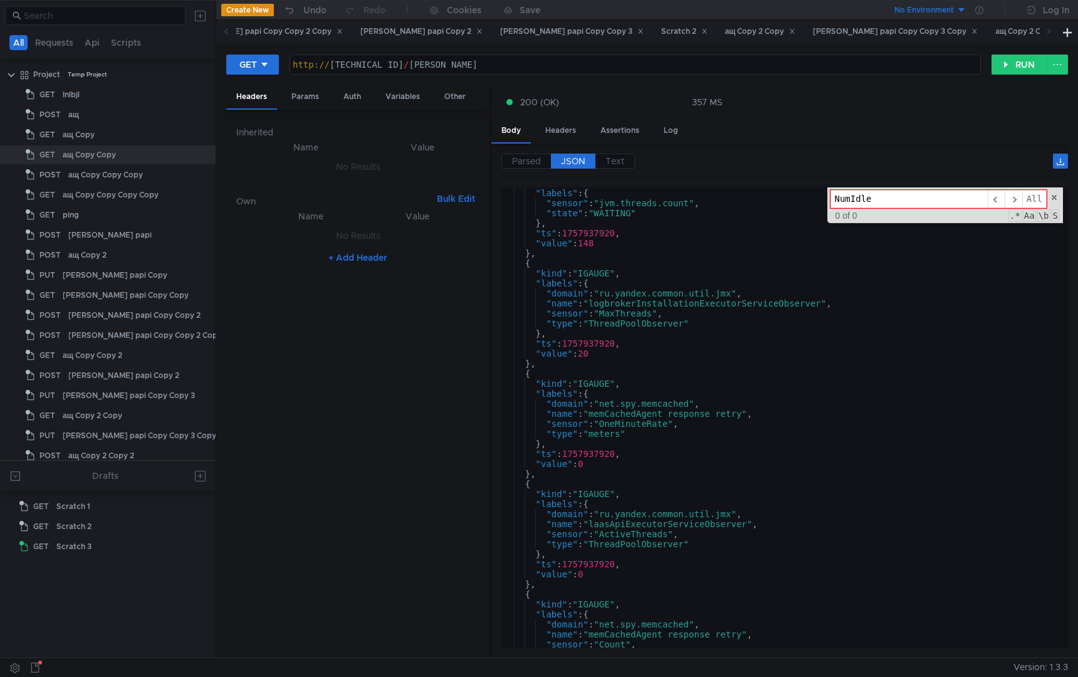
type input "NumIdle"
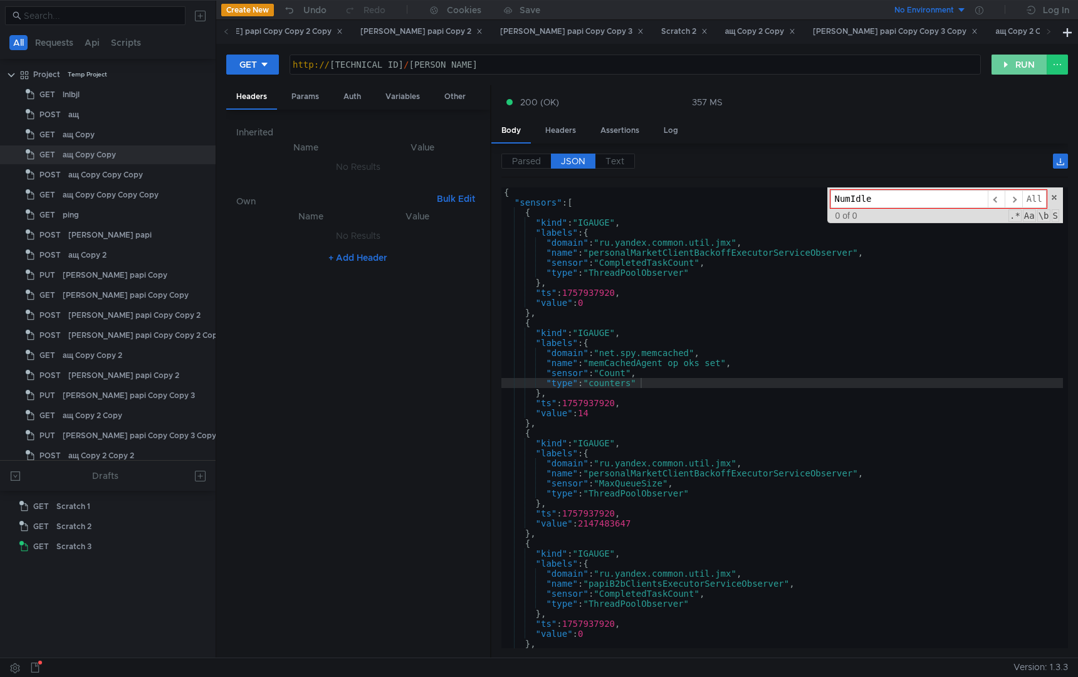
click at [994, 65] on button "RUN" at bounding box center [1020, 65] width 56 height 20
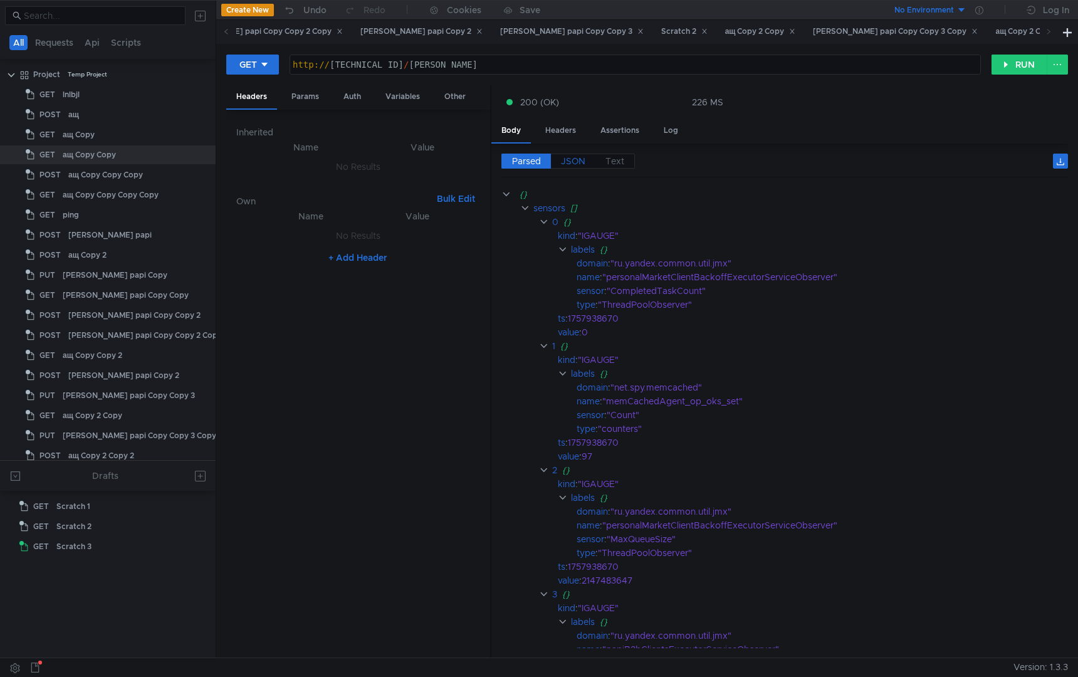
click at [575, 155] on span "JSON" at bounding box center [573, 160] width 24 height 11
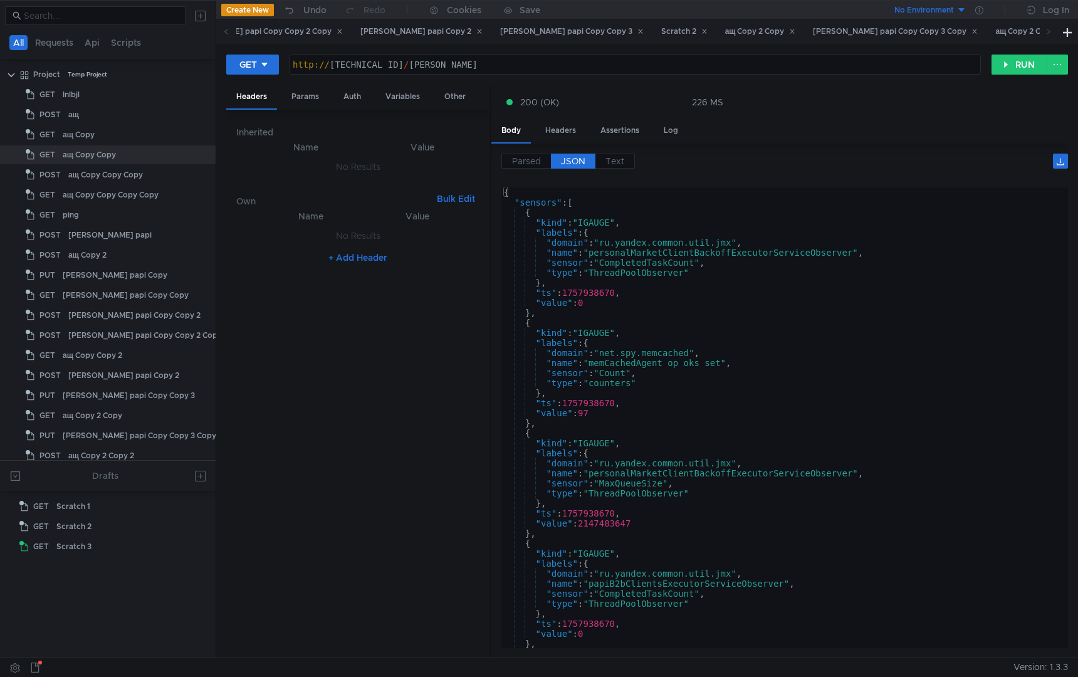
type textarea ""value": 0"
click at [663, 300] on div "{ "sensors" : [ { "kind" : "IGAUGE" , "labels" : { "domain" : "ru.yandex.common…" at bounding box center [782, 427] width 562 height 481
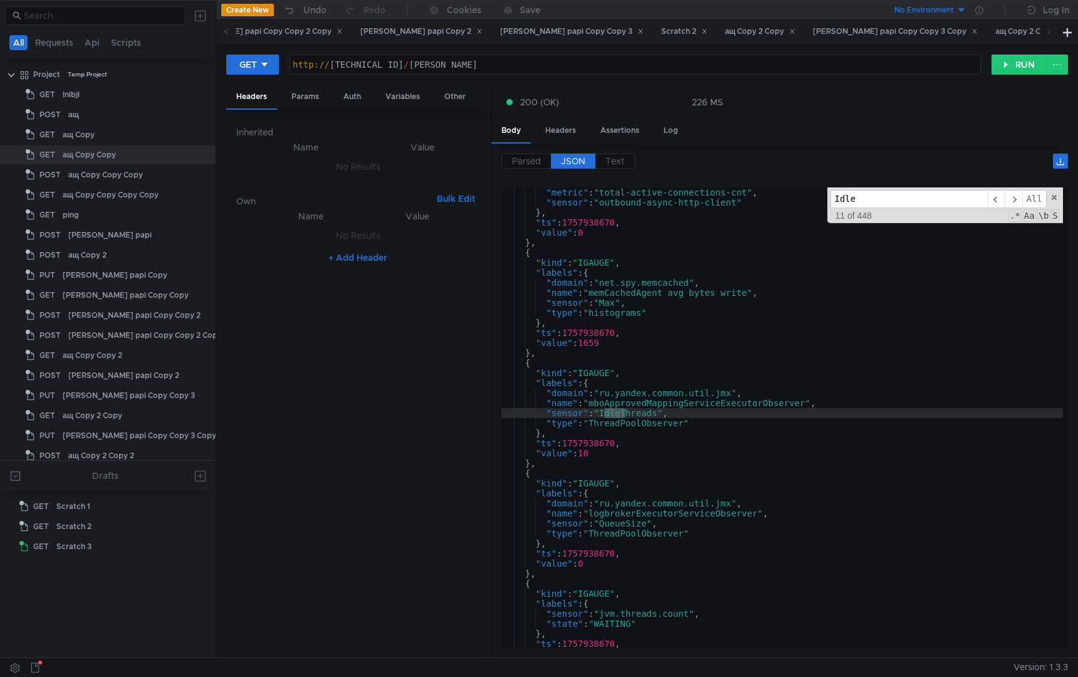
scroll to position [413, 0]
click at [915, 196] on input "Idle" at bounding box center [909, 199] width 157 height 18
paste input "ActiveConnections"
type input "IdleActiveConnections"
paste input "ActiveConnections"
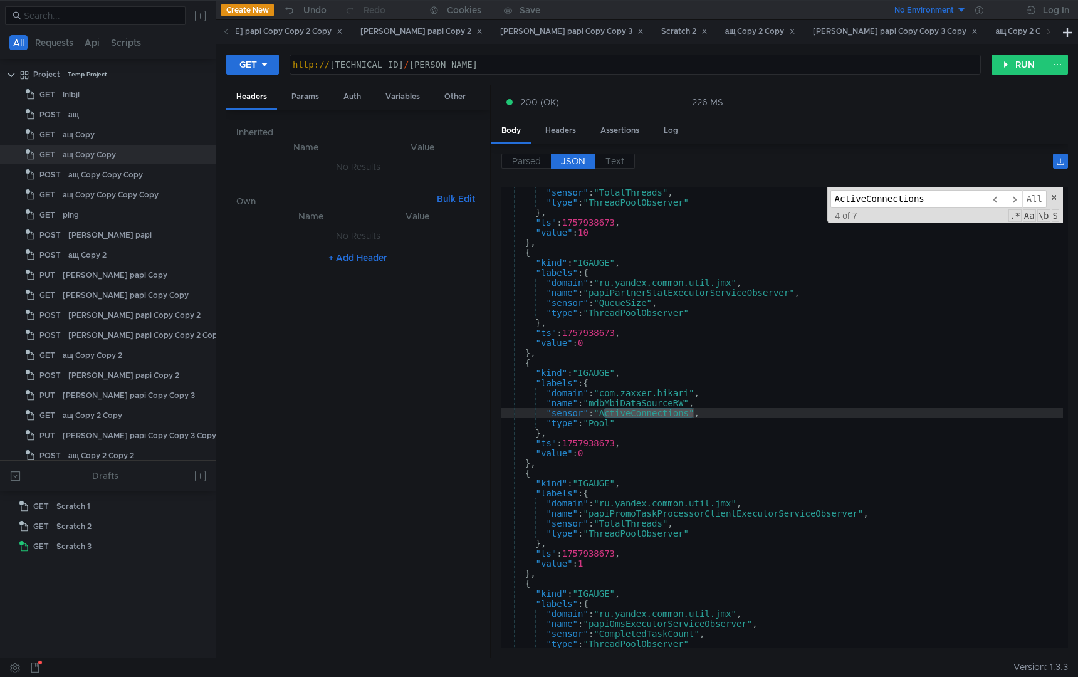
scroll to position [16551, 0]
type input "ActiveConnections"
click at [1005, 51] on div "GET http://127.0.0.1:10080/solomon-jvm http:// 127.0.0.1:10080 / solomon-jvm הה…" at bounding box center [647, 351] width 862 height 614
click at [1009, 67] on button "RUN" at bounding box center [1020, 65] width 56 height 20
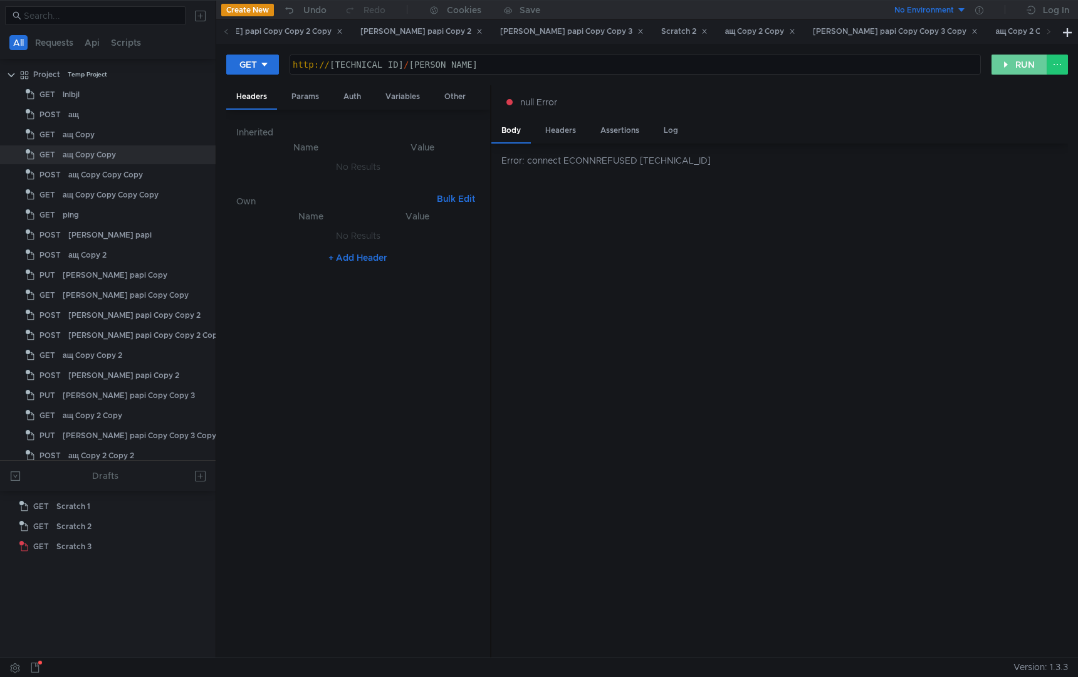
click at [1009, 63] on button "RUN" at bounding box center [1020, 65] width 56 height 20
click at [1009, 64] on button "RUN" at bounding box center [1020, 65] width 56 height 20
click at [1012, 56] on button "RUN" at bounding box center [1020, 65] width 56 height 20
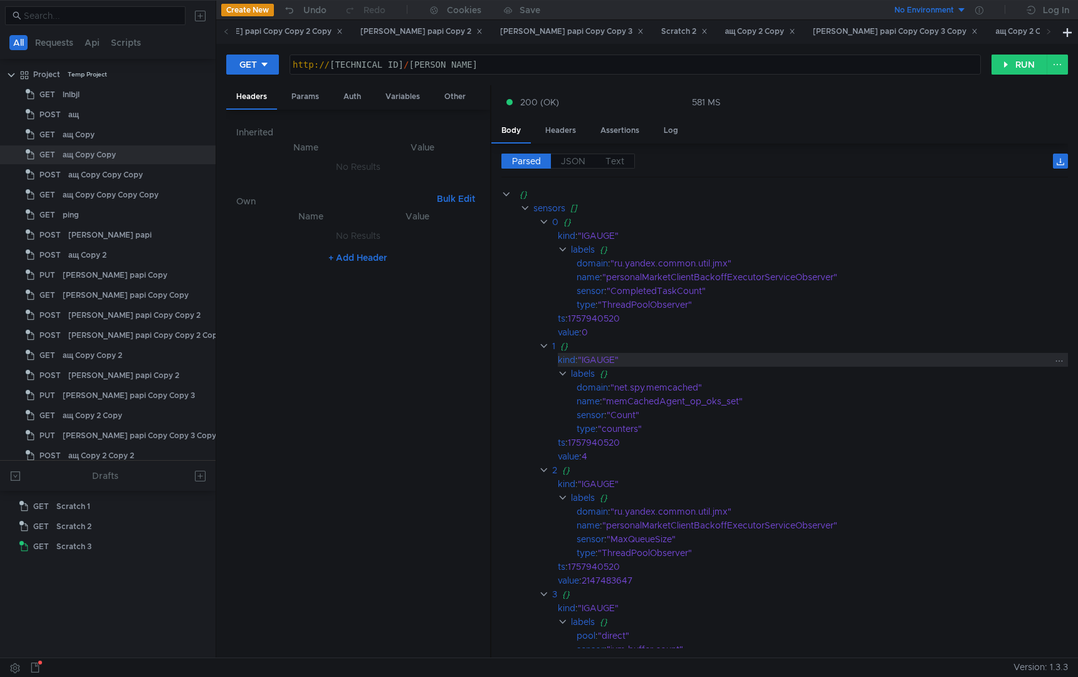
click at [768, 364] on div ""IGAUGE"" at bounding box center [814, 360] width 473 height 14
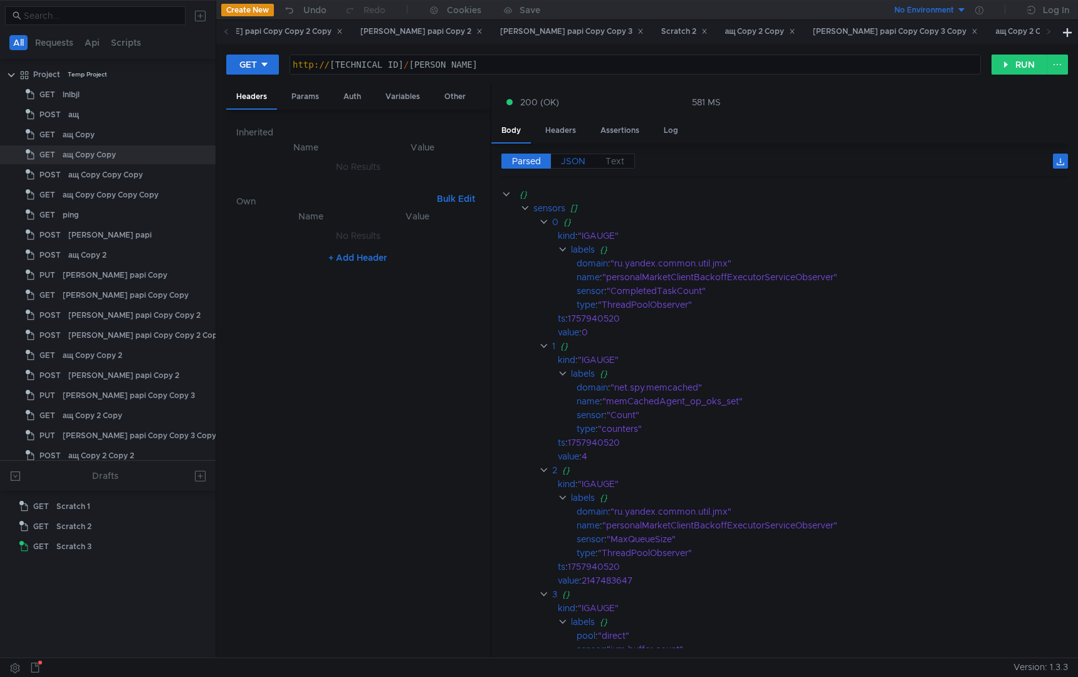
click at [565, 159] on span "JSON" at bounding box center [573, 160] width 24 height 11
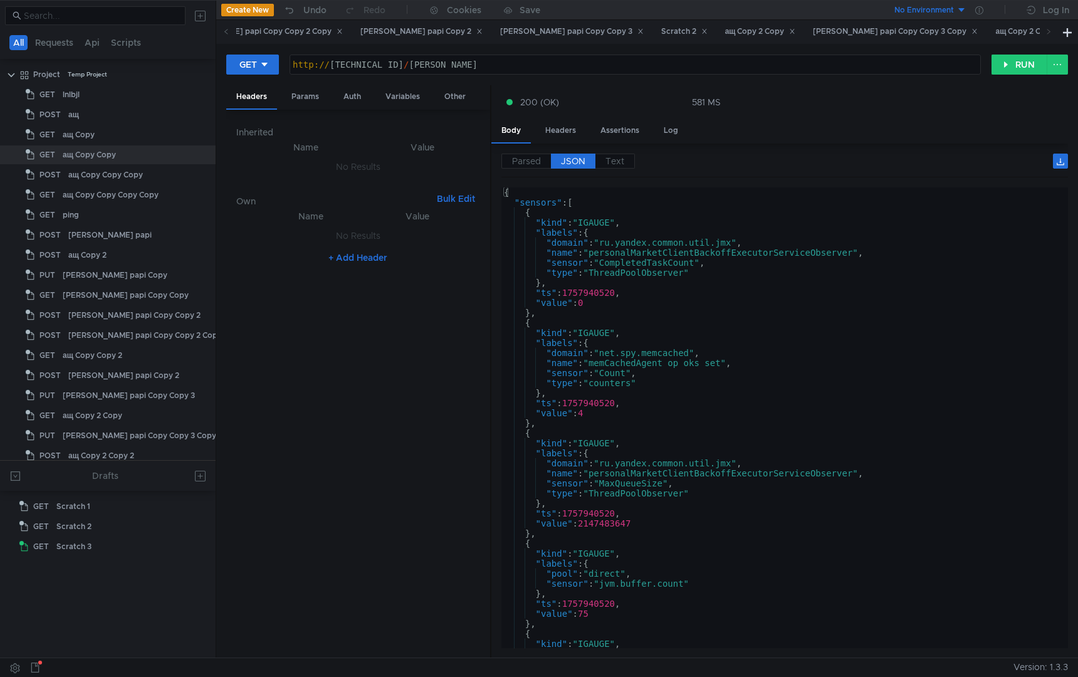
type textarea "},"
click at [757, 309] on div "{ "sensors" : [ { "kind" : "IGAUGE" , "labels" : { "domain" : "ru.yandex.common…" at bounding box center [782, 427] width 562 height 481
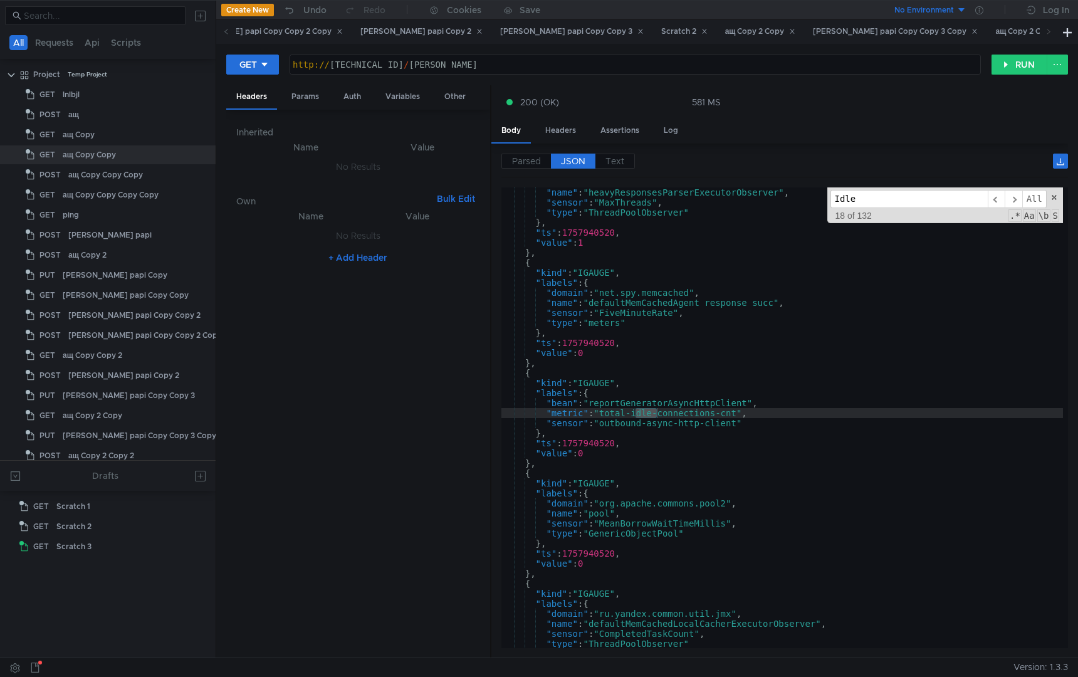
scroll to position [3162, 0]
type input "Idle"
click at [999, 202] on span "​" at bounding box center [997, 199] width 18 height 18
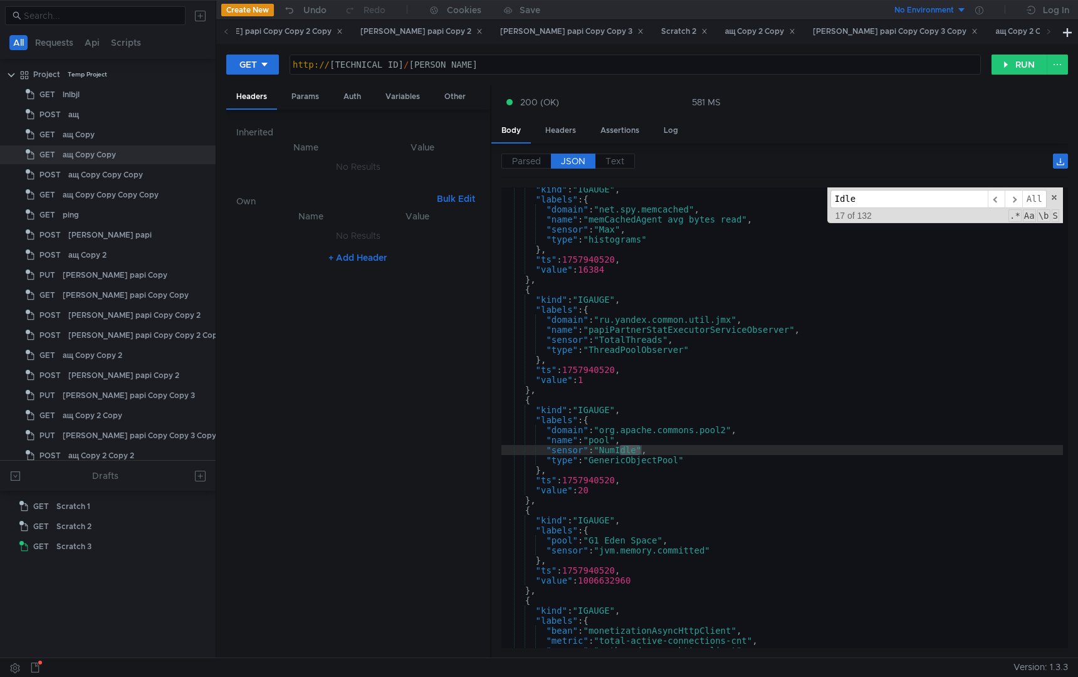
scroll to position [2917, 0]
type textarea ""type": "GenericObjectPool""
click at [658, 463] on div ""kind" : "IGAUGE" , "labels" : { "domain" : "net.spy.memcached" , "name" : "mem…" at bounding box center [782, 426] width 562 height 481
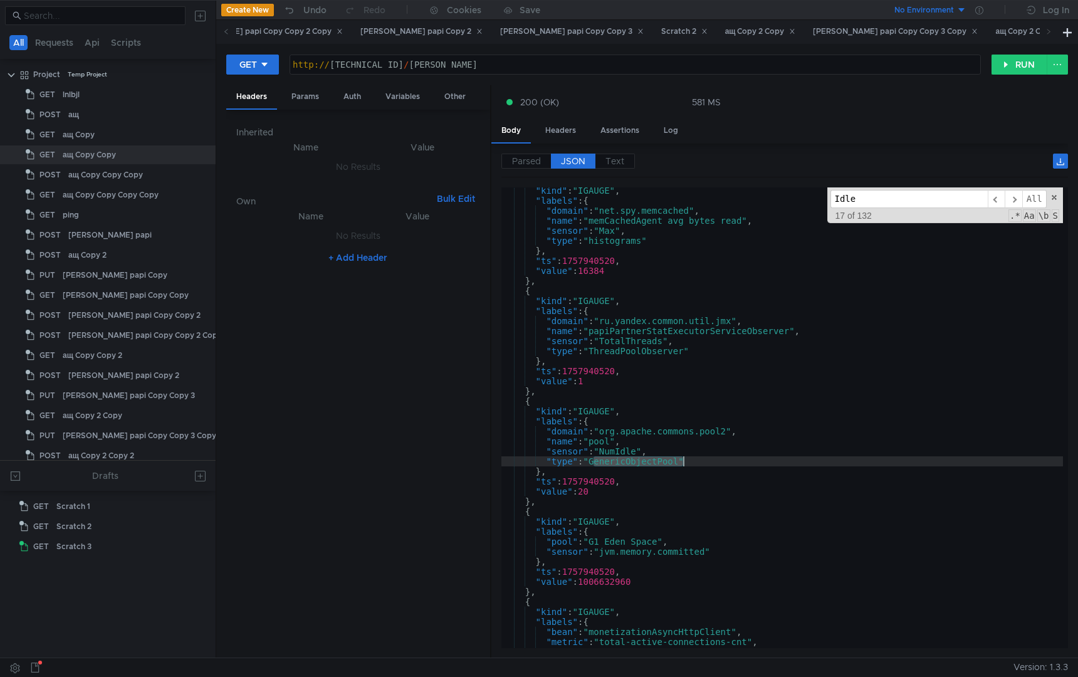
click at [658, 463] on div ""kind" : "IGAUGE" , "labels" : { "domain" : "net.spy.memcached" , "name" : "mem…" at bounding box center [782, 426] width 562 height 481
click at [905, 196] on input "Idle" at bounding box center [909, 199] width 157 height 18
paste input "GenericObjectPool"
type input "IdleGenericObjectPool"
paste input "GenericObjectPool"
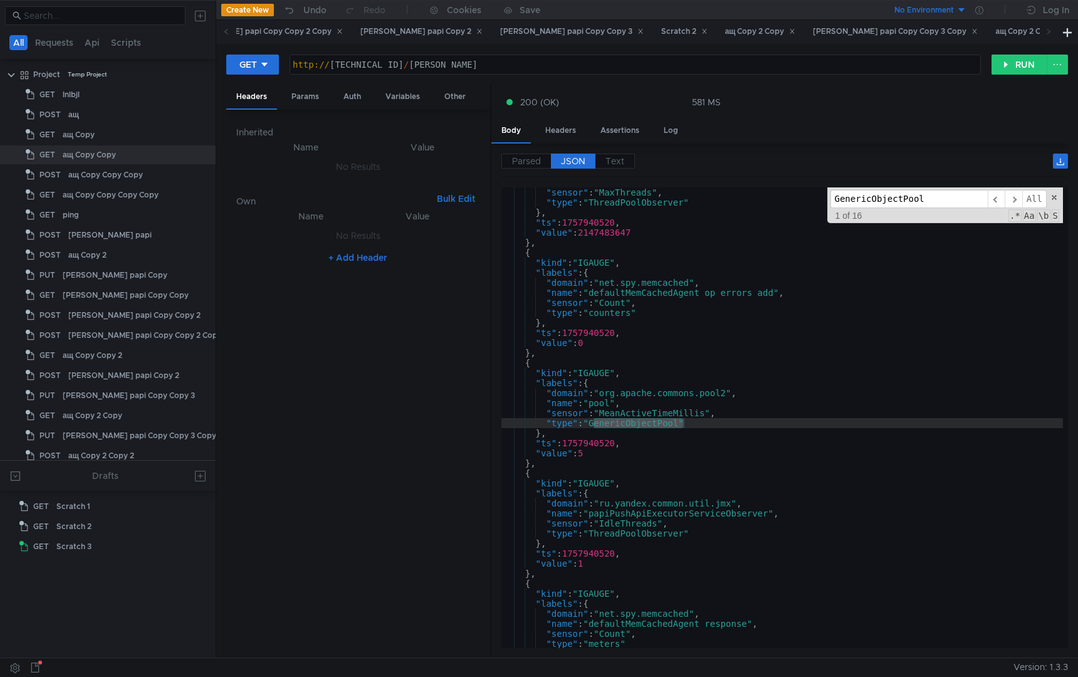
scroll to position [1182, 0]
type input "GenericObjectPool"
